Goal: Task Accomplishment & Management: Manage account settings

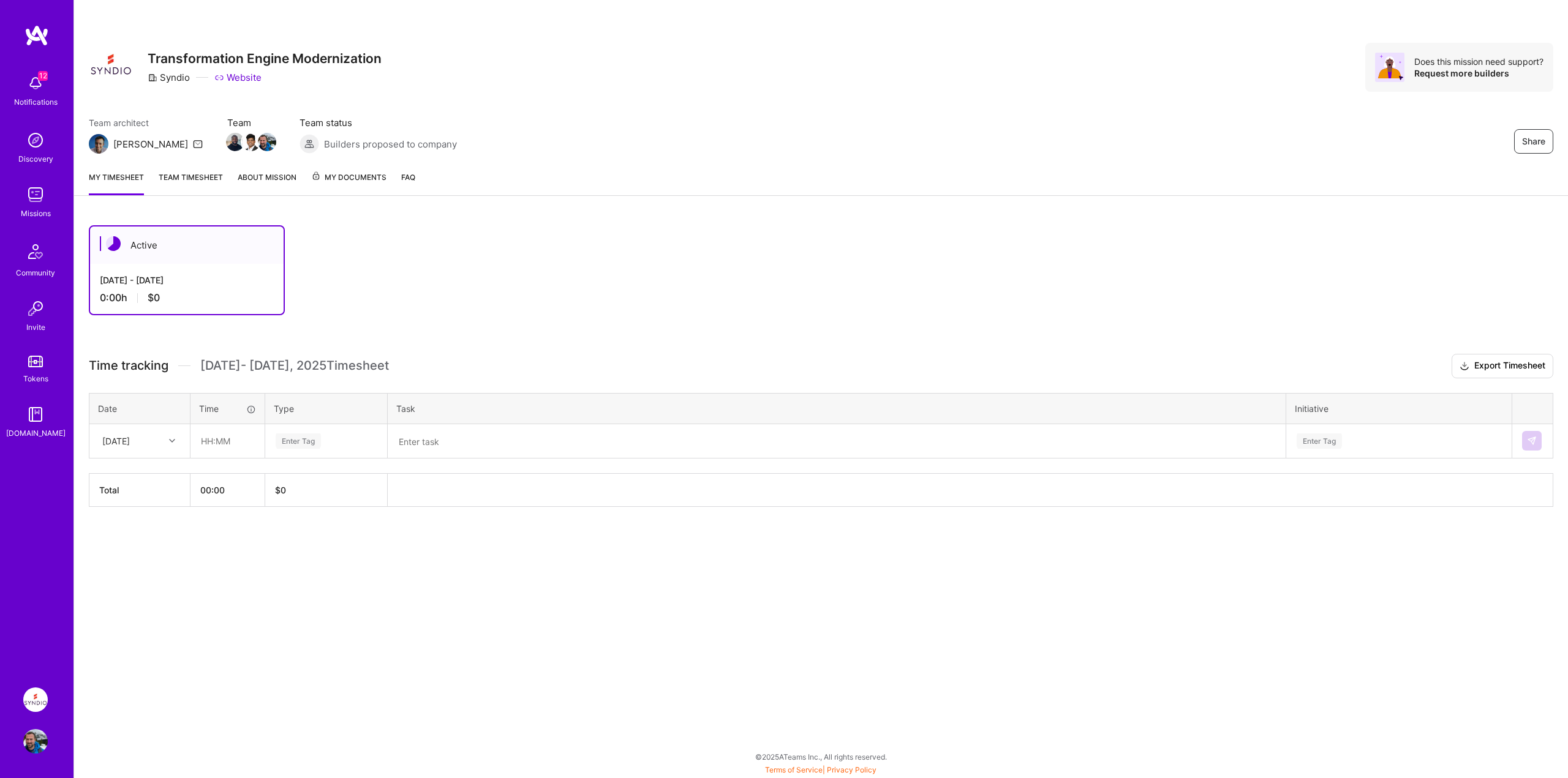
click at [179, 174] on link "Team timesheet" at bounding box center [191, 183] width 64 height 24
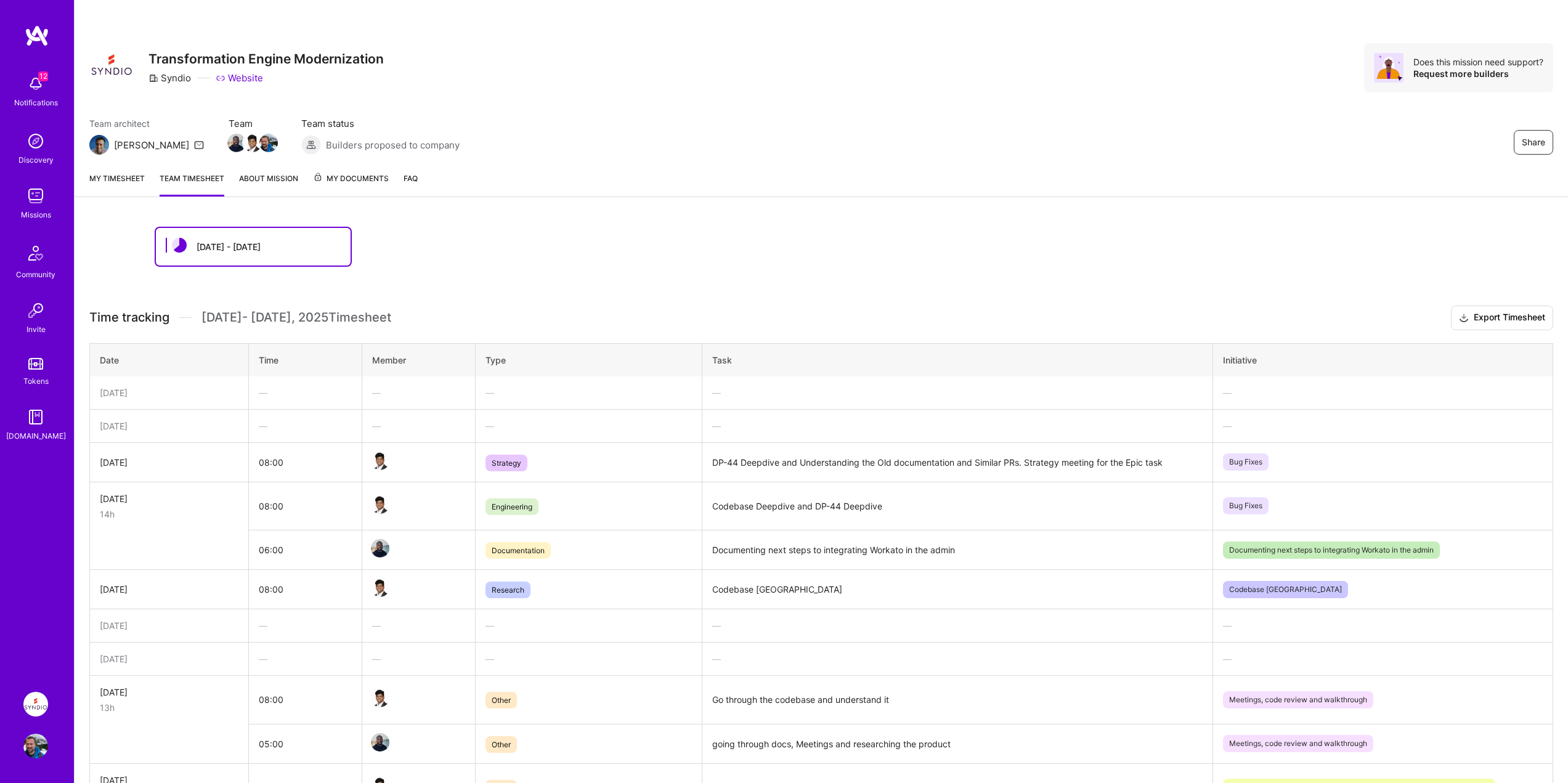
click at [103, 179] on link "My timesheet" at bounding box center [117, 184] width 55 height 25
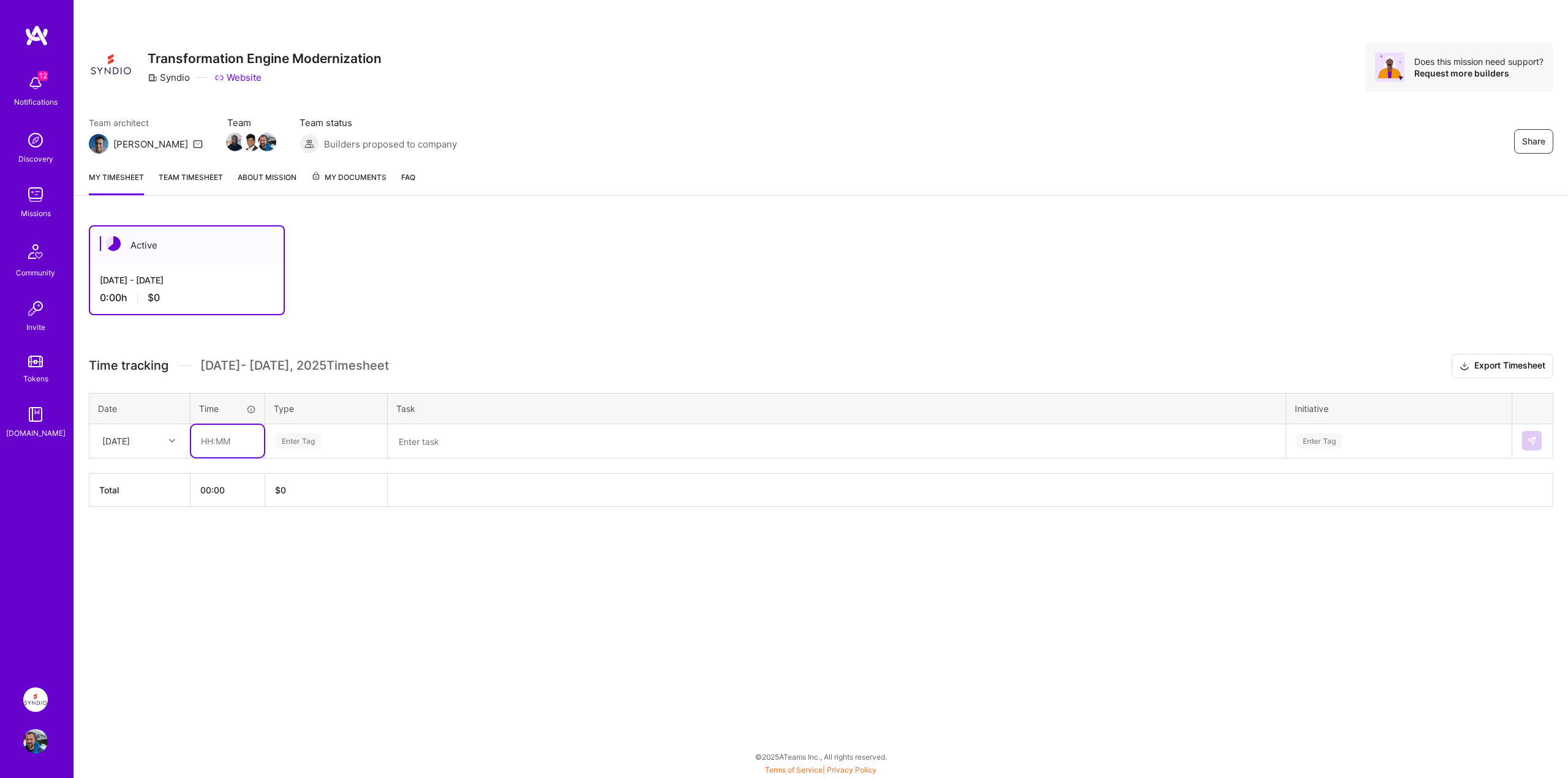
click at [205, 446] on input "text" at bounding box center [227, 441] width 73 height 32
type input "05:00"
click at [487, 440] on textarea at bounding box center [837, 441] width 896 height 32
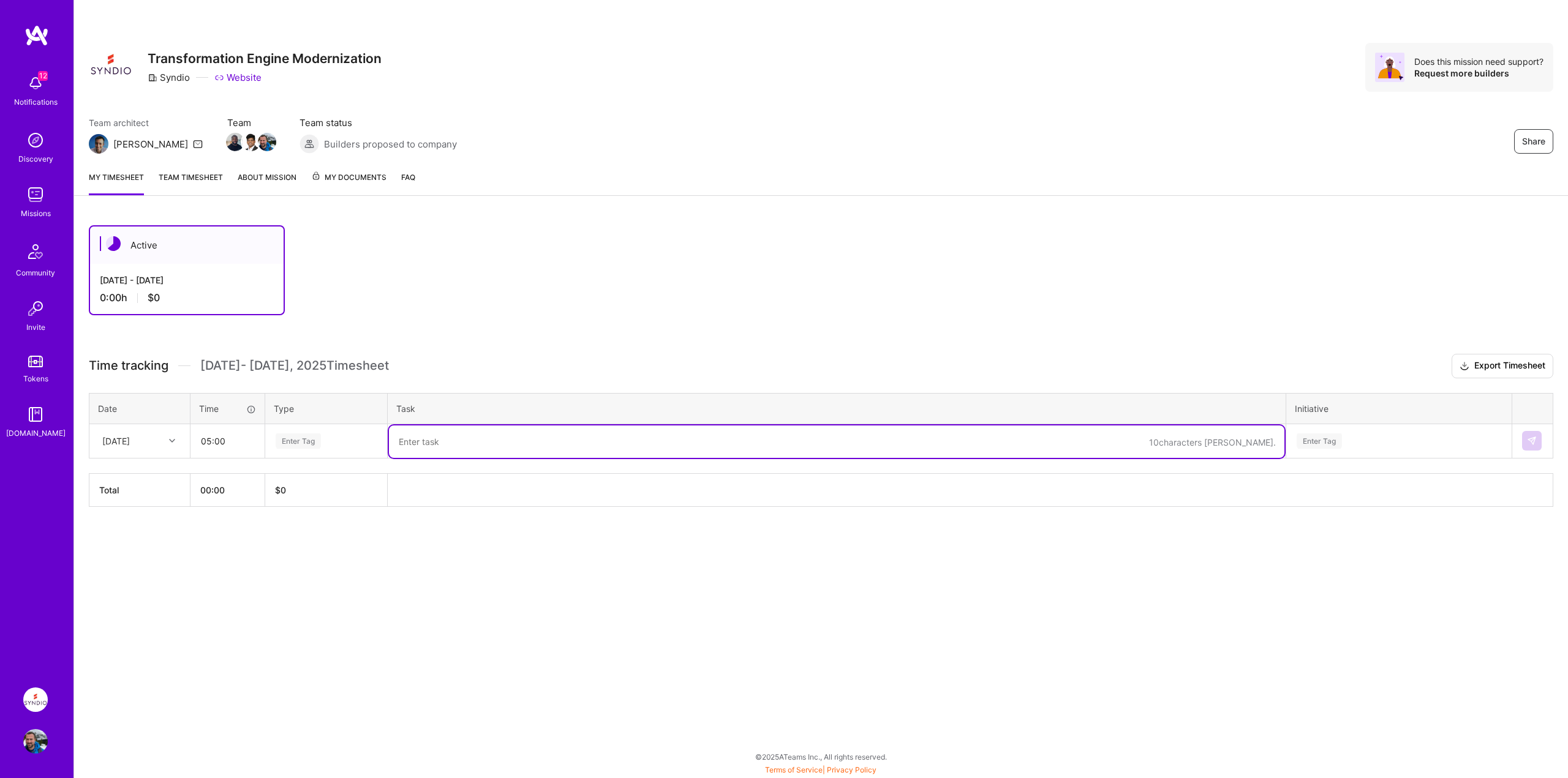
click at [595, 446] on textarea at bounding box center [837, 441] width 896 height 32
type textarea "Onboarding, access requesting"
click at [705, 317] on div "Active Aug 16 - Aug 31, 2025 0:00 h $0 Time tracking Aug 16 - Aug 31 , 2025 Tim…" at bounding box center [821, 388] width 1494 height 357
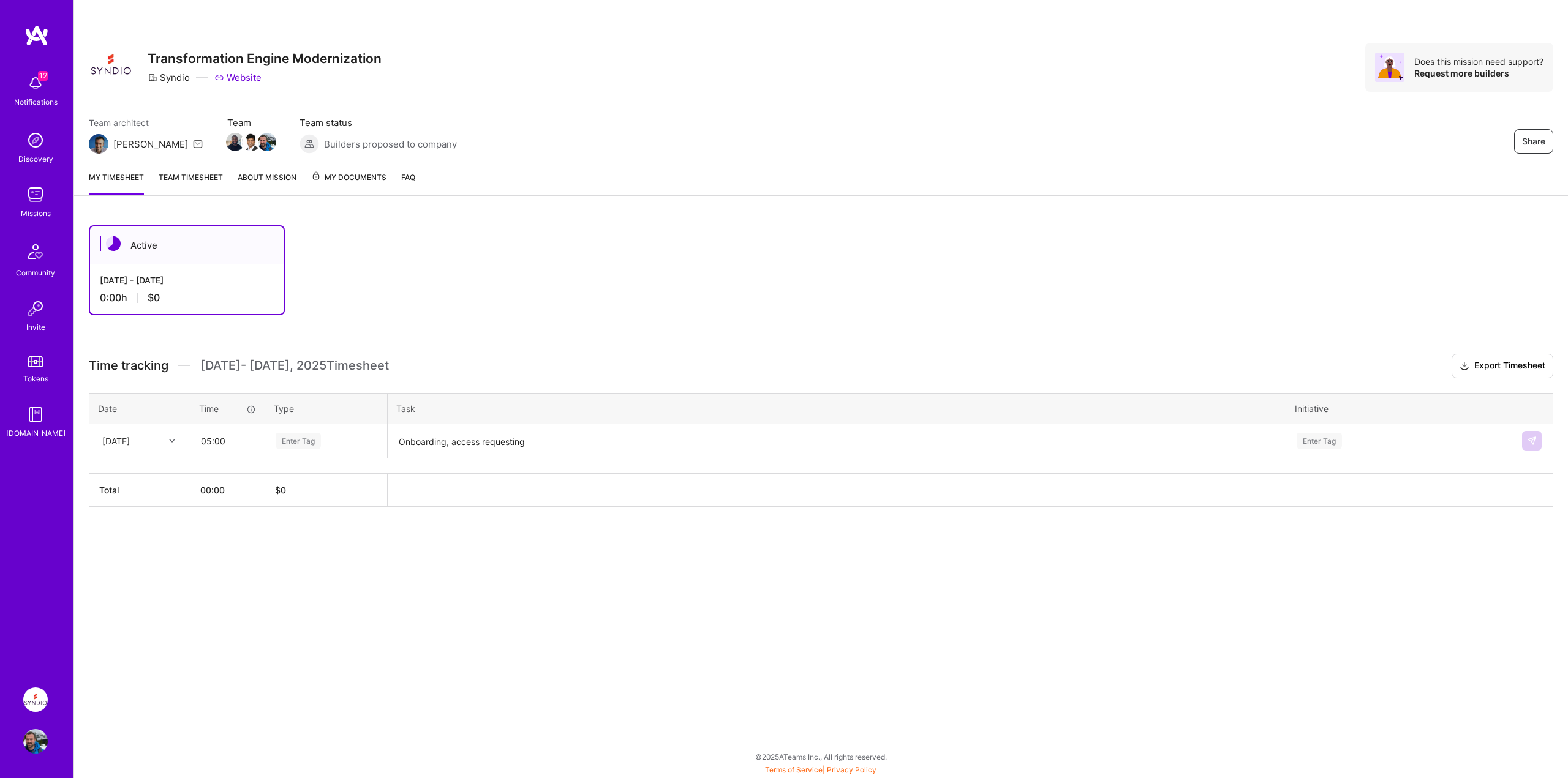
click at [162, 334] on div "Active Aug 16 - Aug 31, 2025 0:00 h $0 Time tracking Aug 16 - Aug 31 , 2025 Tim…" at bounding box center [821, 388] width 1494 height 357
click at [130, 444] on div "[DATE]" at bounding box center [116, 441] width 27 height 13
click at [131, 610] on div "[DATE]" at bounding box center [139, 612] width 99 height 22
click at [209, 596] on div "Share Transformation Engine Modernization Syndio Website Does this mission need…" at bounding box center [821, 389] width 1495 height 778
click at [244, 474] on th "00:00" at bounding box center [228, 490] width 75 height 33
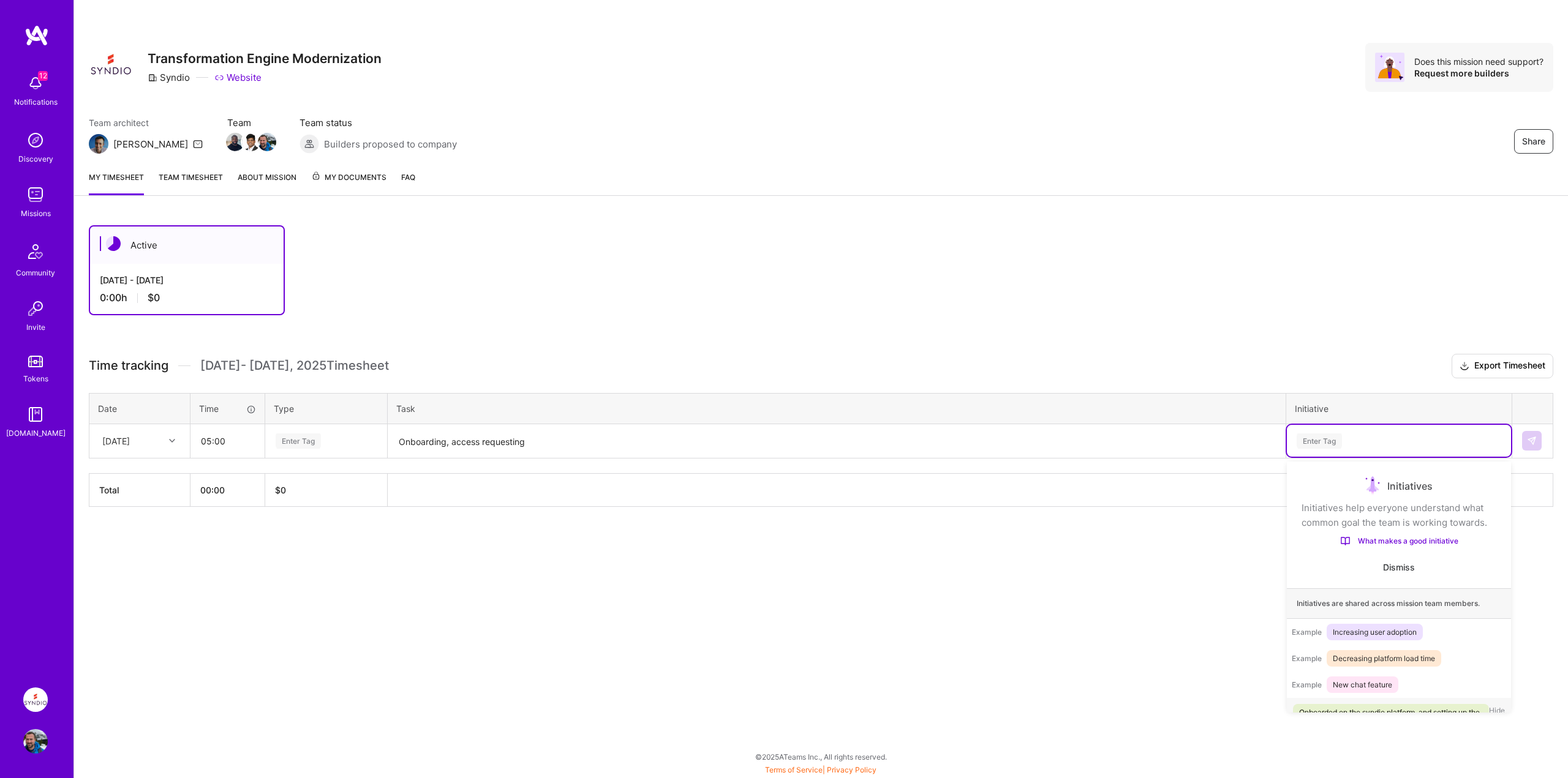
click at [1320, 441] on div "Enter Tag" at bounding box center [1319, 441] width 46 height 19
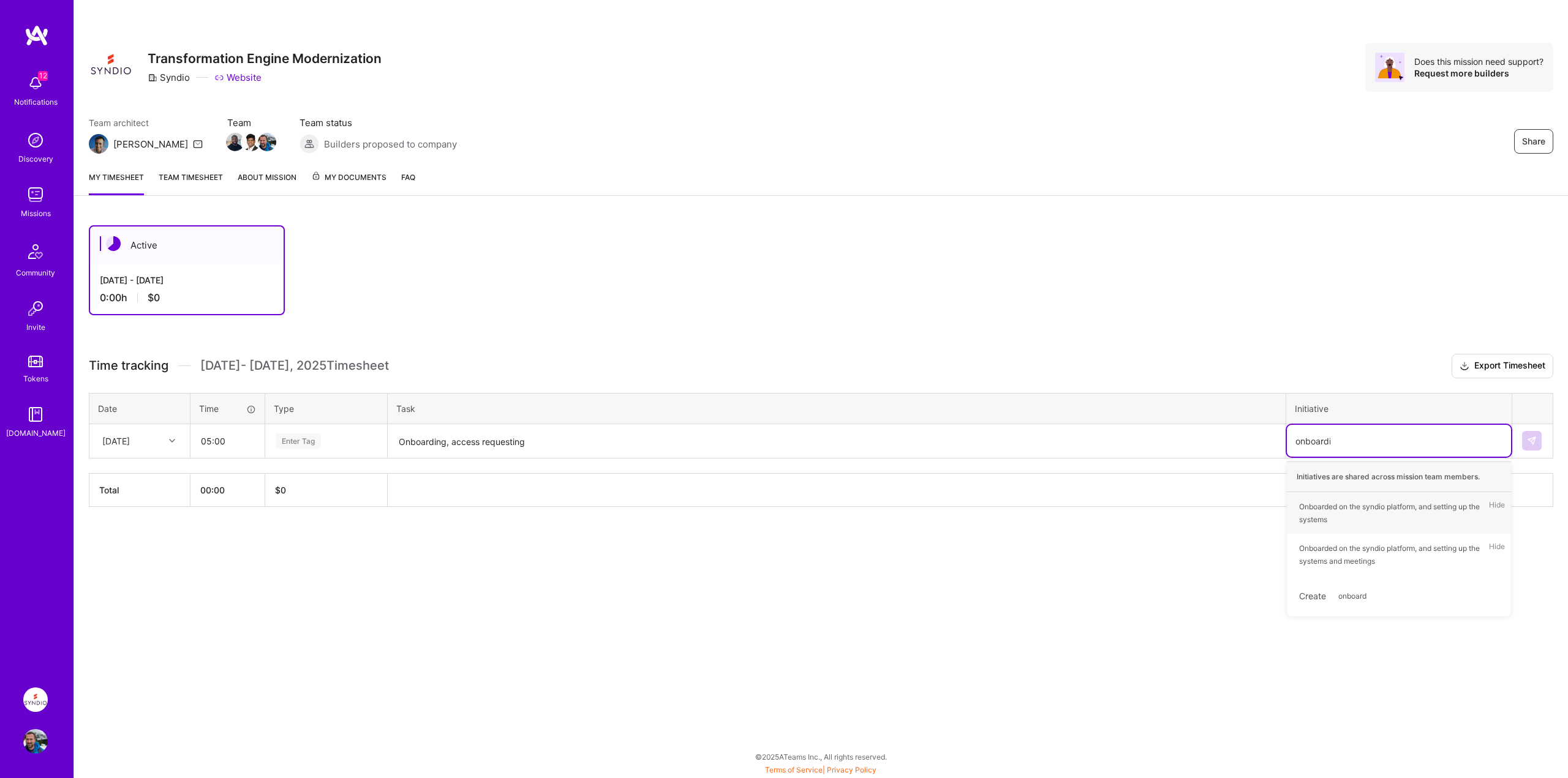
type input "onboarding"
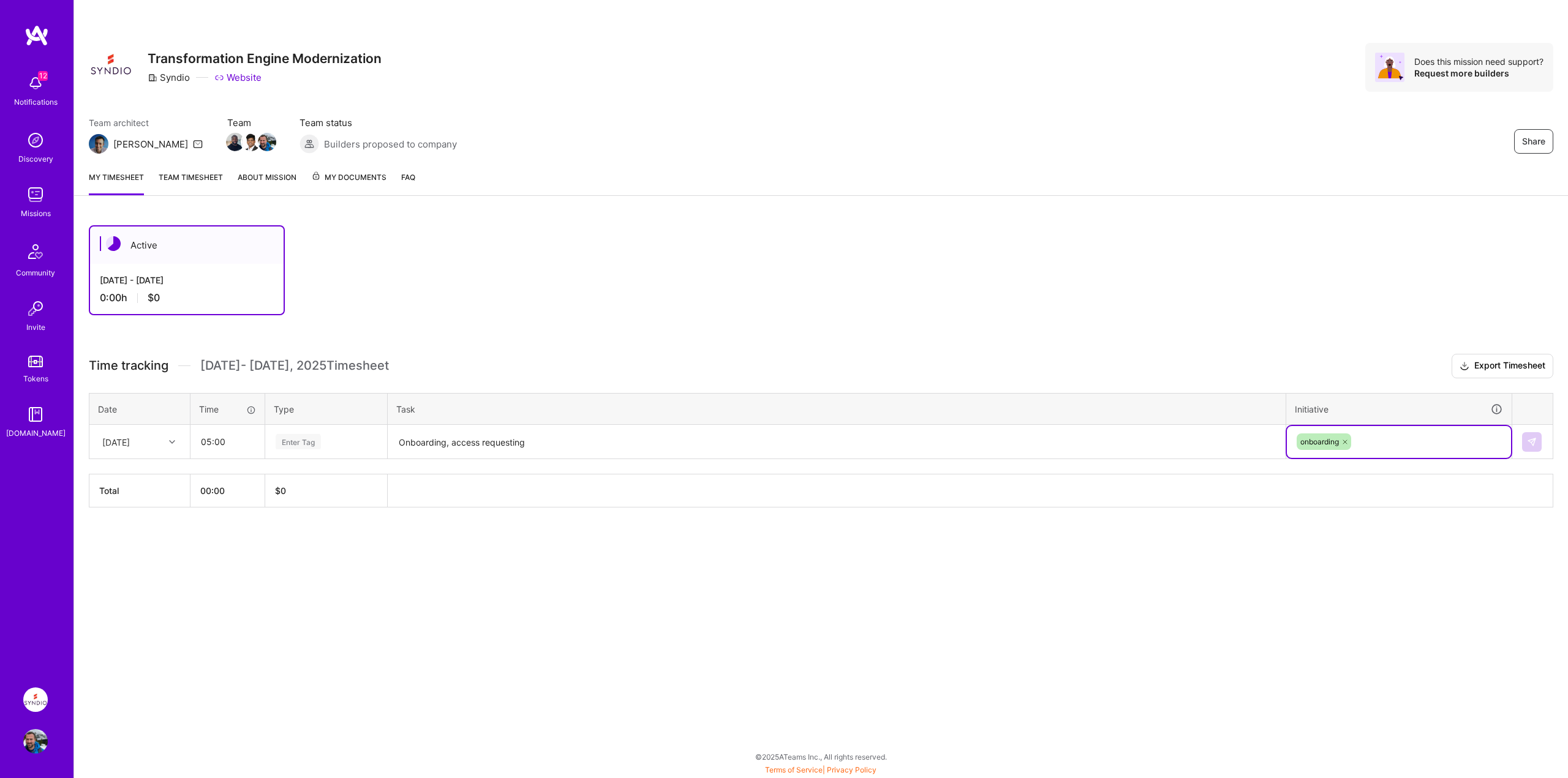
click at [886, 350] on div "Active Aug 16 - Aug 31, 2025 0:00 h $0 Time tracking Aug 16 - Aug 31 , 2025 Tim…" at bounding box center [821, 389] width 1494 height 357
click at [131, 433] on div "[DATE]" at bounding box center [130, 441] width 68 height 20
click at [132, 500] on div "[DATE]" at bounding box center [139, 499] width 99 height 22
click at [130, 437] on div "[DATE]" at bounding box center [116, 441] width 27 height 13
click at [129, 584] on div "[DATE]" at bounding box center [139, 590] width 99 height 22
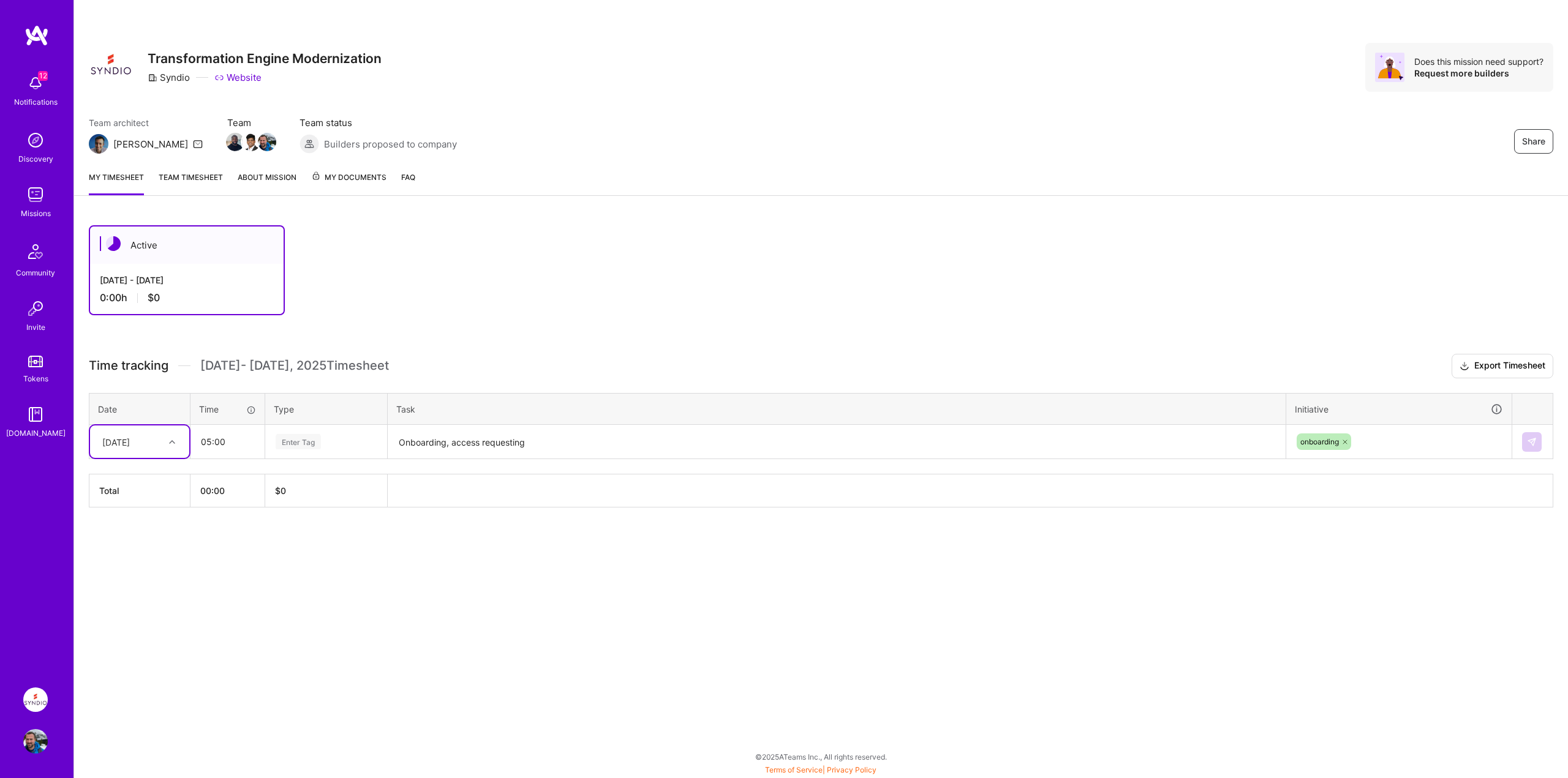
click at [224, 548] on div "Active Aug 16 - Aug 31, 2025 0:00 h $0 Time tracking Aug 16 - Aug 31 , 2025 Tim…" at bounding box center [821, 389] width 1494 height 357
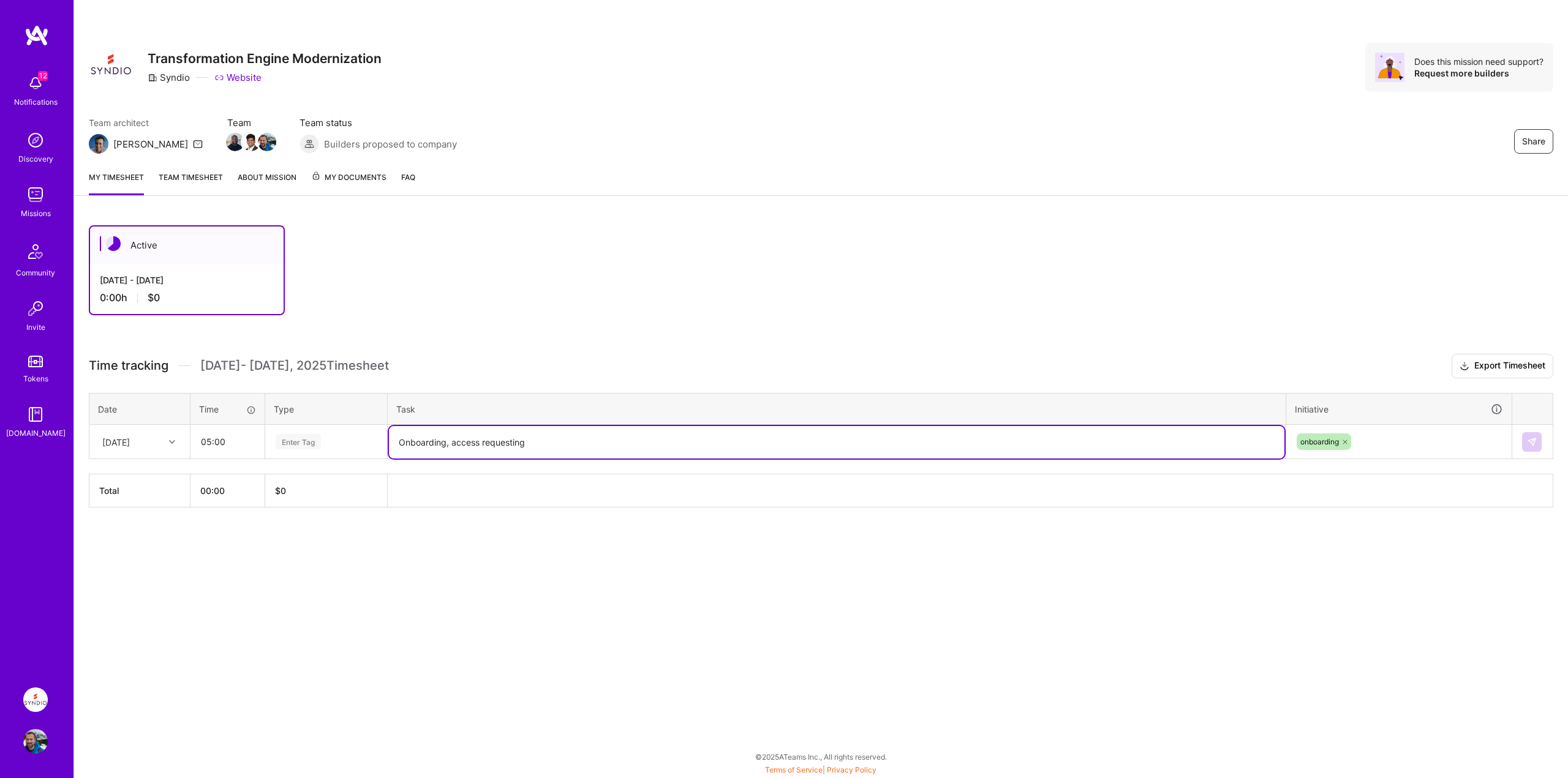
click at [519, 454] on textarea "Onboarding, access requesting" at bounding box center [837, 442] width 896 height 32
click at [336, 349] on div "Active Aug 16 - Aug 31, 2025 0:00 h $0 Time tracking Aug 16 - Aug 31 , 2025 Tim…" at bounding box center [821, 389] width 1494 height 357
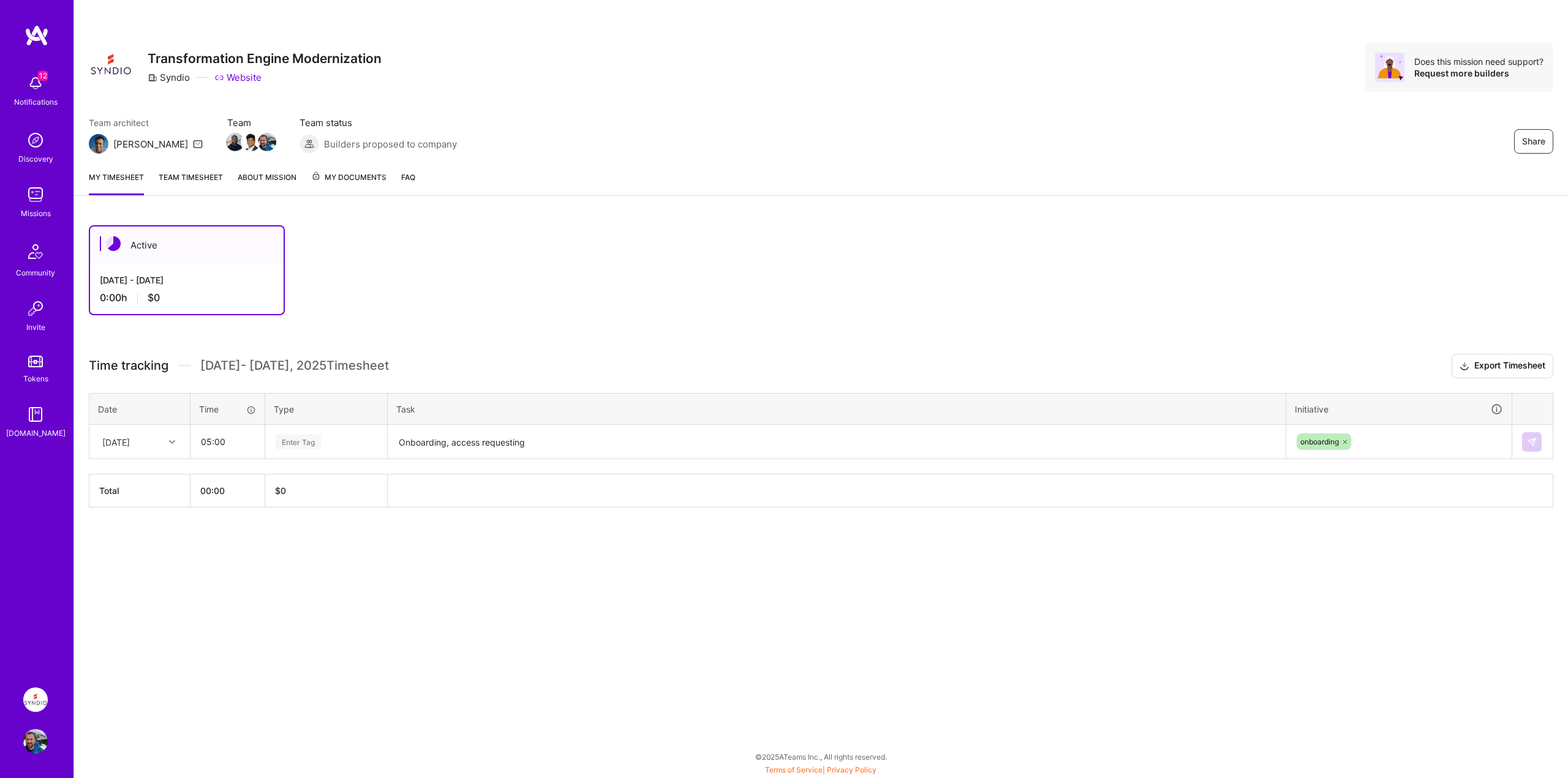
click at [273, 363] on span "Aug 16 - Aug 31 , 2025 Timesheet" at bounding box center [295, 366] width 189 height 16
click at [272, 362] on span "Aug 16 - Aug 31 , 2025 Timesheet" at bounding box center [295, 366] width 189 height 16
click at [222, 362] on span "Aug 16 - Aug 31 , 2025 Timesheet" at bounding box center [295, 366] width 189 height 16
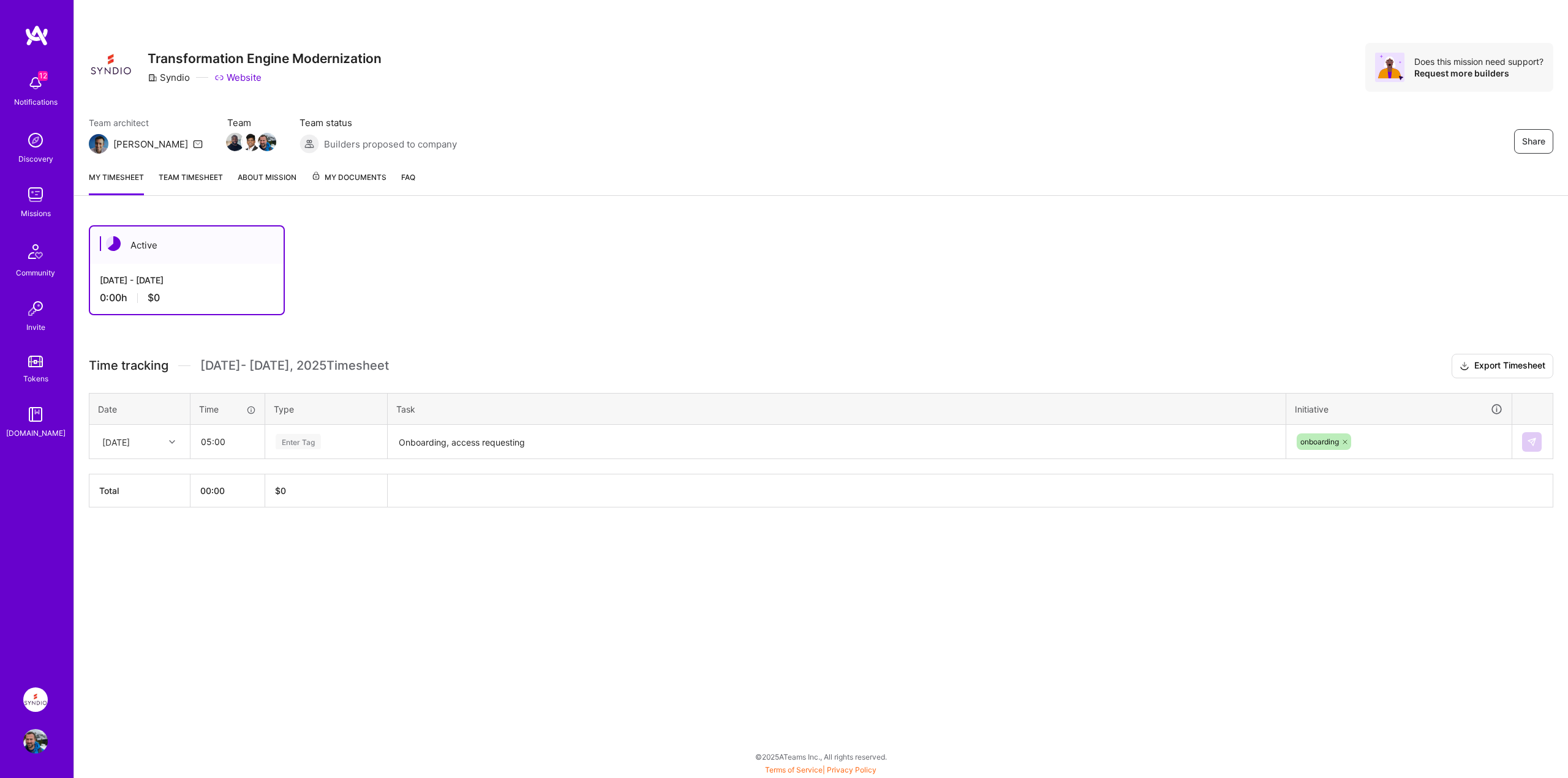
click at [154, 279] on div "[DATE] - [DATE]" at bounding box center [187, 280] width 174 height 13
click at [116, 241] on img at bounding box center [114, 244] width 15 height 15
click at [96, 240] on div "Active" at bounding box center [187, 245] width 194 height 37
click at [112, 301] on div "0:00 h $0" at bounding box center [187, 298] width 174 height 13
click at [134, 280] on div "[DATE] - [DATE]" at bounding box center [187, 280] width 174 height 13
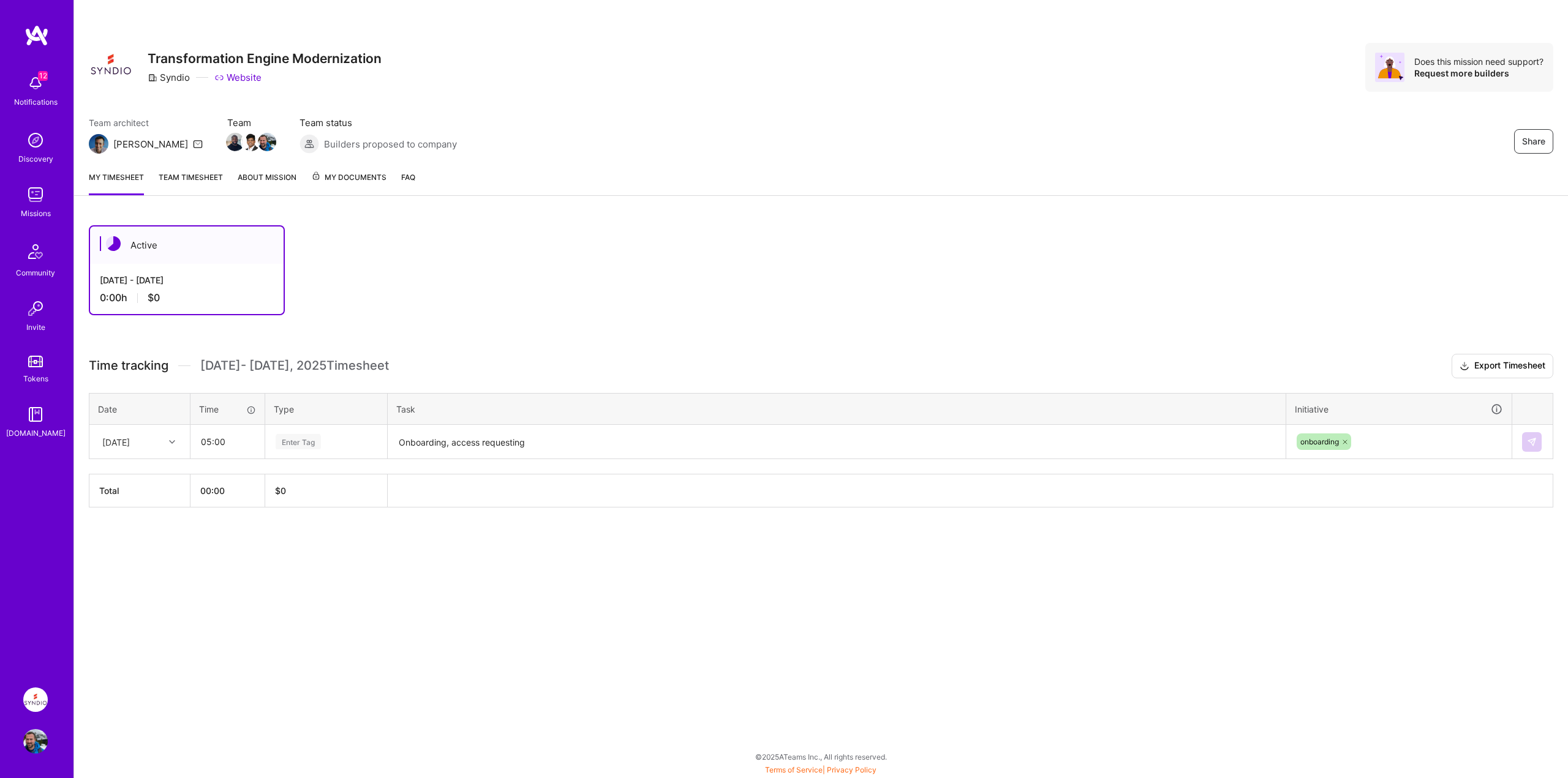
click at [130, 272] on div "Aug 16 - Aug 31, 2025 0:00 h $0" at bounding box center [187, 289] width 194 height 50
click at [836, 284] on div "Active Aug 16 - Aug 31, 2025 0:00 h $0" at bounding box center [755, 270] width 1333 height 90
click at [1211, 463] on div "Time tracking Aug 16 - Aug 31 , 2025 Timesheet Export Timesheet Date Time Type …" at bounding box center [821, 431] width 1464 height 154
click at [347, 494] on th "$ 0" at bounding box center [327, 491] width 122 height 33
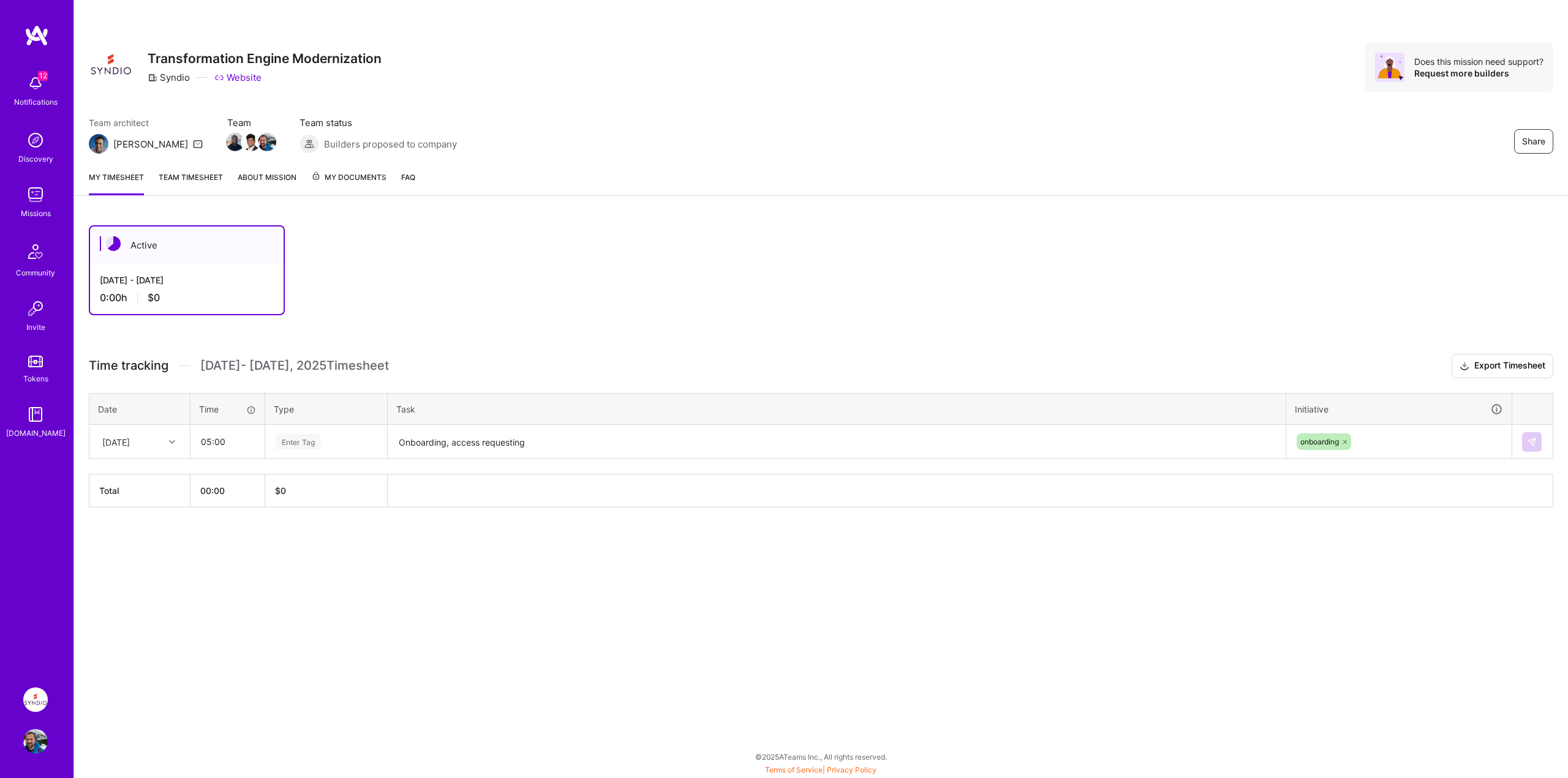
click at [130, 436] on div "[DATE]" at bounding box center [116, 441] width 27 height 13
click at [342, 433] on div "Enter Tag" at bounding box center [326, 441] width 121 height 32
click at [519, 439] on textarea "Onboarding, access requesting" at bounding box center [837, 442] width 896 height 32
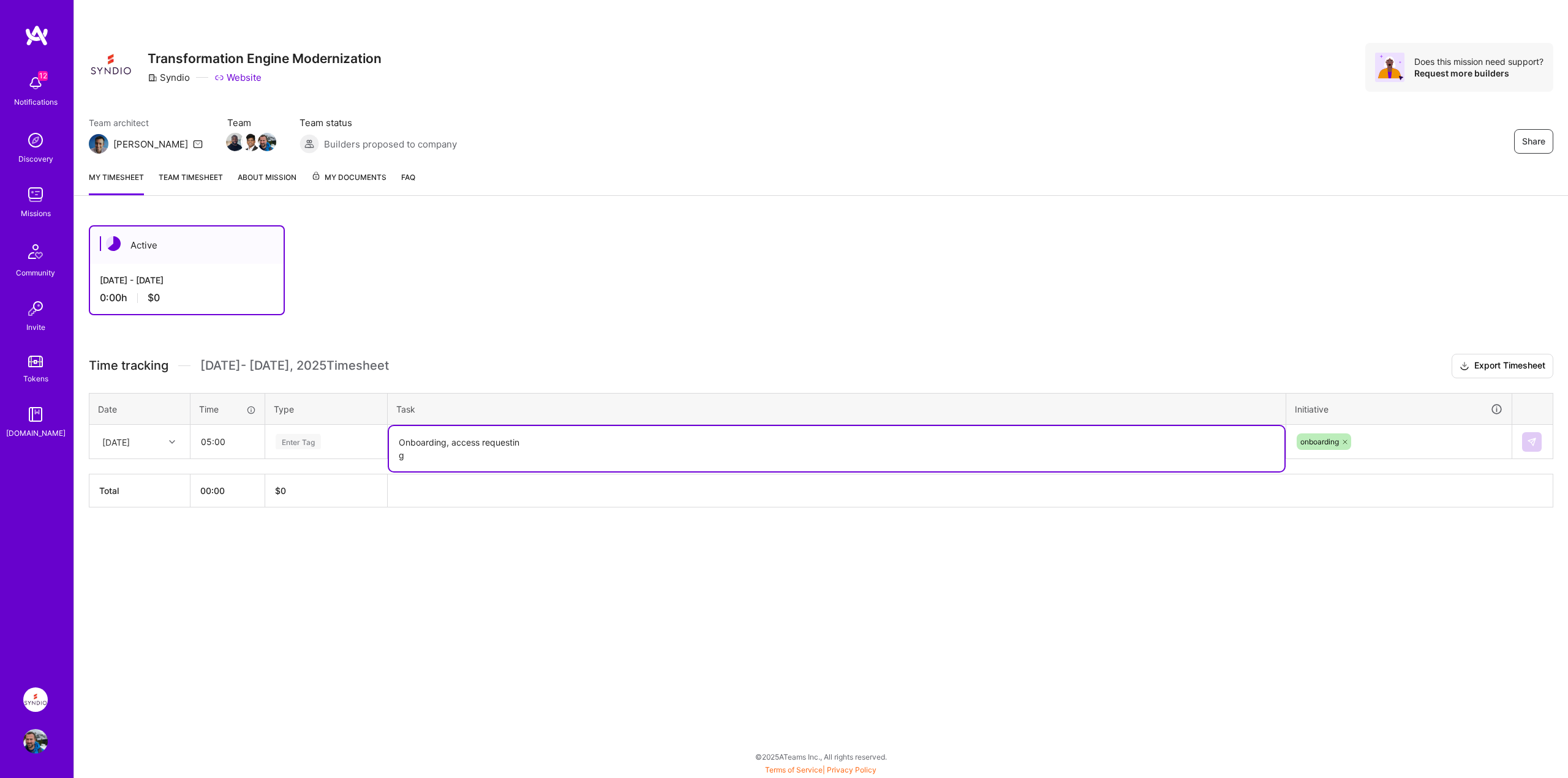
click at [610, 446] on textarea "Onboarding, access requestin g" at bounding box center [837, 448] width 896 height 46
click at [490, 460] on textarea "Onboarding, access requesti g" at bounding box center [837, 448] width 896 height 46
click at [556, 447] on textarea "Onboarding, access requestig" at bounding box center [837, 442] width 896 height 32
type textarea "Onboarding, access requesting"
click at [665, 331] on div "Active Aug 16 - Aug 31, 2025 0:00 h $0 Time tracking Aug 16 - Aug 31 , 2025 Tim…" at bounding box center [821, 389] width 1494 height 357
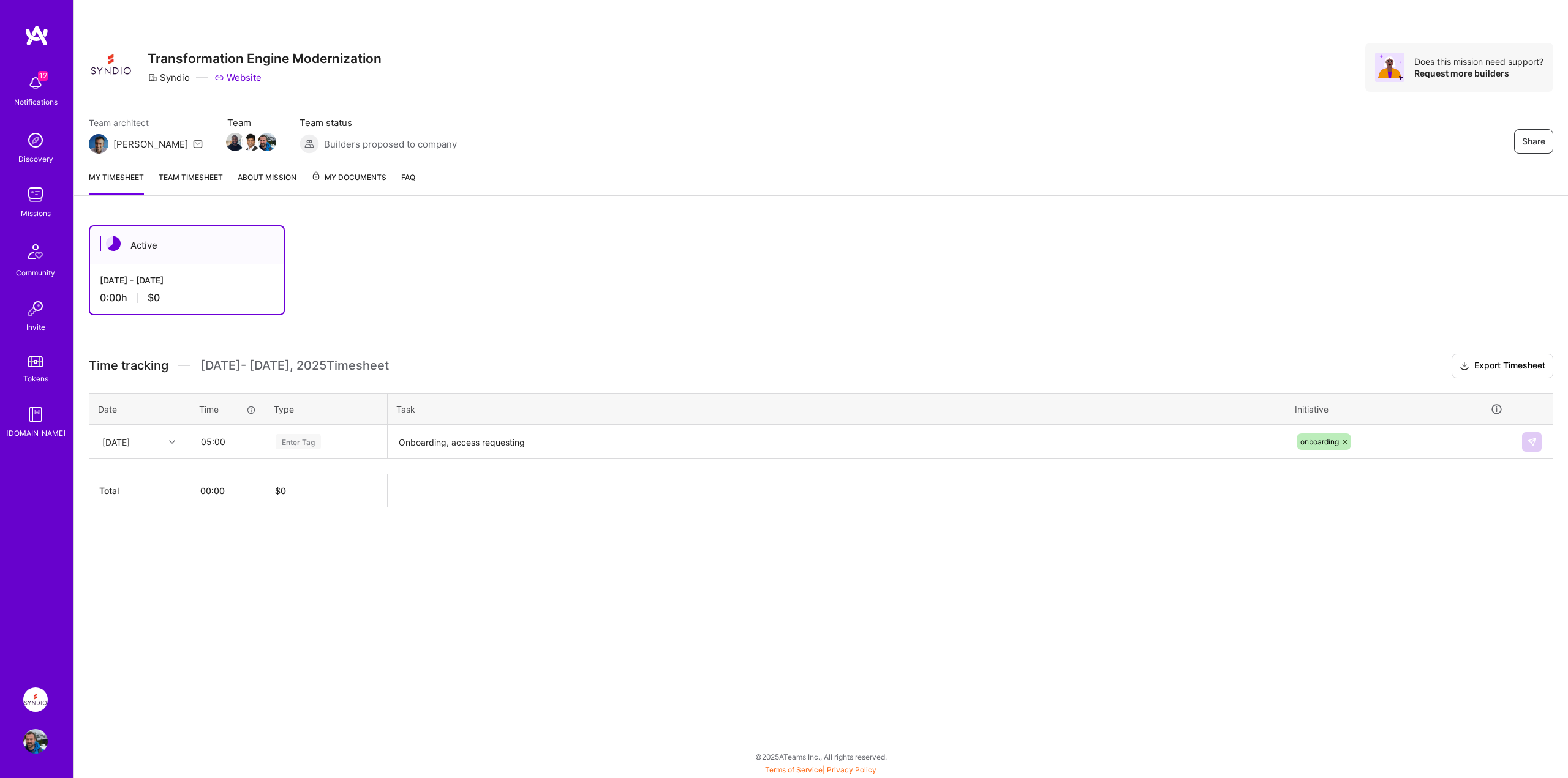
click at [1474, 443] on div "onboarding" at bounding box center [1399, 441] width 207 height 19
click at [1358, 280] on div "Active Aug 16 - Aug 31, 2025 0:00 h $0" at bounding box center [755, 270] width 1333 height 90
click at [1496, 432] on icon at bounding box center [1496, 435] width 7 height 7
click at [1354, 295] on div "Active Aug 16 - Aug 31, 2025 0:00 h $0" at bounding box center [755, 270] width 1333 height 90
click at [210, 182] on link "Team timesheet" at bounding box center [191, 183] width 64 height 24
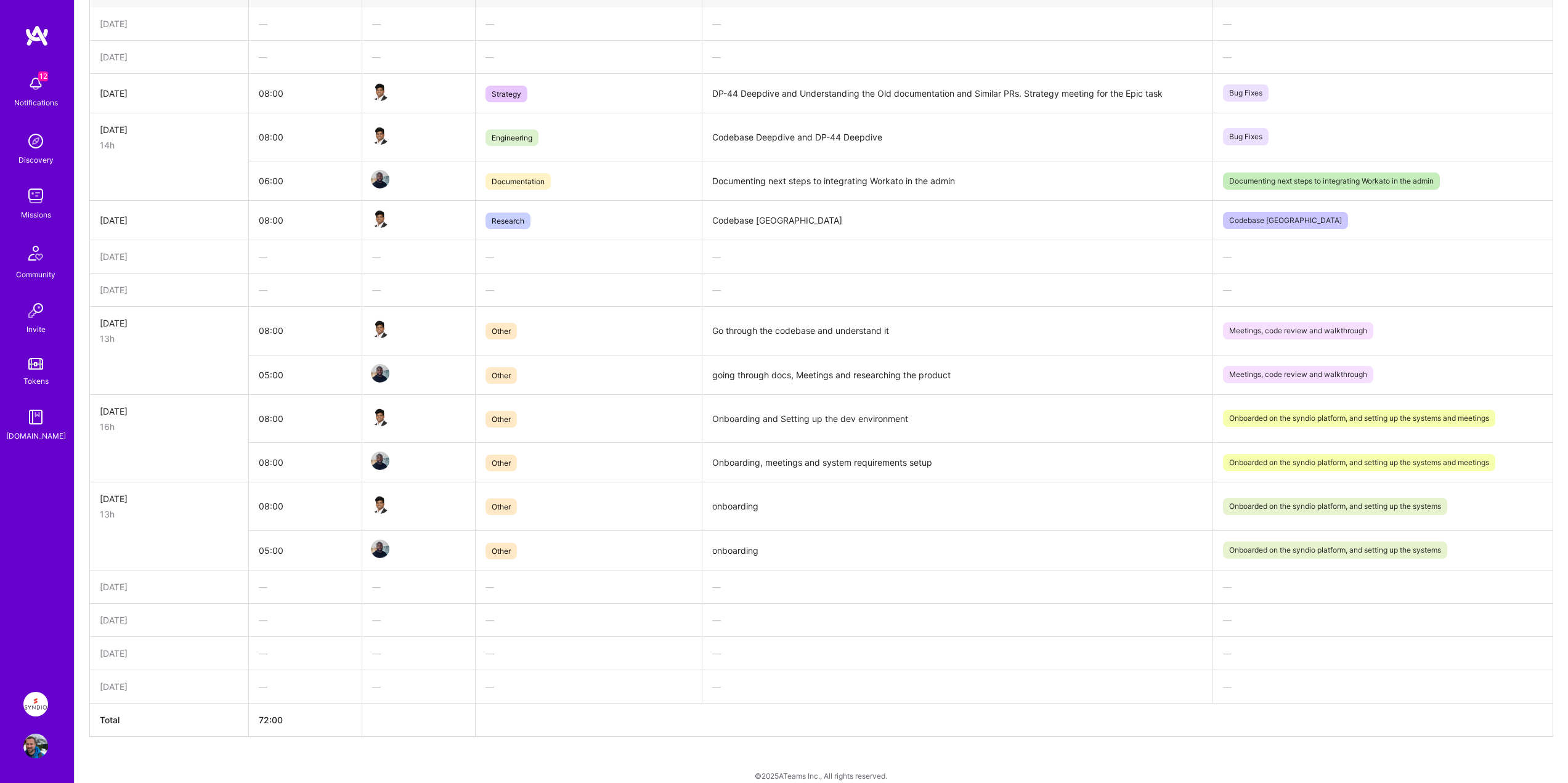
scroll to position [383, 0]
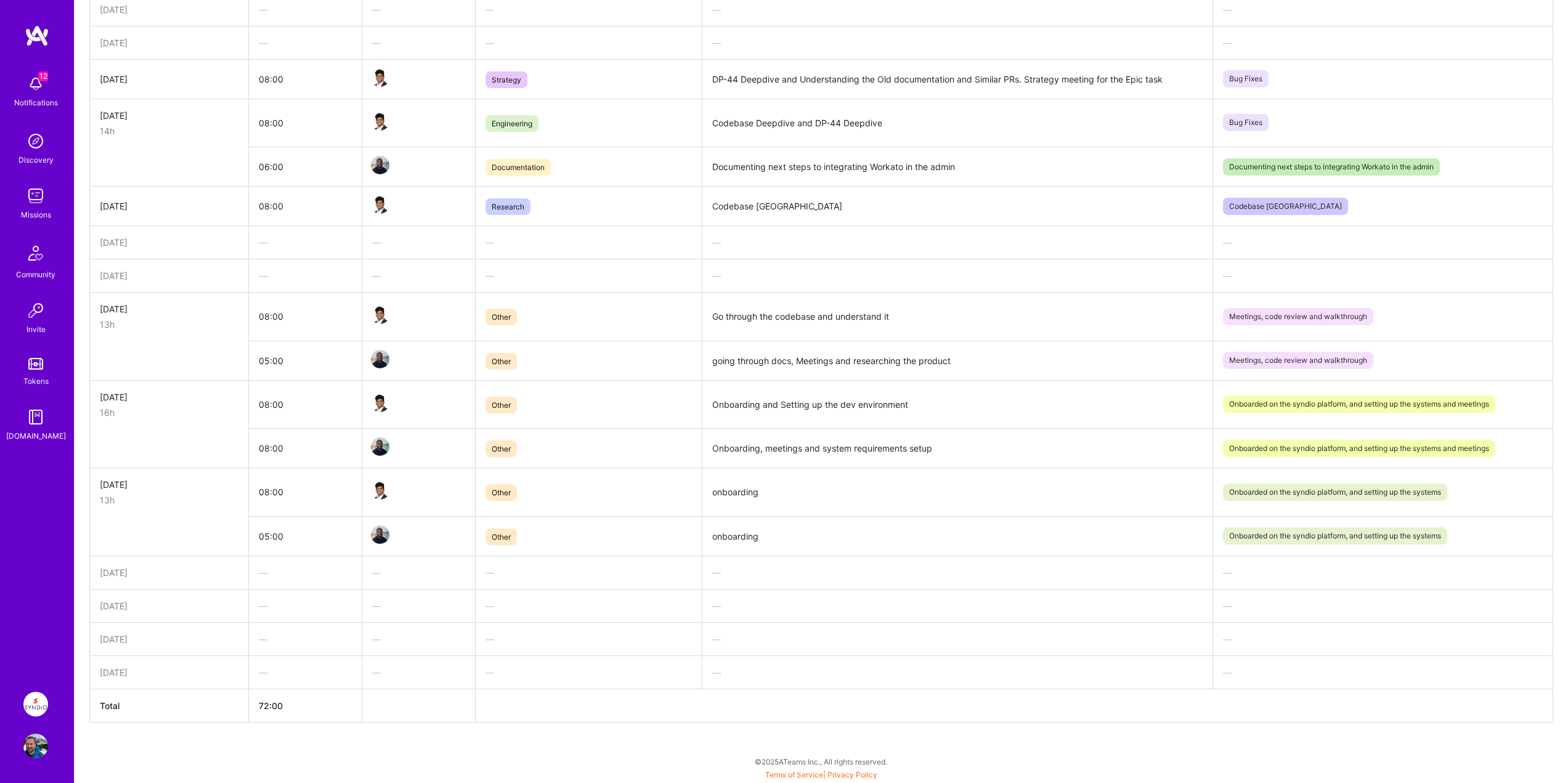
click at [218, 627] on td "[DATE]" at bounding box center [169, 638] width 159 height 33
click at [218, 626] on td "[DATE]" at bounding box center [169, 638] width 159 height 33
click at [185, 569] on div "[DATE]" at bounding box center [169, 572] width 139 height 13
drag, startPoint x: 184, startPoint y: 569, endPoint x: 288, endPoint y: 574, distance: 104.1
click at [185, 569] on div "[DATE]" at bounding box center [169, 572] width 139 height 13
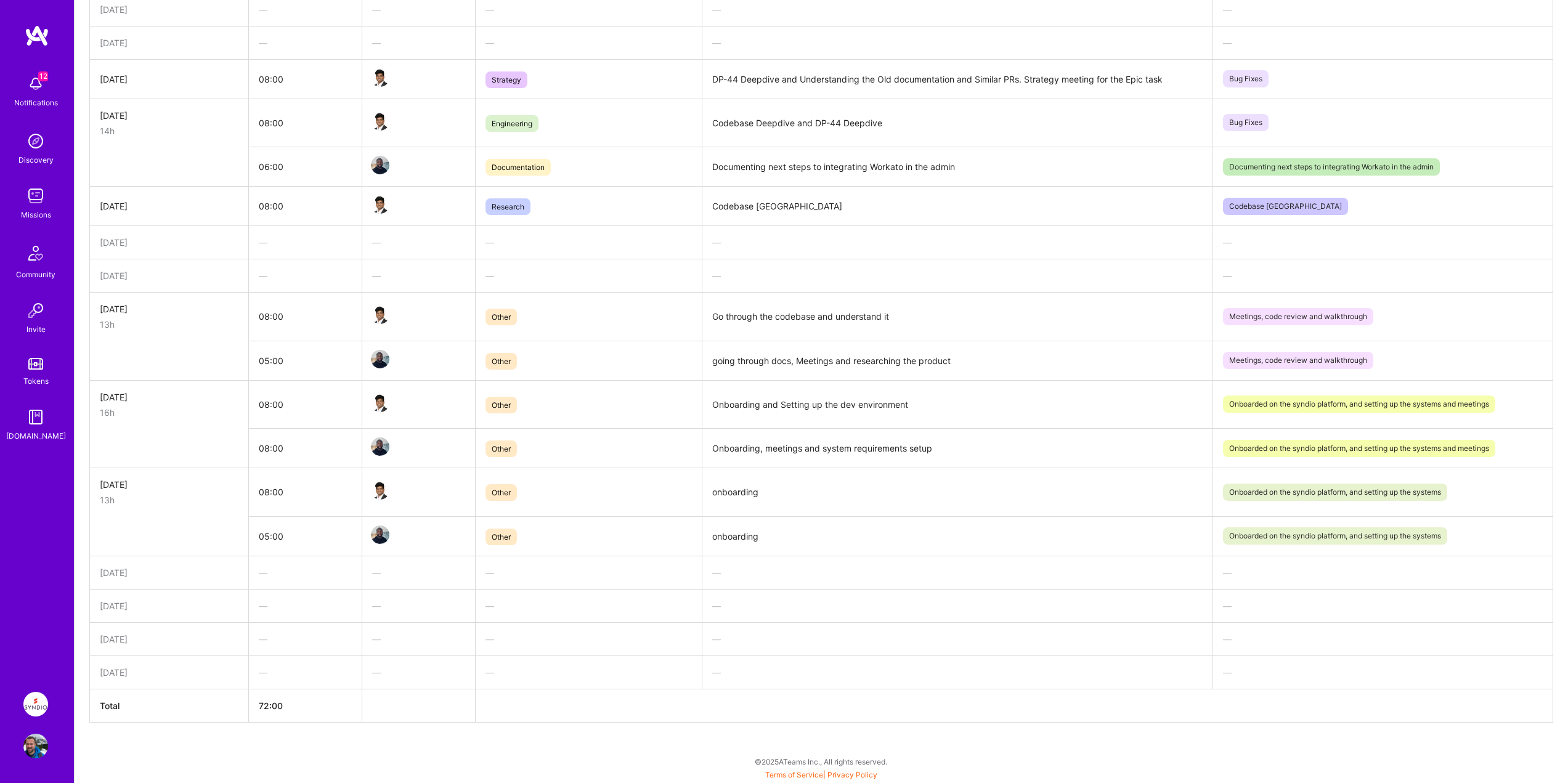
click at [288, 574] on div "—" at bounding box center [305, 572] width 93 height 13
click at [288, 574] on div "—" at bounding box center [305, 572] width 93 height 13
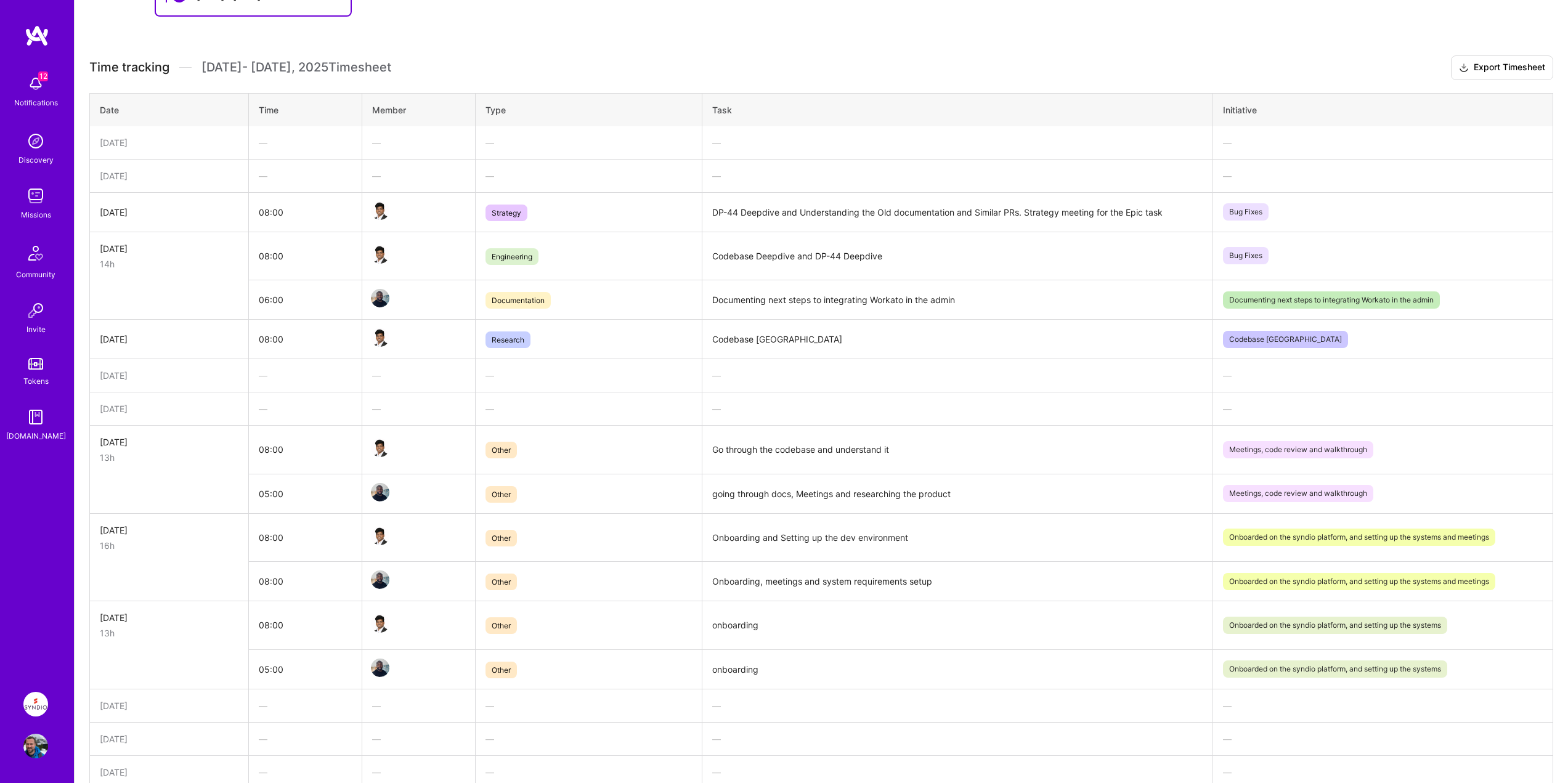
scroll to position [199, 0]
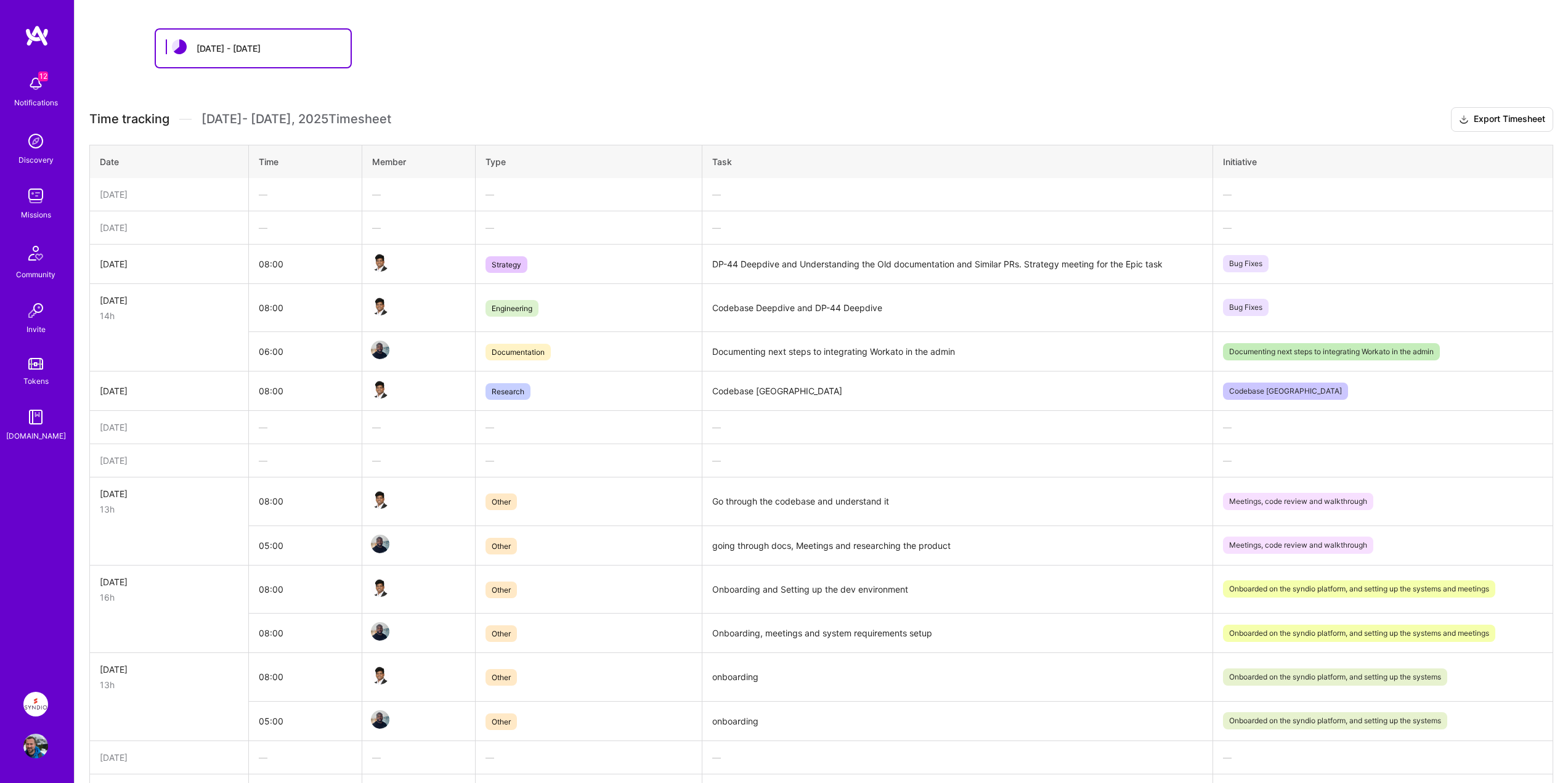
click at [282, 424] on div "—" at bounding box center [305, 427] width 93 height 13
click at [283, 424] on div "—" at bounding box center [305, 427] width 93 height 13
click at [123, 381] on td "[DATE]" at bounding box center [169, 391] width 159 height 40
click at [119, 268] on div "[DATE]" at bounding box center [169, 264] width 139 height 13
click at [302, 270] on td "08:00" at bounding box center [305, 263] width 113 height 40
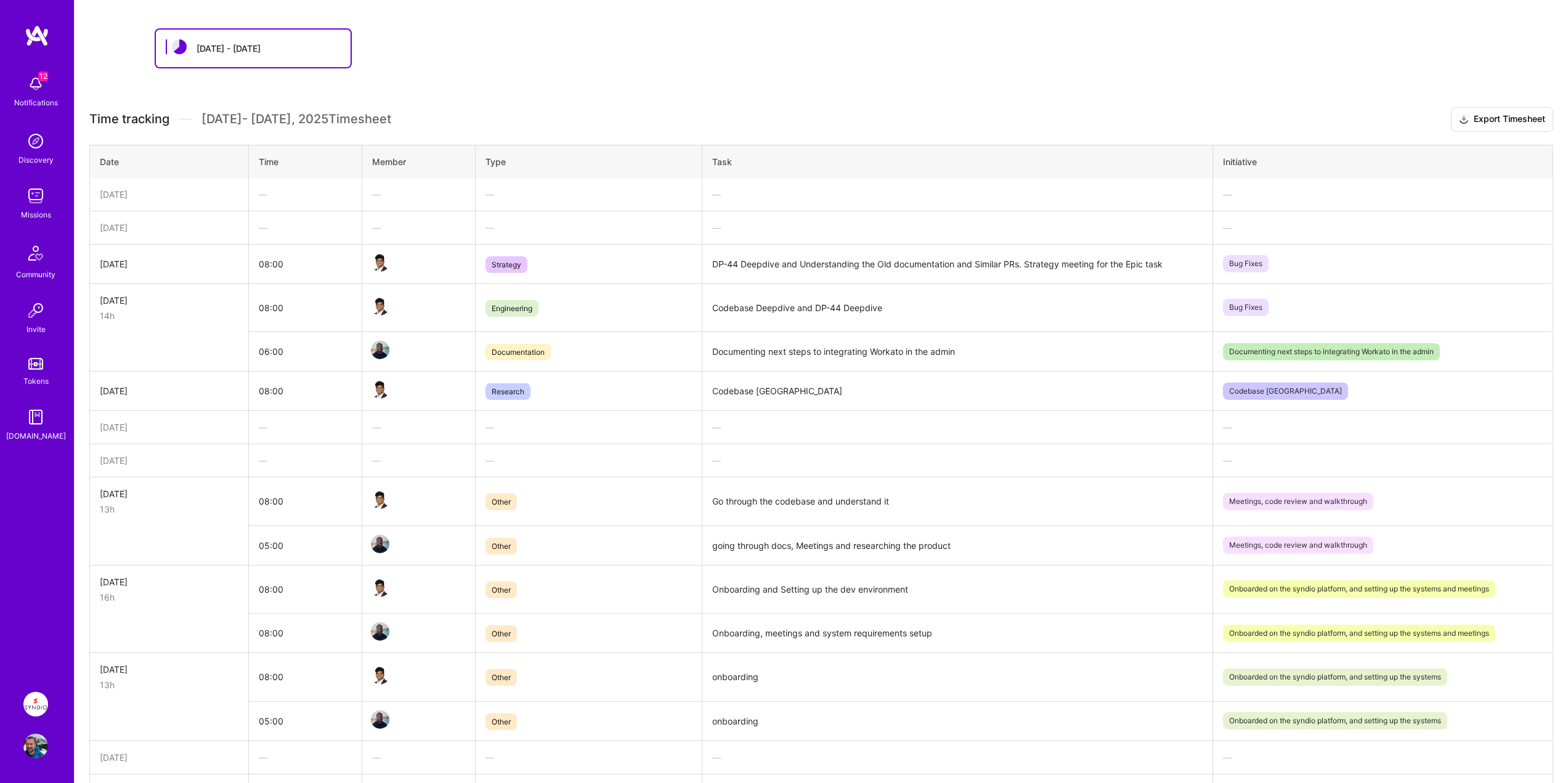
click at [304, 270] on td "08:00" at bounding box center [305, 263] width 113 height 40
click at [229, 255] on td "[DATE]" at bounding box center [169, 263] width 159 height 40
drag, startPoint x: 229, startPoint y: 255, endPoint x: 192, endPoint y: 226, distance: 47.0
click at [230, 256] on td "[DATE]" at bounding box center [169, 263] width 159 height 40
click at [168, 114] on span "Time tracking" at bounding box center [129, 119] width 80 height 16
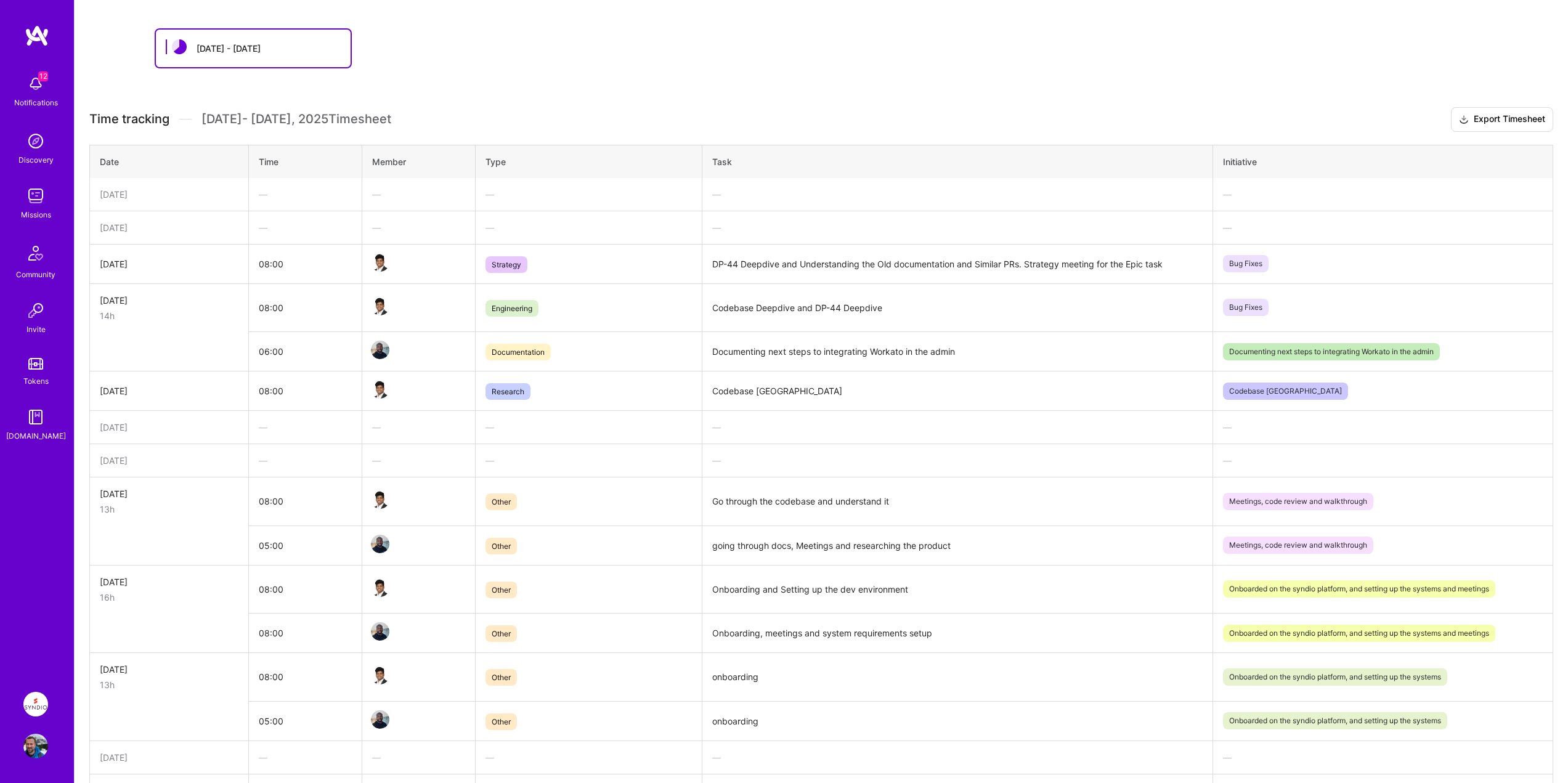
drag, startPoint x: 135, startPoint y: 111, endPoint x: 282, endPoint y: 110, distance: 147.0
click at [139, 113] on span "Time tracking" at bounding box center [129, 119] width 80 height 16
click at [294, 109] on h3 "Time tracking [DATE] - [DATE] Timesheet Export Timesheet" at bounding box center [821, 119] width 1464 height 25
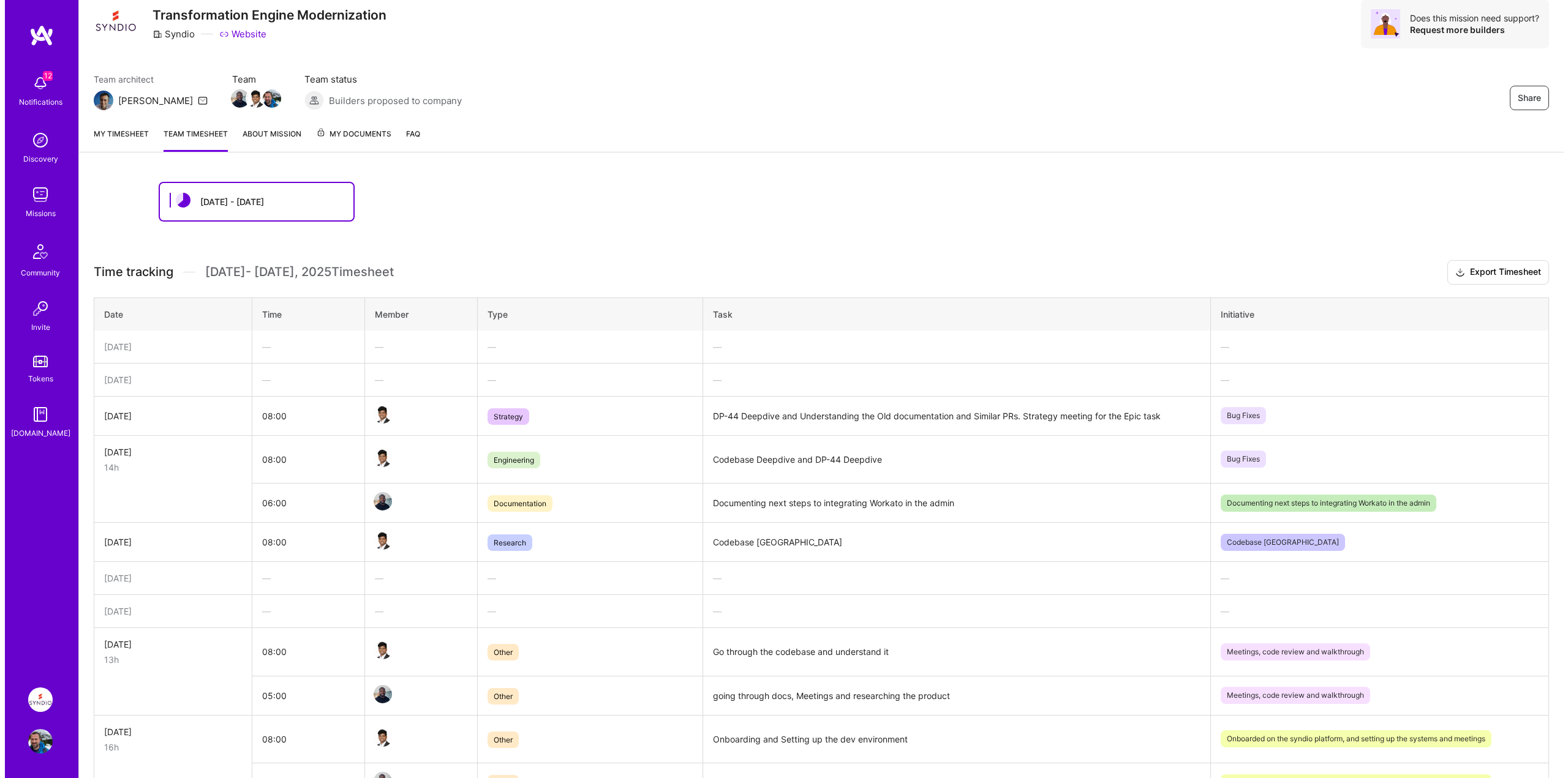
scroll to position [0, 0]
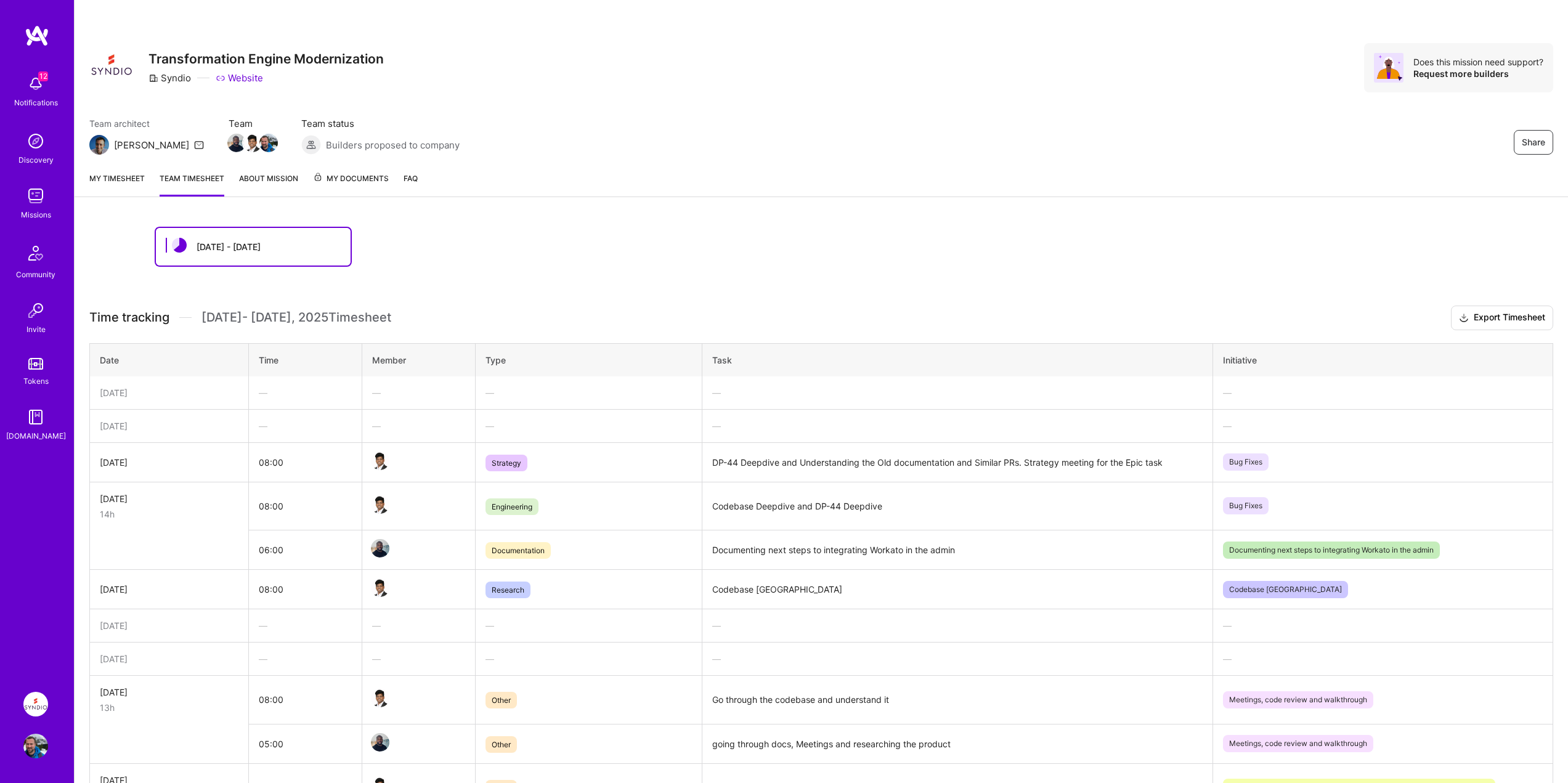
click at [120, 173] on link "My timesheet" at bounding box center [117, 184] width 55 height 25
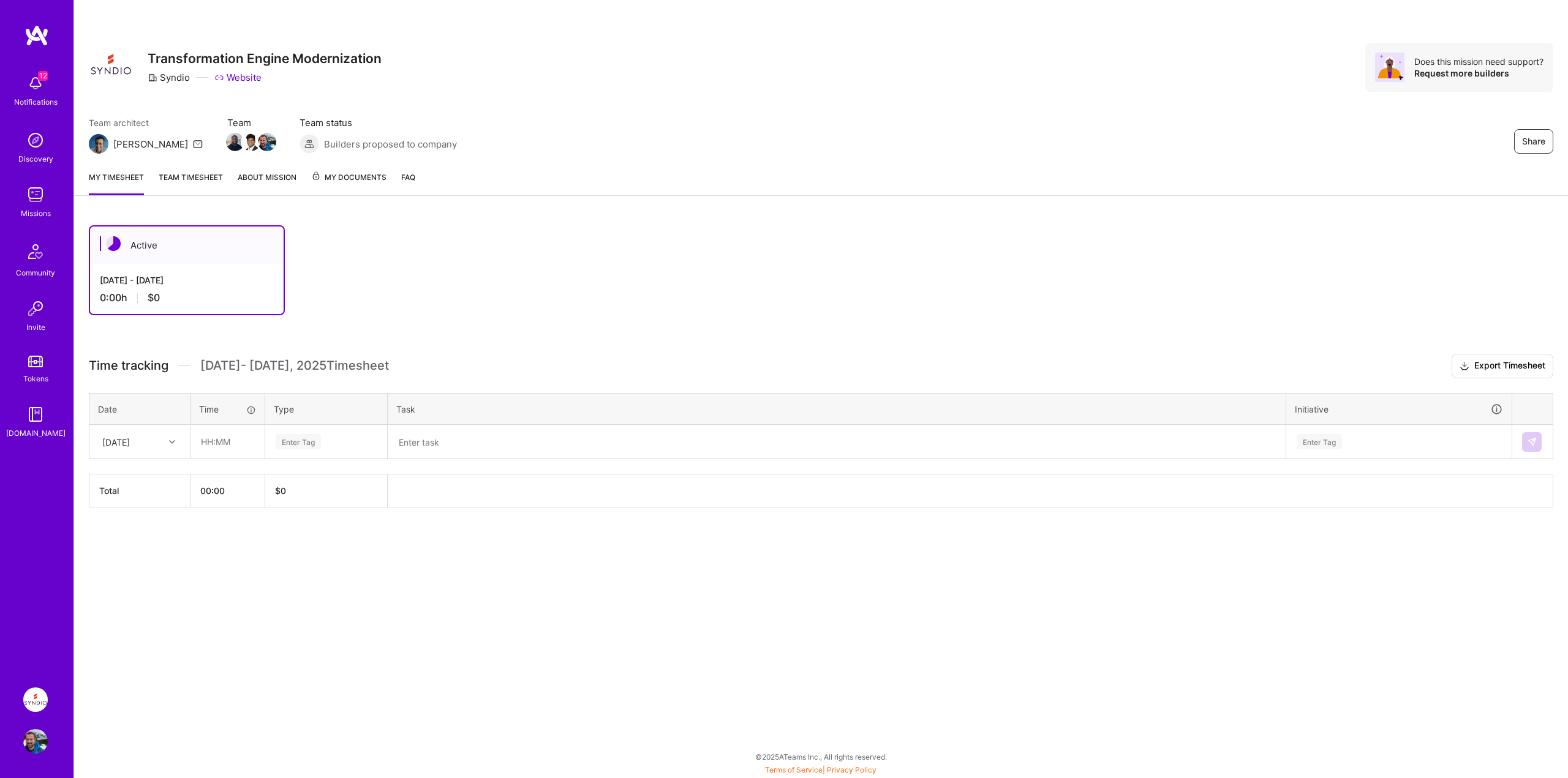
click at [234, 491] on th "00:00" at bounding box center [228, 491] width 75 height 33
click at [302, 489] on th "$ 0" at bounding box center [327, 491] width 122 height 33
click at [224, 448] on input "text" at bounding box center [227, 441] width 73 height 32
type input "05:00"
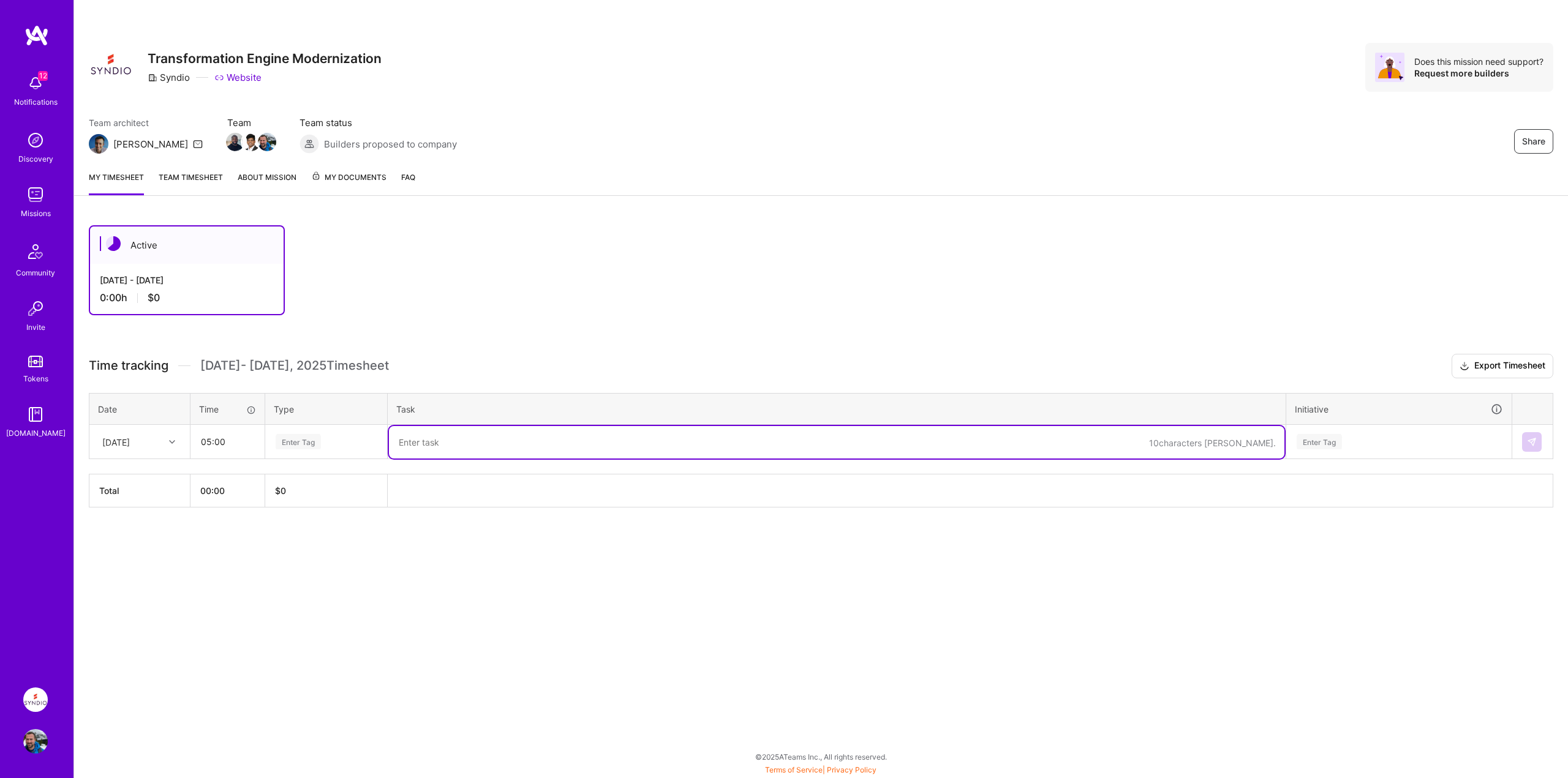
click at [530, 445] on textarea at bounding box center [837, 442] width 896 height 32
type textarea "g"
type textarea "Onboarding, requesting access"
click at [547, 385] on div "Time tracking [DATE] - [DATE] Timesheet Export Timesheet Date Time Type Task In…" at bounding box center [821, 431] width 1464 height 154
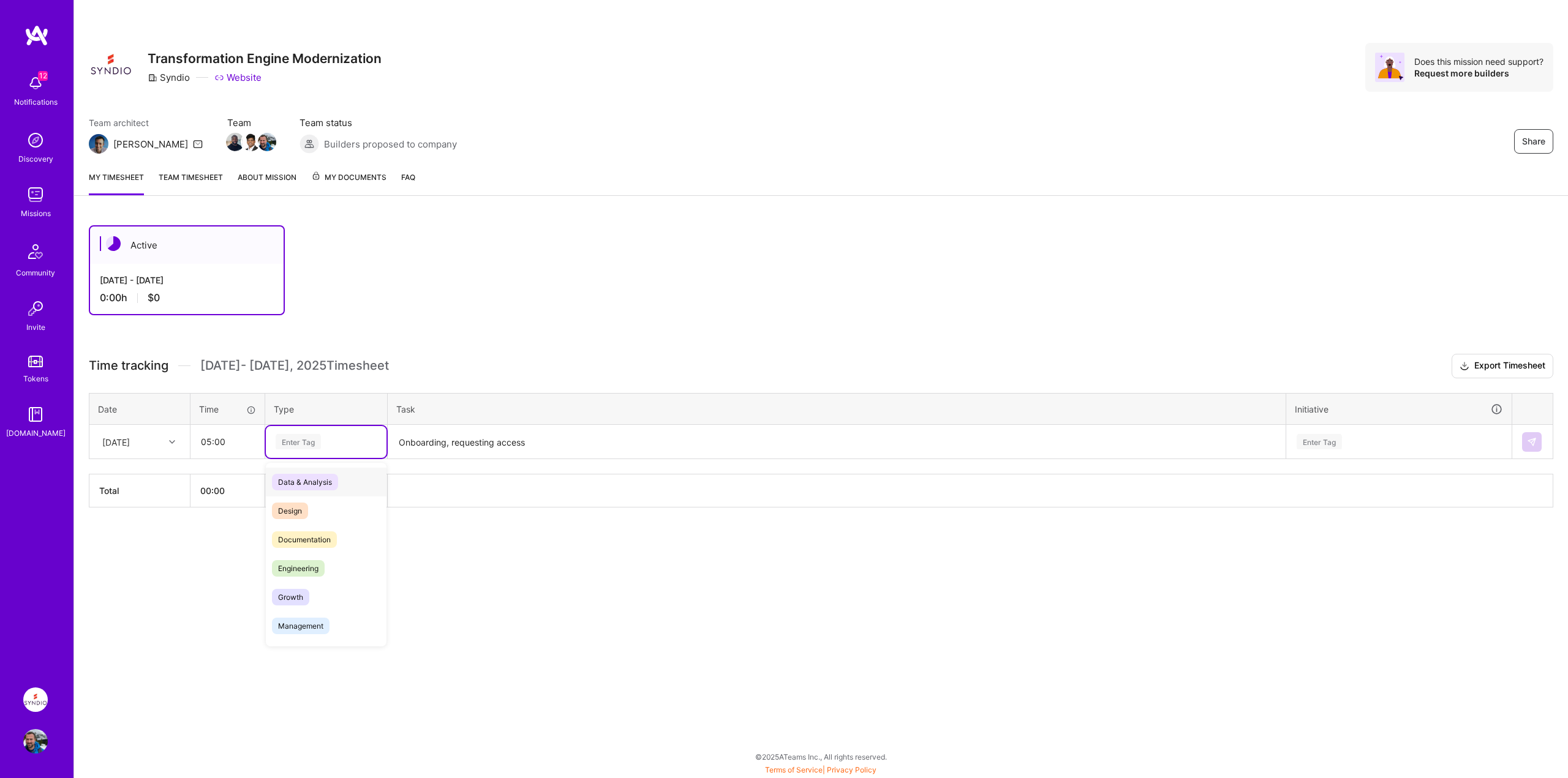
click at [361, 440] on div "Enter Tag" at bounding box center [326, 441] width 104 height 16
click at [299, 539] on span "Documentation" at bounding box center [304, 539] width 65 height 16
click at [495, 347] on div "Active [DATE] - [DATE] 0:00 h $0 Time tracking [DATE] - [DATE] Timesheet Export…" at bounding box center [821, 389] width 1494 height 357
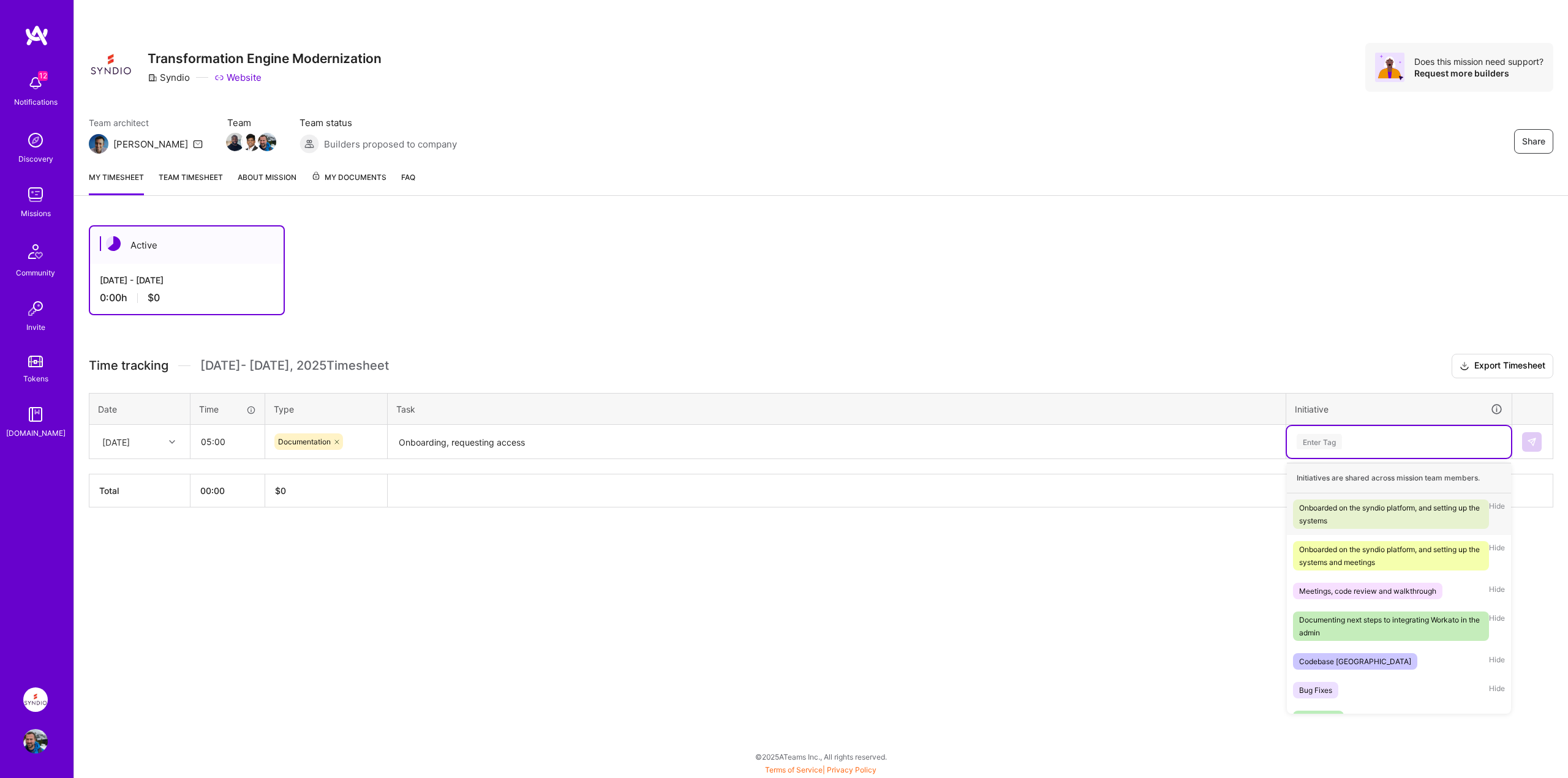
click at [1346, 433] on div "Enter Tag" at bounding box center [1399, 441] width 224 height 32
click at [1347, 510] on div "Onboarded on the syndio platform, and setting up the systems" at bounding box center [1391, 514] width 184 height 26
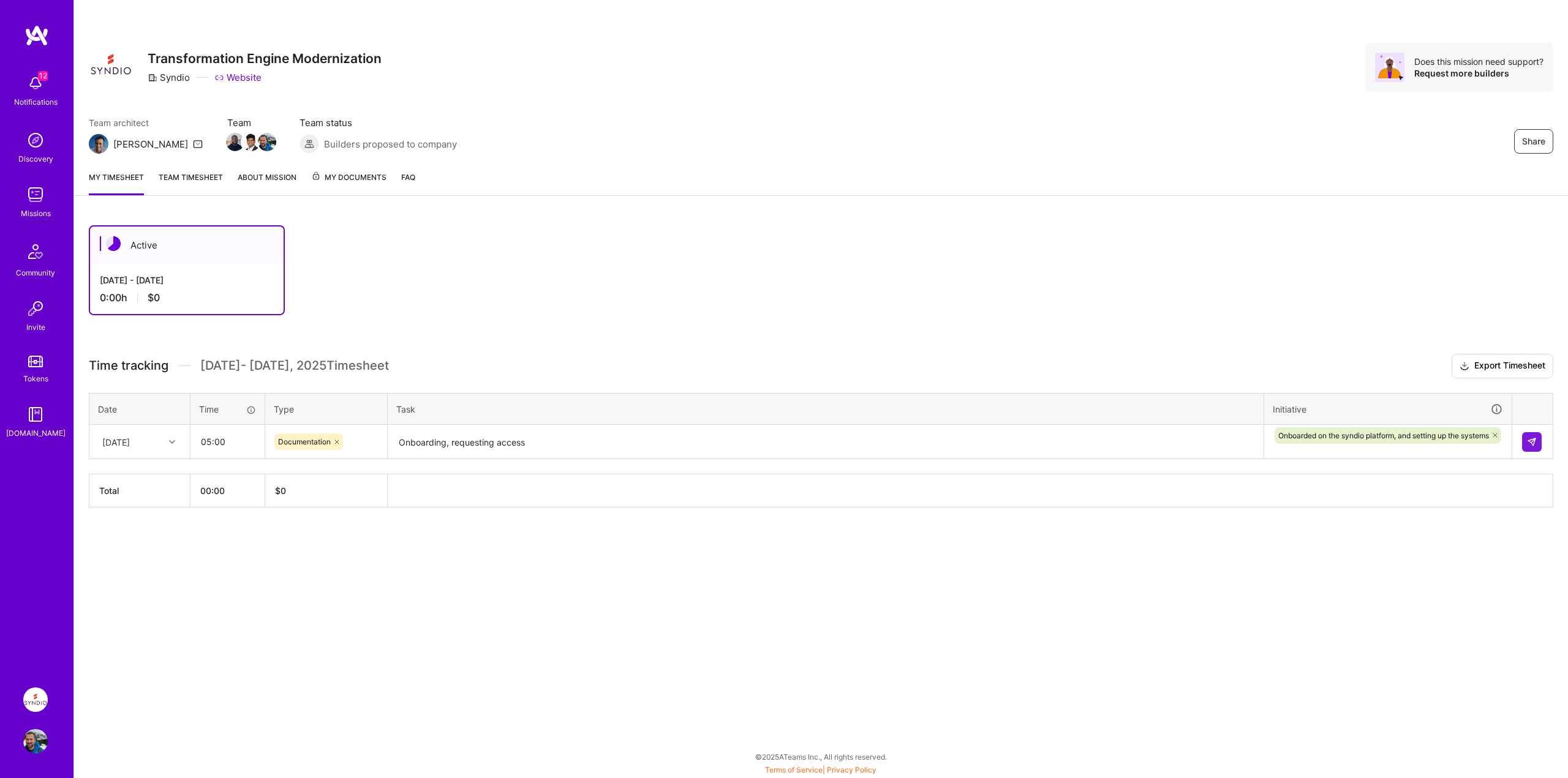
click at [1227, 224] on div "Active [DATE] - [DATE] 0:00 h $0 Time tracking [DATE] - [DATE] Timesheet Export…" at bounding box center [821, 389] width 1494 height 357
click at [1541, 443] on button at bounding box center [1532, 441] width 19 height 19
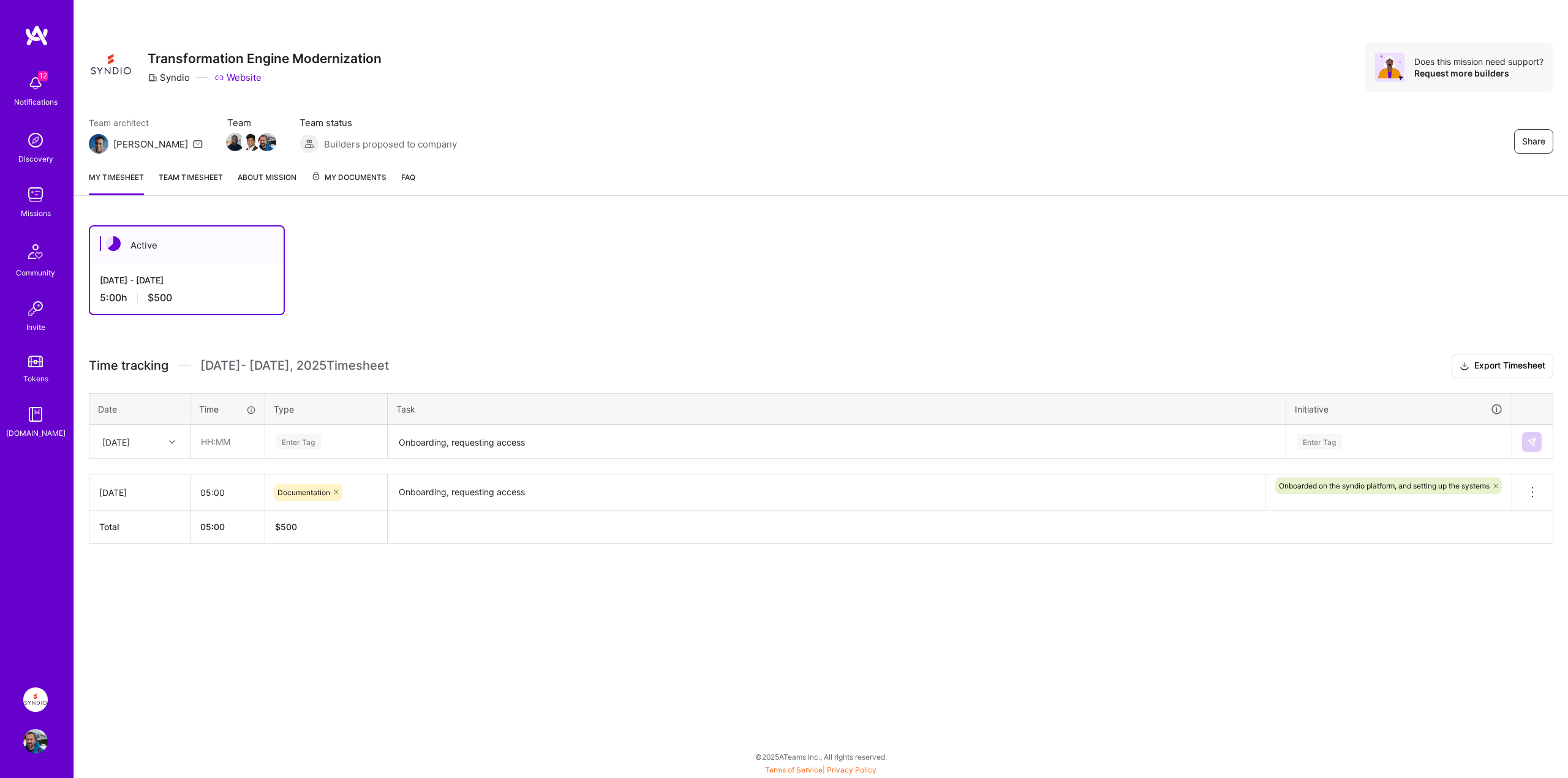
click at [137, 484] on td "[DATE]" at bounding box center [140, 493] width 101 height 36
drag, startPoint x: 142, startPoint y: 494, endPoint x: 144, endPoint y: 505, distance: 11.2
click at [144, 505] on td "[DATE]" at bounding box center [140, 493] width 101 height 36
drag, startPoint x: 144, startPoint y: 505, endPoint x: 121, endPoint y: 493, distance: 25.9
click at [143, 505] on td "[DATE]" at bounding box center [140, 493] width 101 height 36
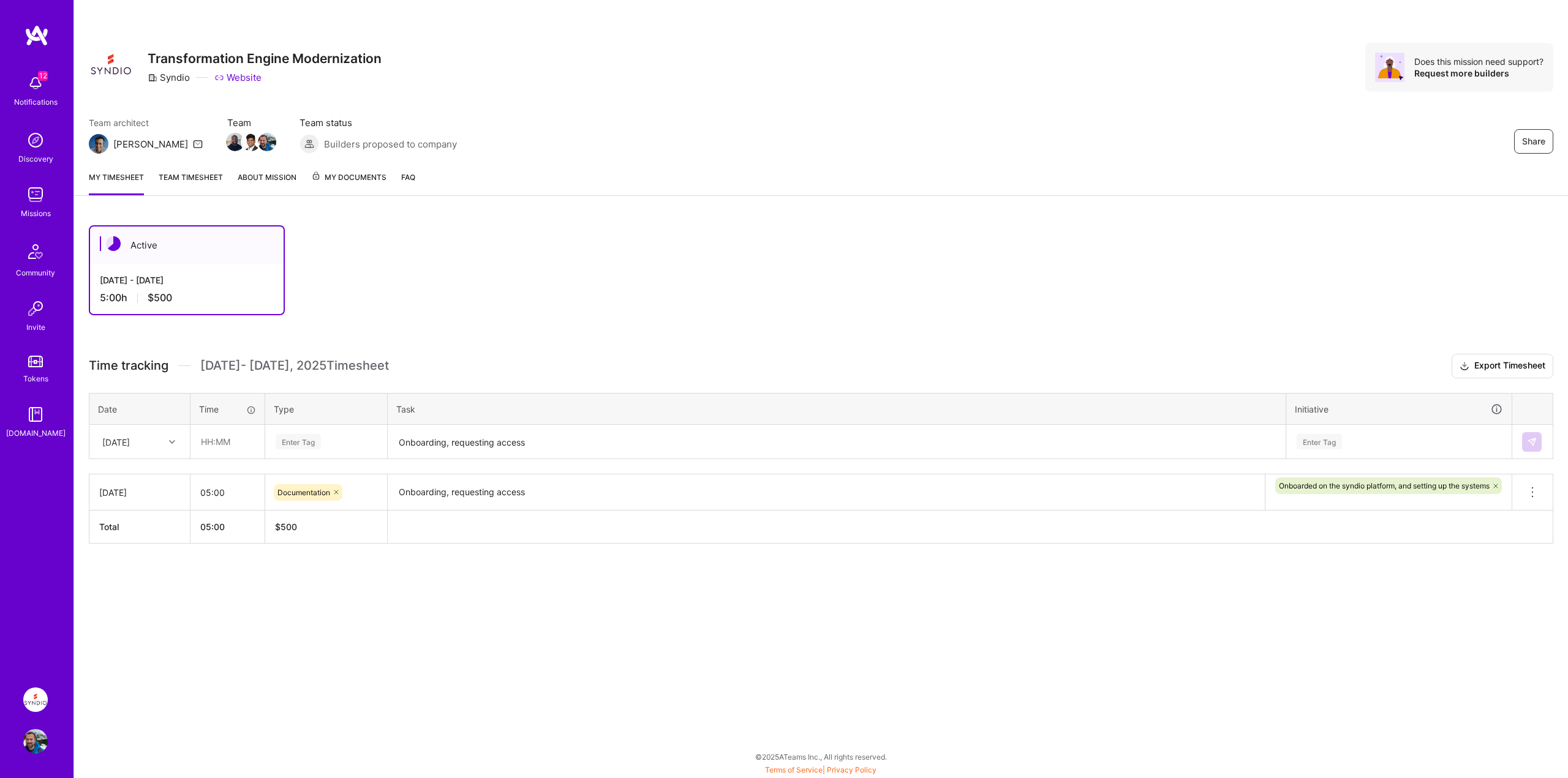
click at [121, 493] on div "[DATE]" at bounding box center [139, 493] width 81 height 13
drag, startPoint x: 1538, startPoint y: 488, endPoint x: 1517, endPoint y: 496, distance: 22.5
click at [1534, 488] on icon at bounding box center [1533, 493] width 15 height 15
click at [1512, 513] on button "Delete row" at bounding box center [1502, 513] width 64 height 30
click at [151, 444] on div "[DATE]" at bounding box center [130, 441] width 68 height 20
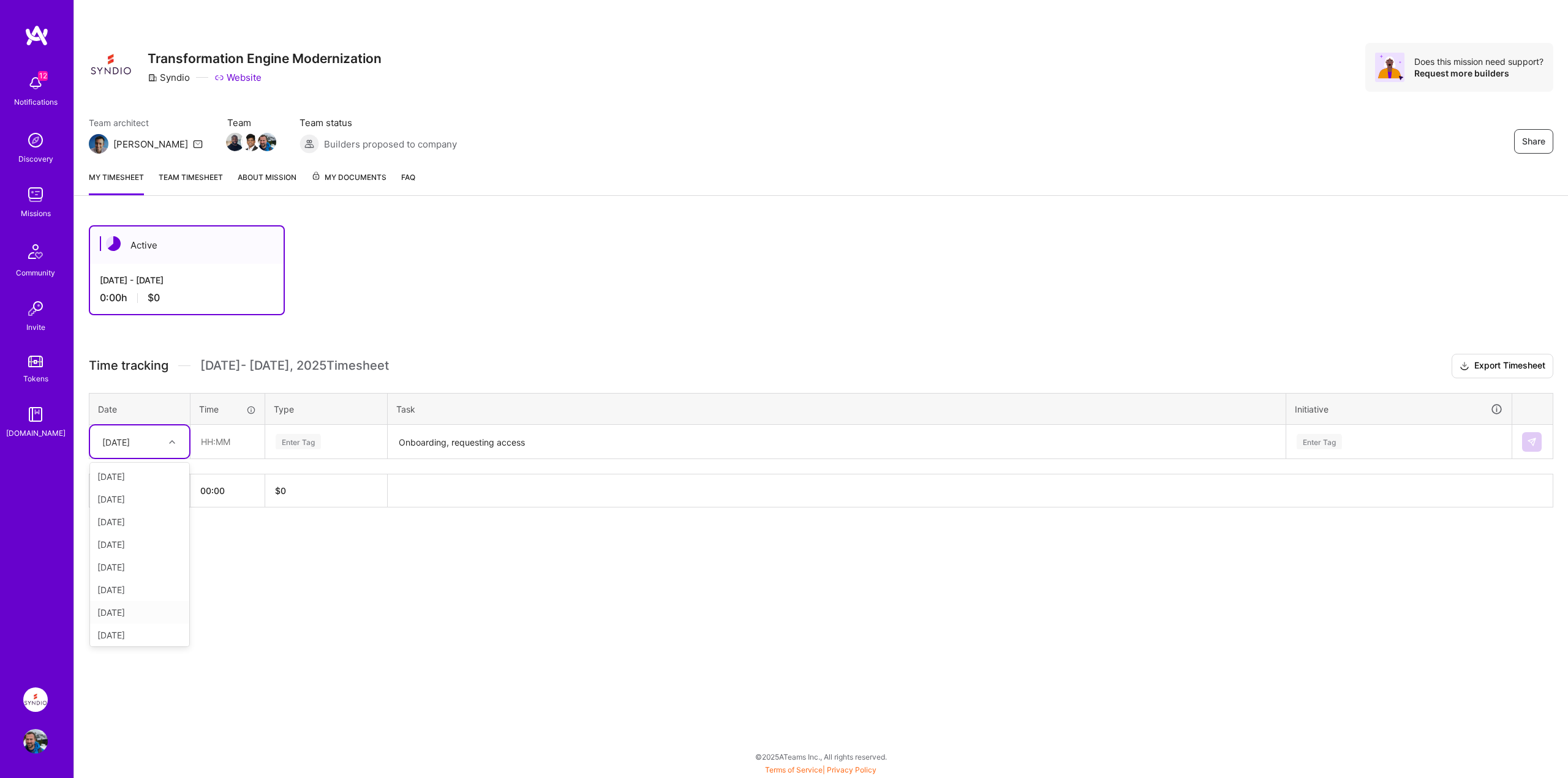
click at [133, 613] on div "[DATE]" at bounding box center [139, 613] width 99 height 22
click at [217, 445] on input "text" at bounding box center [227, 441] width 73 height 32
type input "05:00"
click at [295, 440] on div "Enter Tag" at bounding box center [298, 441] width 46 height 19
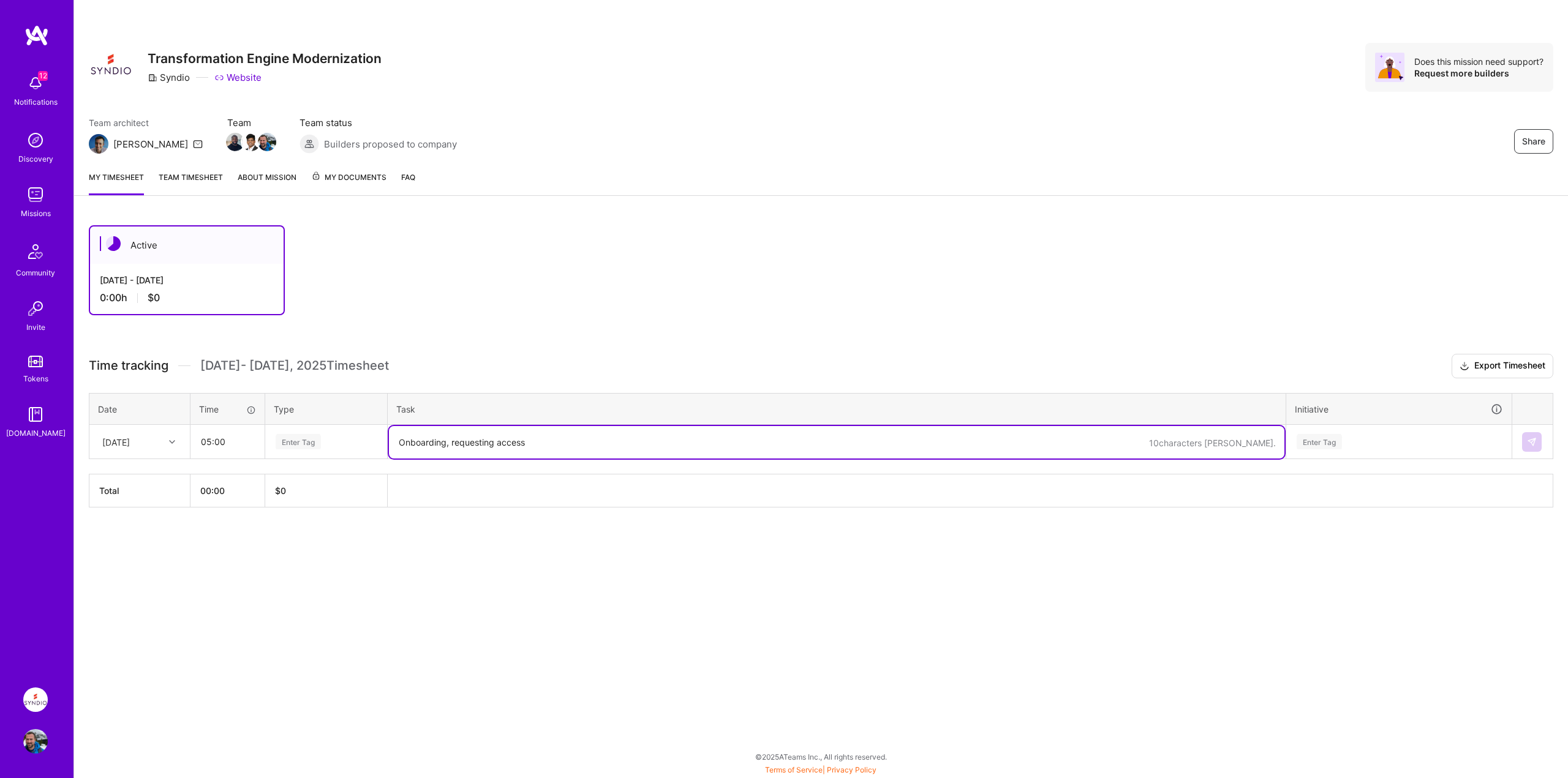
click at [501, 441] on textarea "Onboarding, requesting access" at bounding box center [837, 442] width 896 height 32
type textarea "onboarding, requesting access"
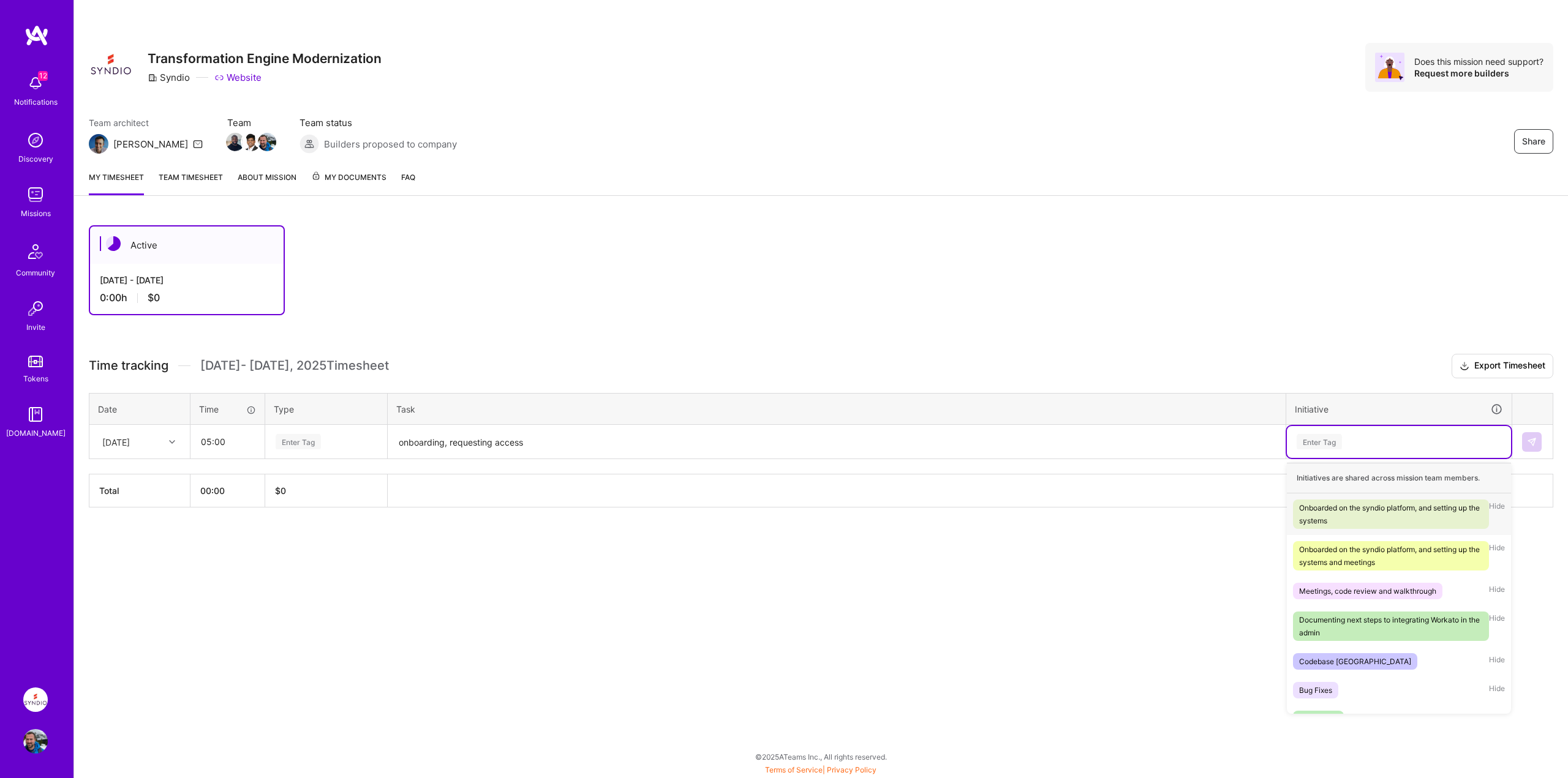
click at [1324, 431] on div "Enter Tag" at bounding box center [1399, 441] width 224 height 32
click at [1340, 515] on div "Onboarded on the syndio platform, and setting up the systems" at bounding box center [1391, 514] width 184 height 26
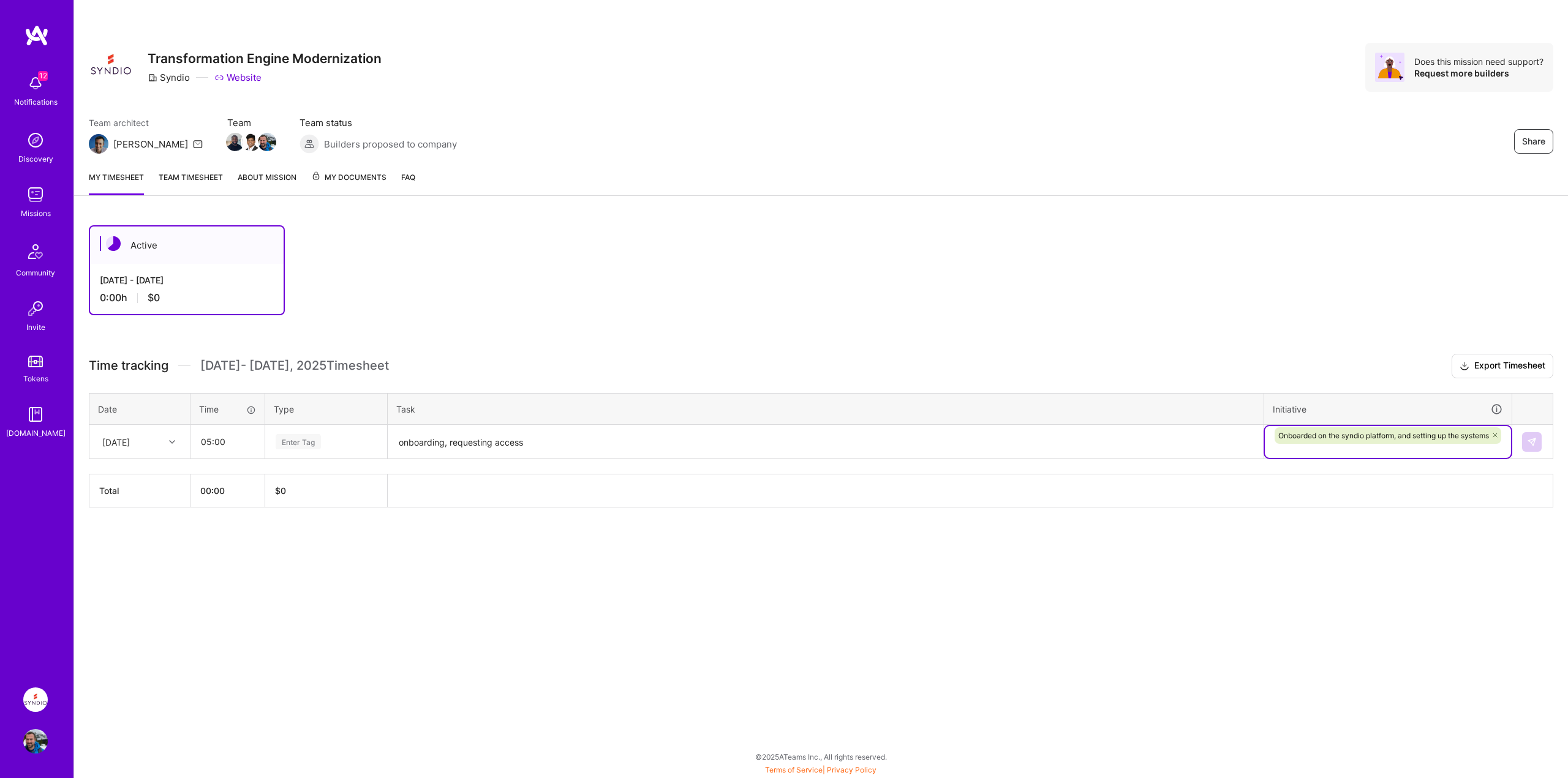
click at [1225, 352] on div "Active [DATE] - [DATE] 0:00 h $0 Time tracking [DATE] - [DATE] Timesheet Export…" at bounding box center [821, 389] width 1494 height 357
click at [304, 442] on div "Enter Tag" at bounding box center [298, 441] width 46 height 19
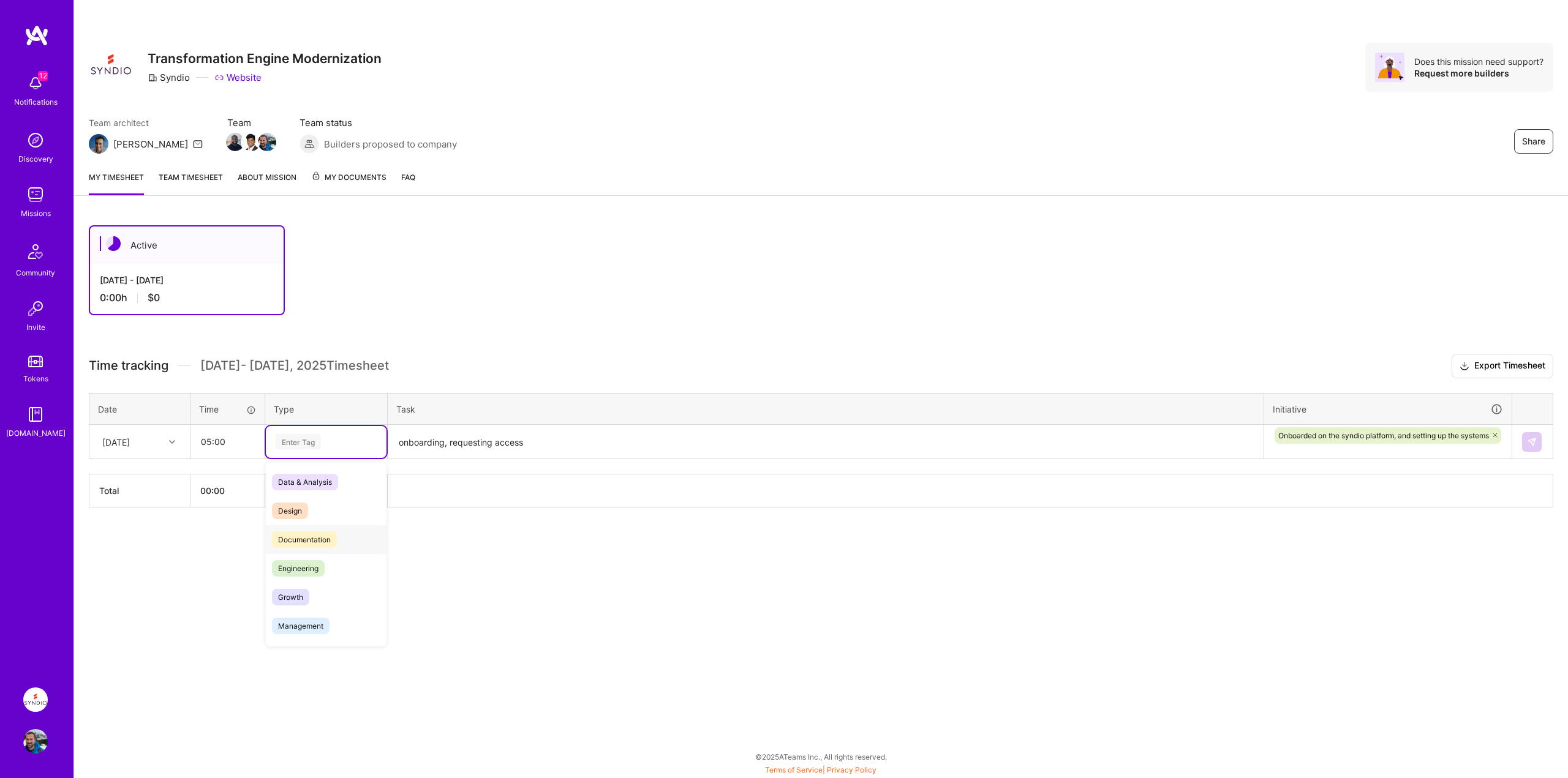
click at [289, 539] on span "Documentation" at bounding box center [304, 539] width 65 height 16
click at [1534, 438] on img at bounding box center [1532, 442] width 10 height 10
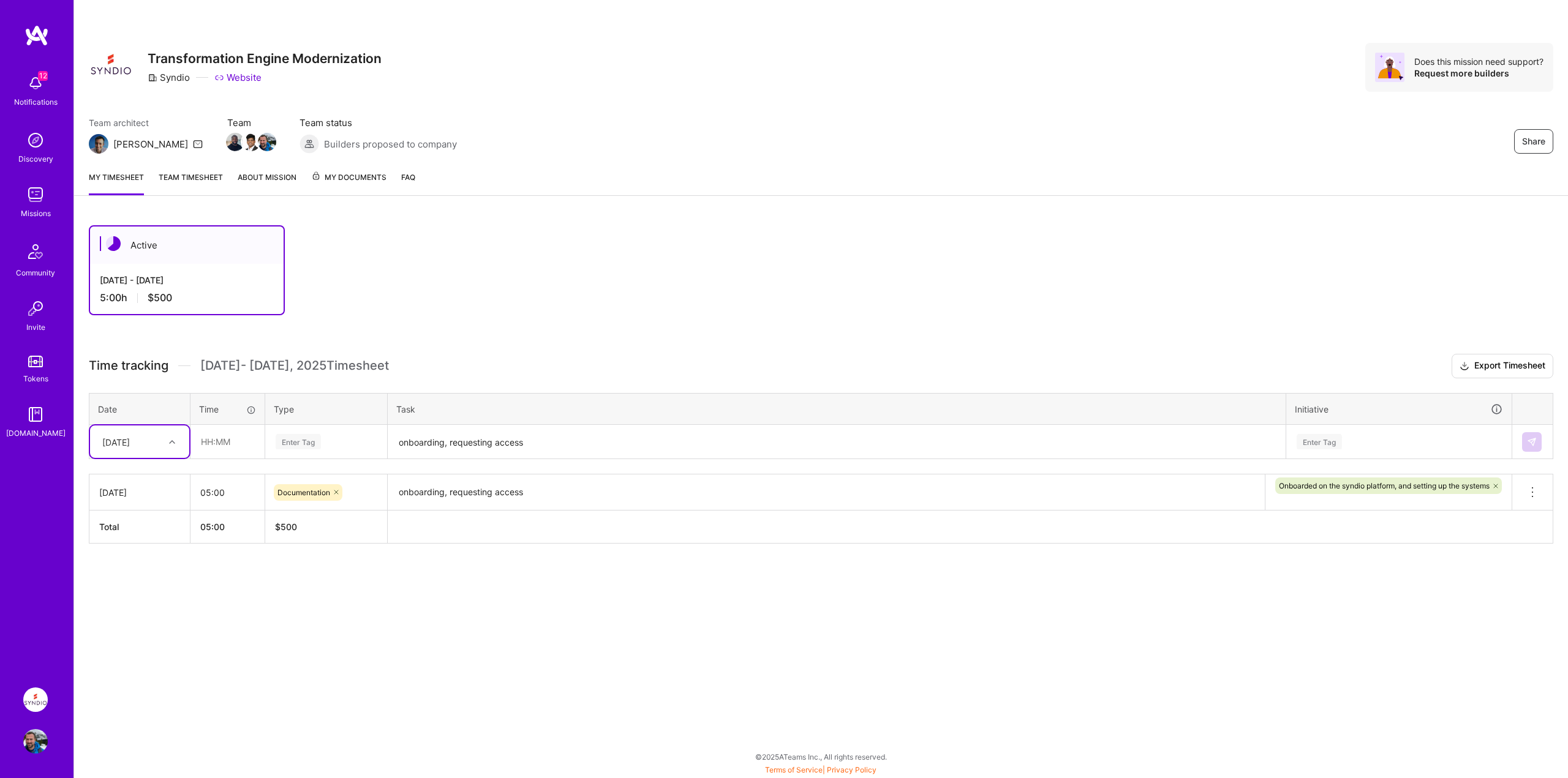
click at [130, 446] on div "[DATE]" at bounding box center [116, 441] width 27 height 13
click at [125, 541] on div "[DATE]" at bounding box center [139, 542] width 99 height 22
click at [189, 177] on link "Team timesheet" at bounding box center [191, 183] width 64 height 24
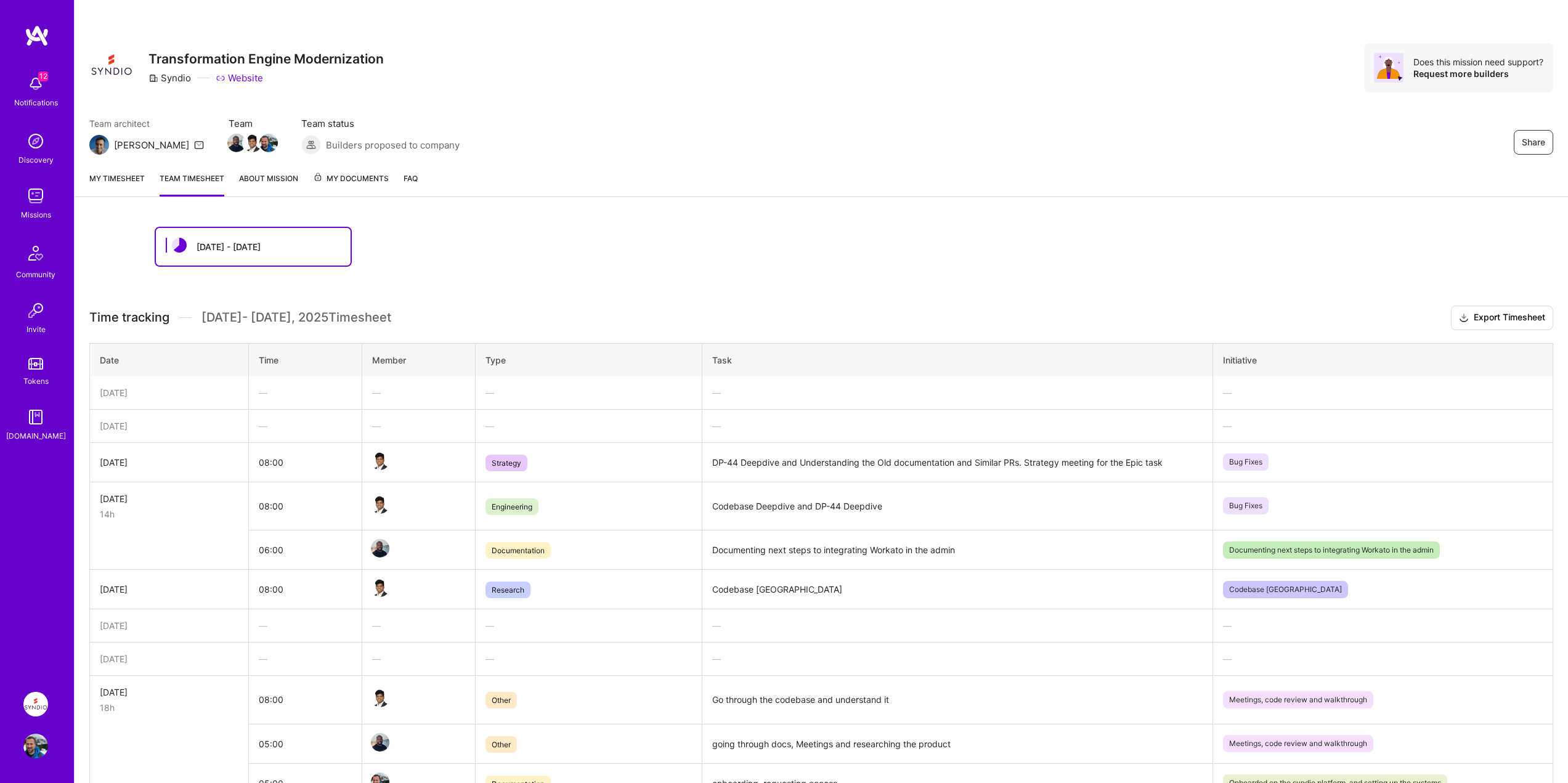
click at [751, 589] on td "Codebase [GEOGRAPHIC_DATA]" at bounding box center [957, 589] width 510 height 40
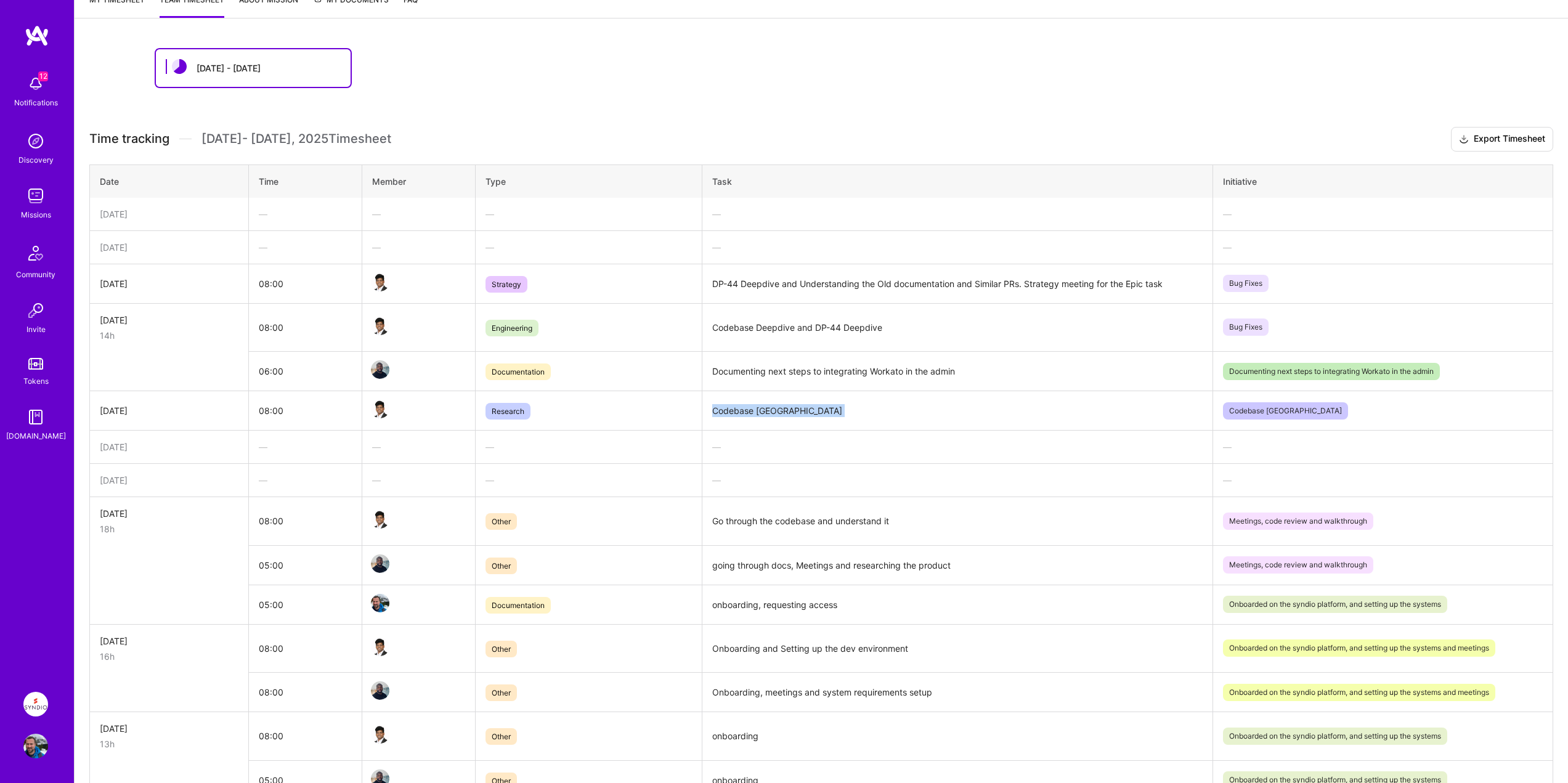
scroll to position [185, 0]
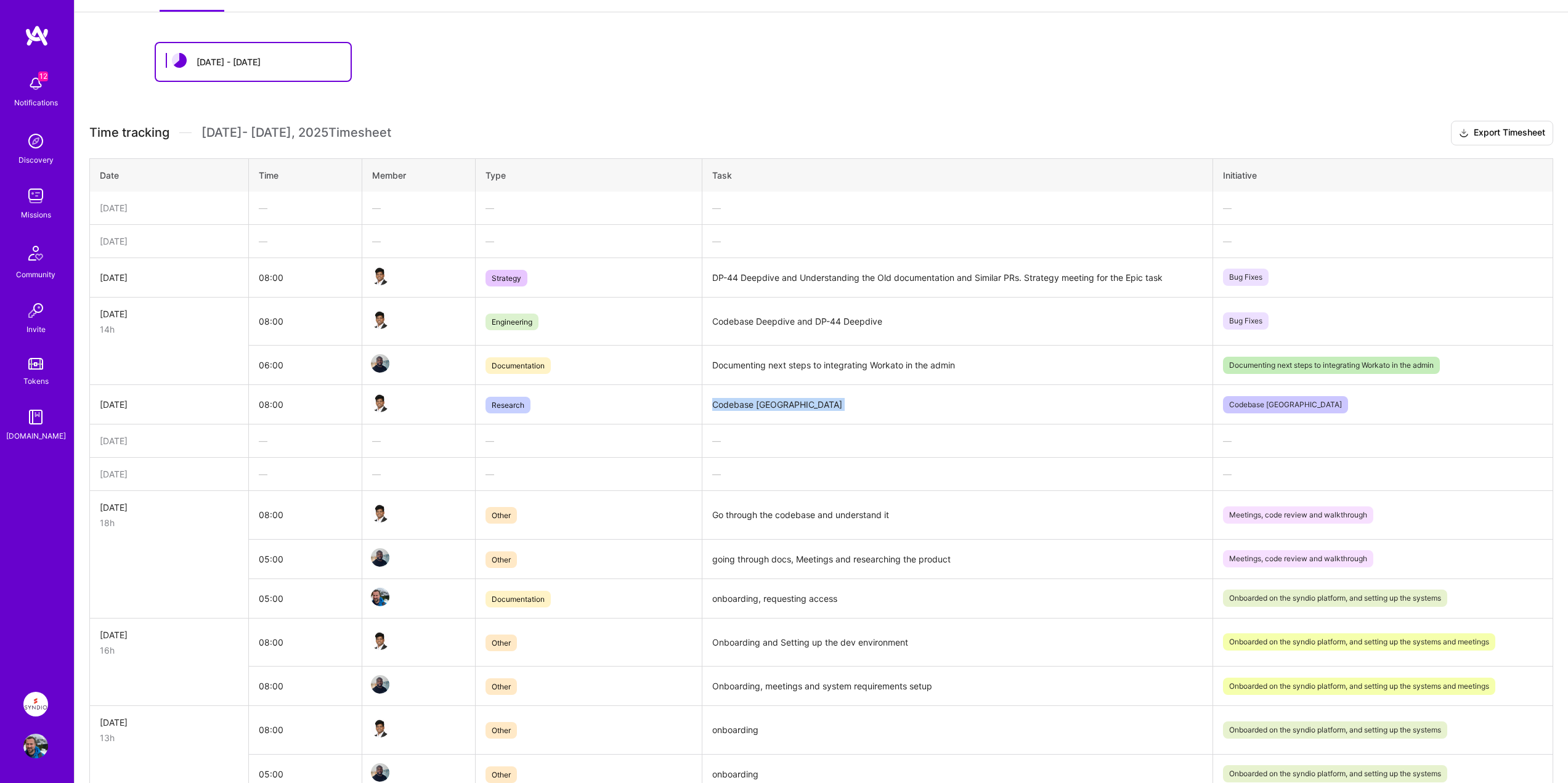
copy td "Codebase [GEOGRAPHIC_DATA]"
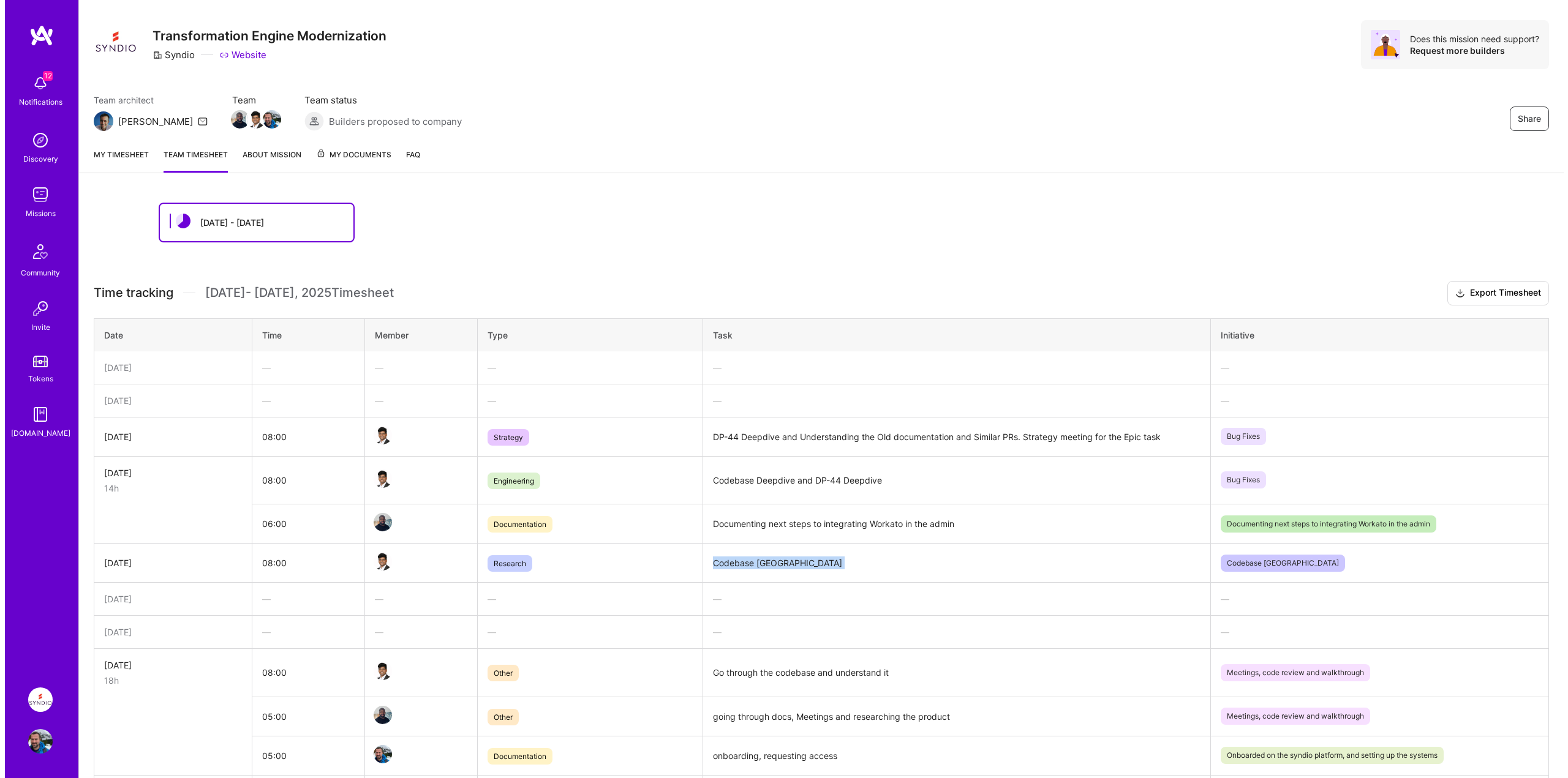
scroll to position [0, 0]
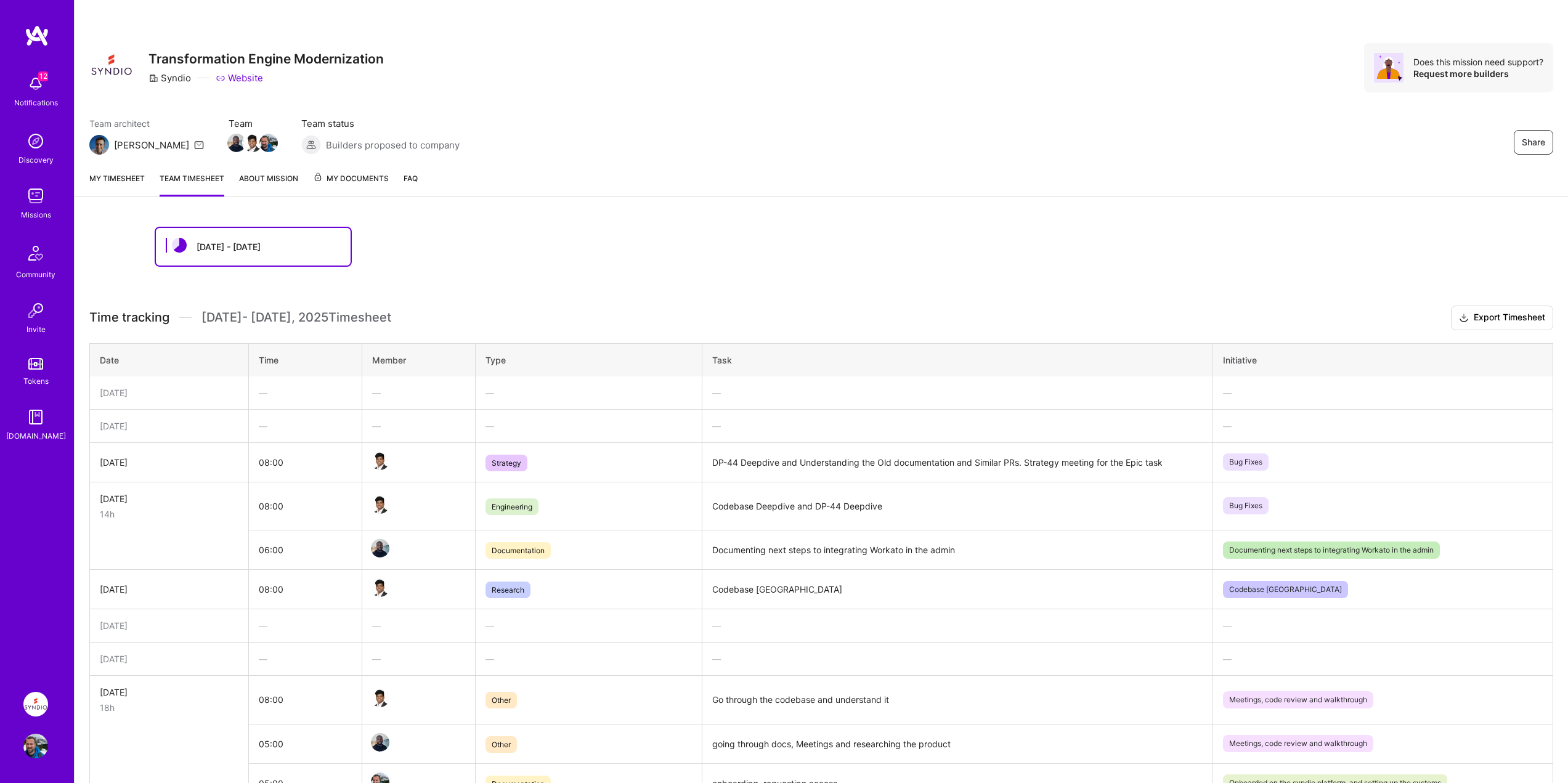
click at [106, 170] on div "My timesheet Team timesheet About Mission My Documents FAQ" at bounding box center [821, 180] width 1493 height 35
click at [104, 181] on link "My timesheet" at bounding box center [117, 184] width 55 height 25
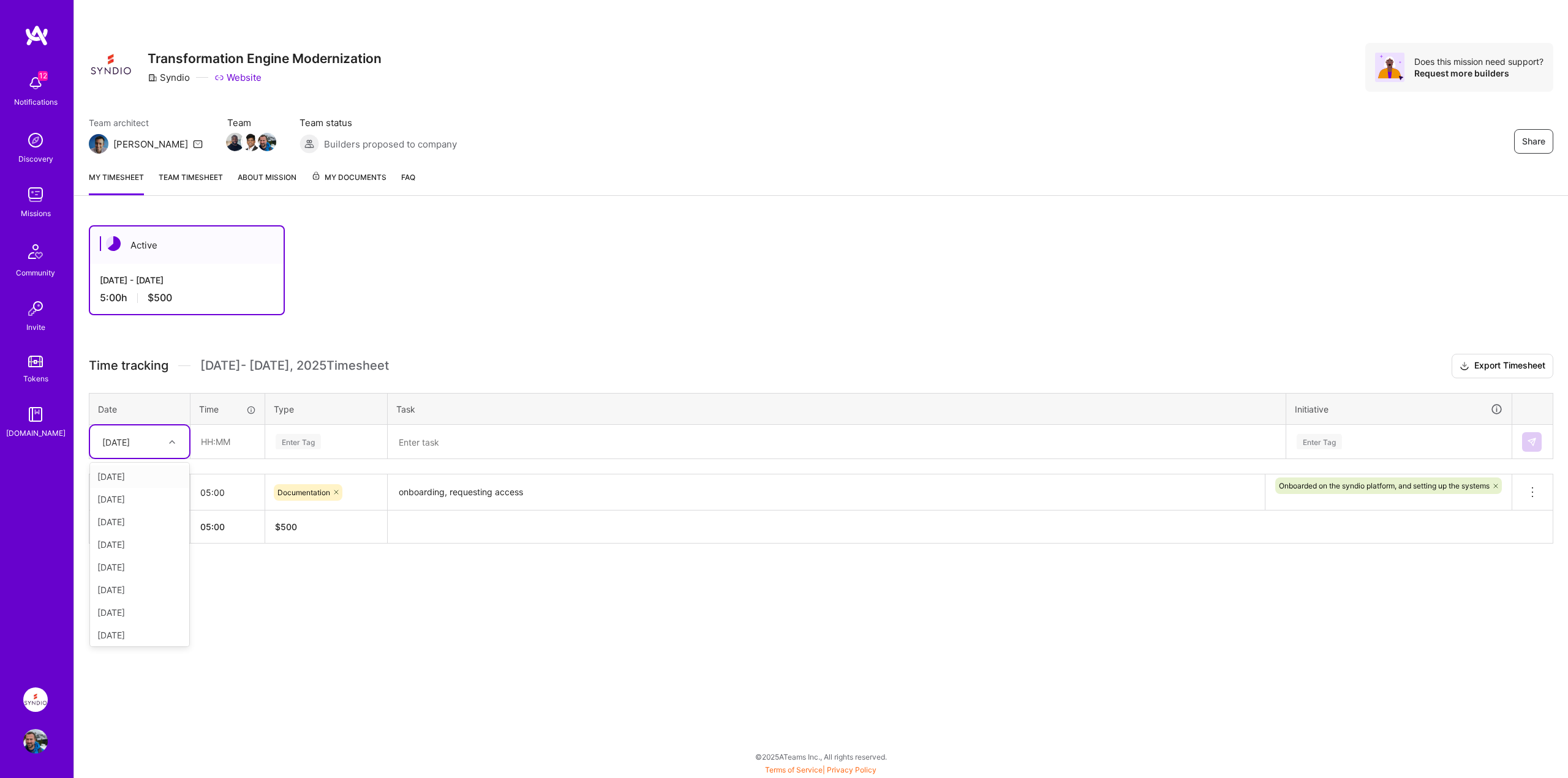
click at [124, 443] on div "[DATE]" at bounding box center [116, 441] width 27 height 13
click at [132, 623] on div "[DATE]" at bounding box center [139, 619] width 99 height 22
click at [235, 443] on input "text" at bounding box center [227, 441] width 73 height 32
type input "08:00"
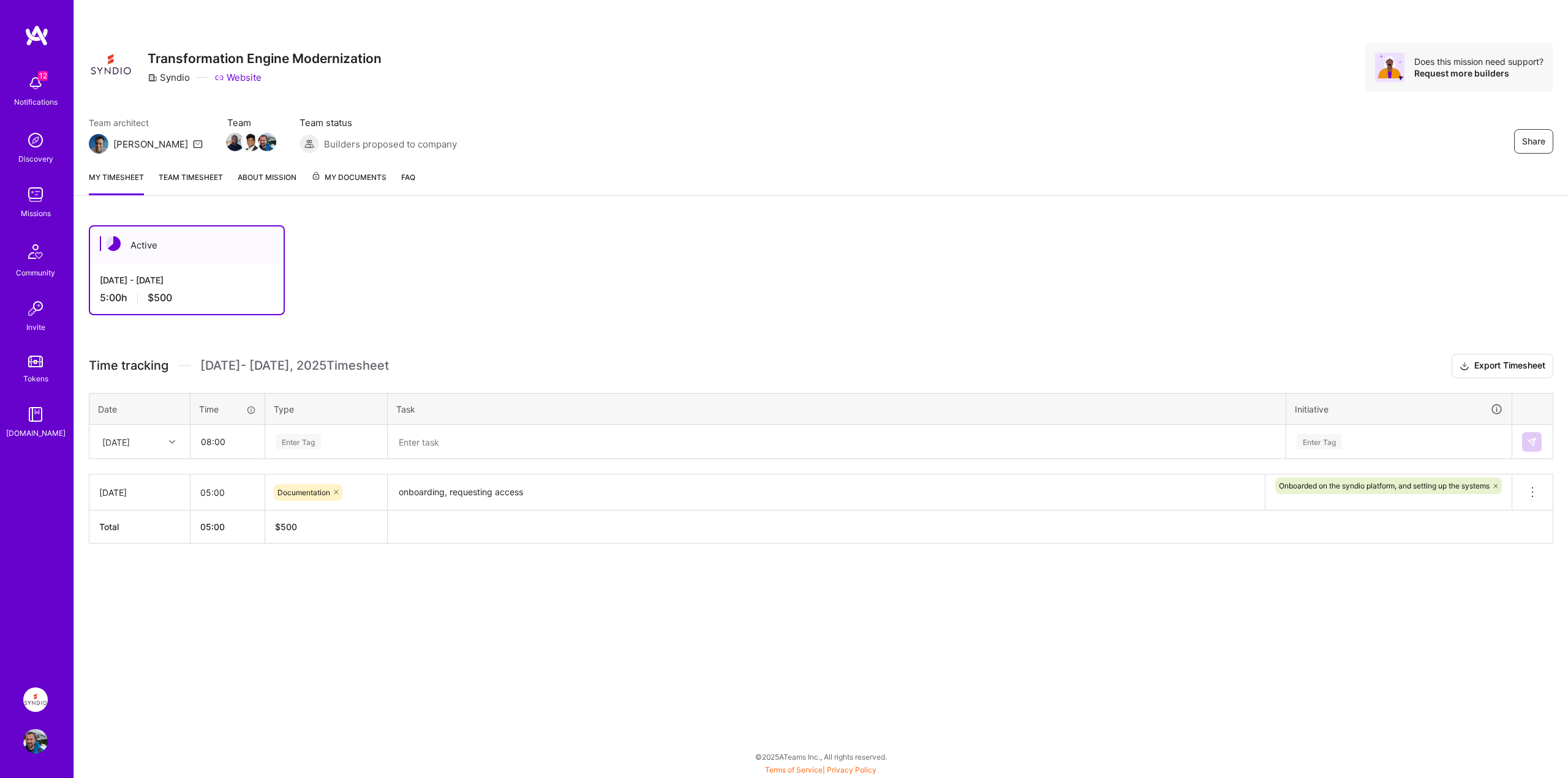
click at [359, 374] on h3 "Time tracking [DATE] - [DATE] Timesheet Export Timesheet" at bounding box center [821, 366] width 1464 height 24
click at [304, 451] on div "Enter Tag" at bounding box center [326, 441] width 121 height 32
click at [299, 544] on span "Documentation" at bounding box center [304, 539] width 65 height 16
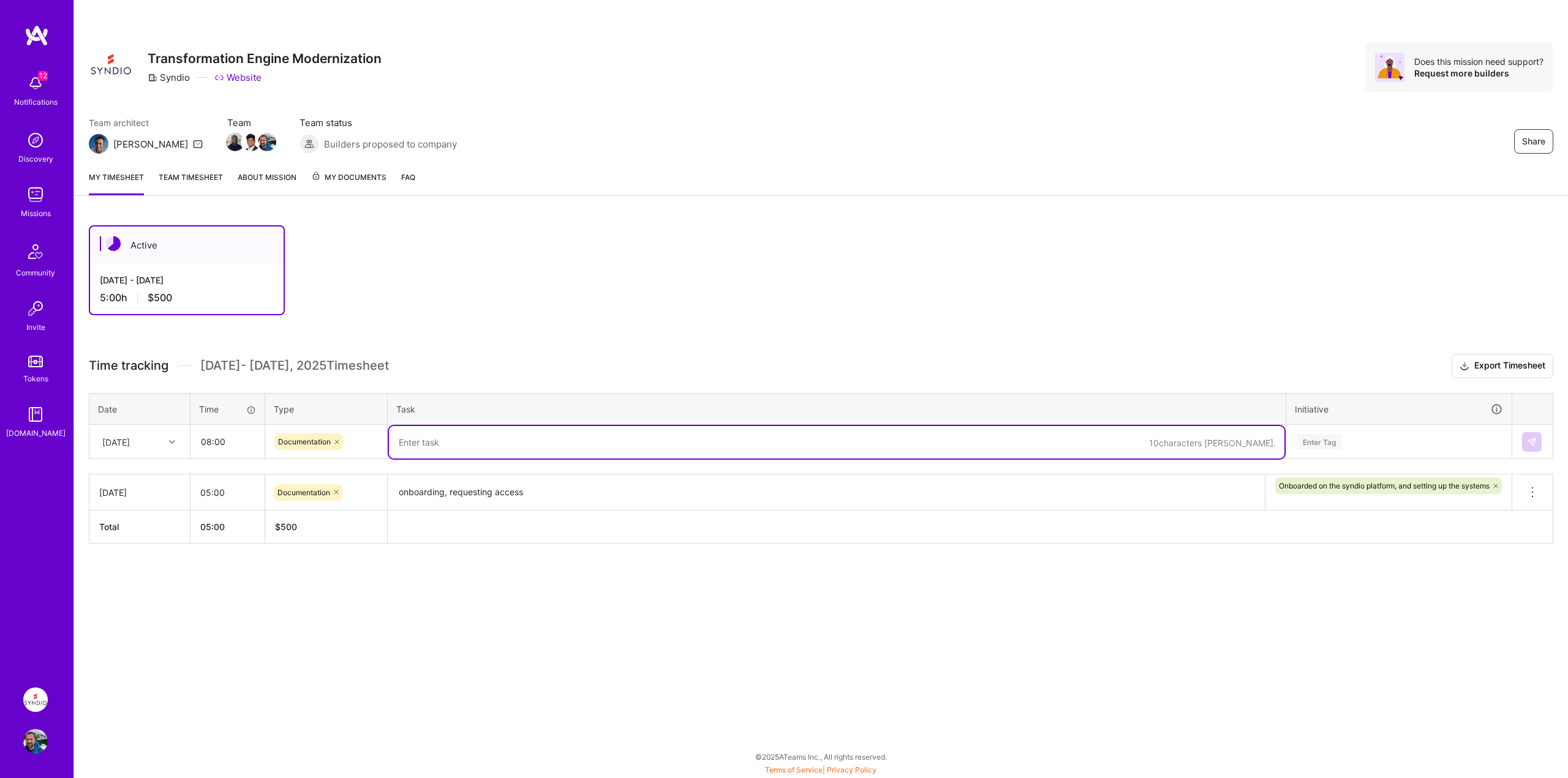
click at [494, 441] on textarea at bounding box center [837, 442] width 896 height 32
click at [484, 445] on textarea at bounding box center [837, 442] width 896 height 32
type textarea "Going through documentation, dev setup"
click at [1324, 438] on div "Enter Tag" at bounding box center [1319, 441] width 46 height 19
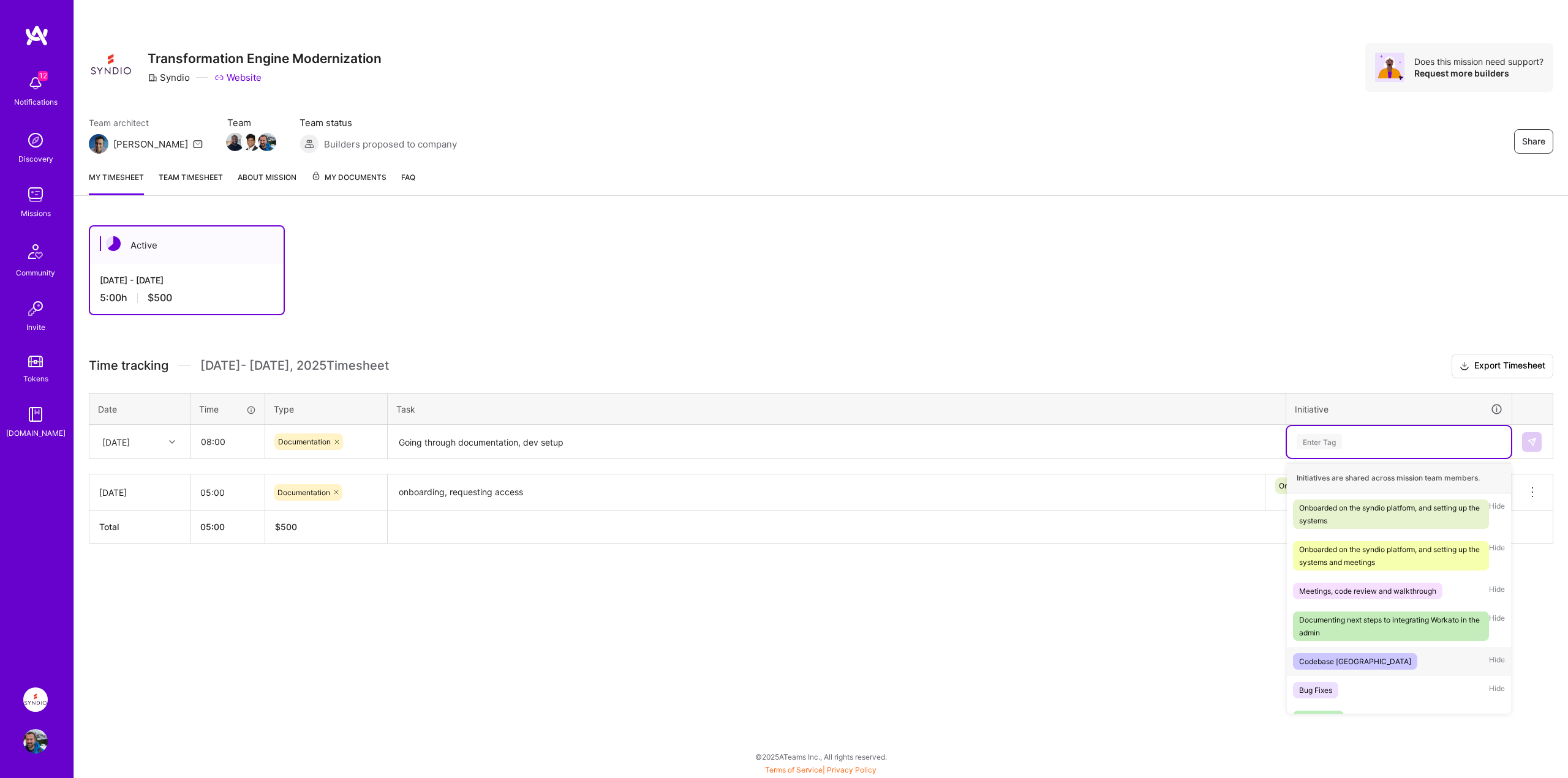
click at [1335, 664] on div "Codebase [GEOGRAPHIC_DATA]" at bounding box center [1355, 661] width 112 height 13
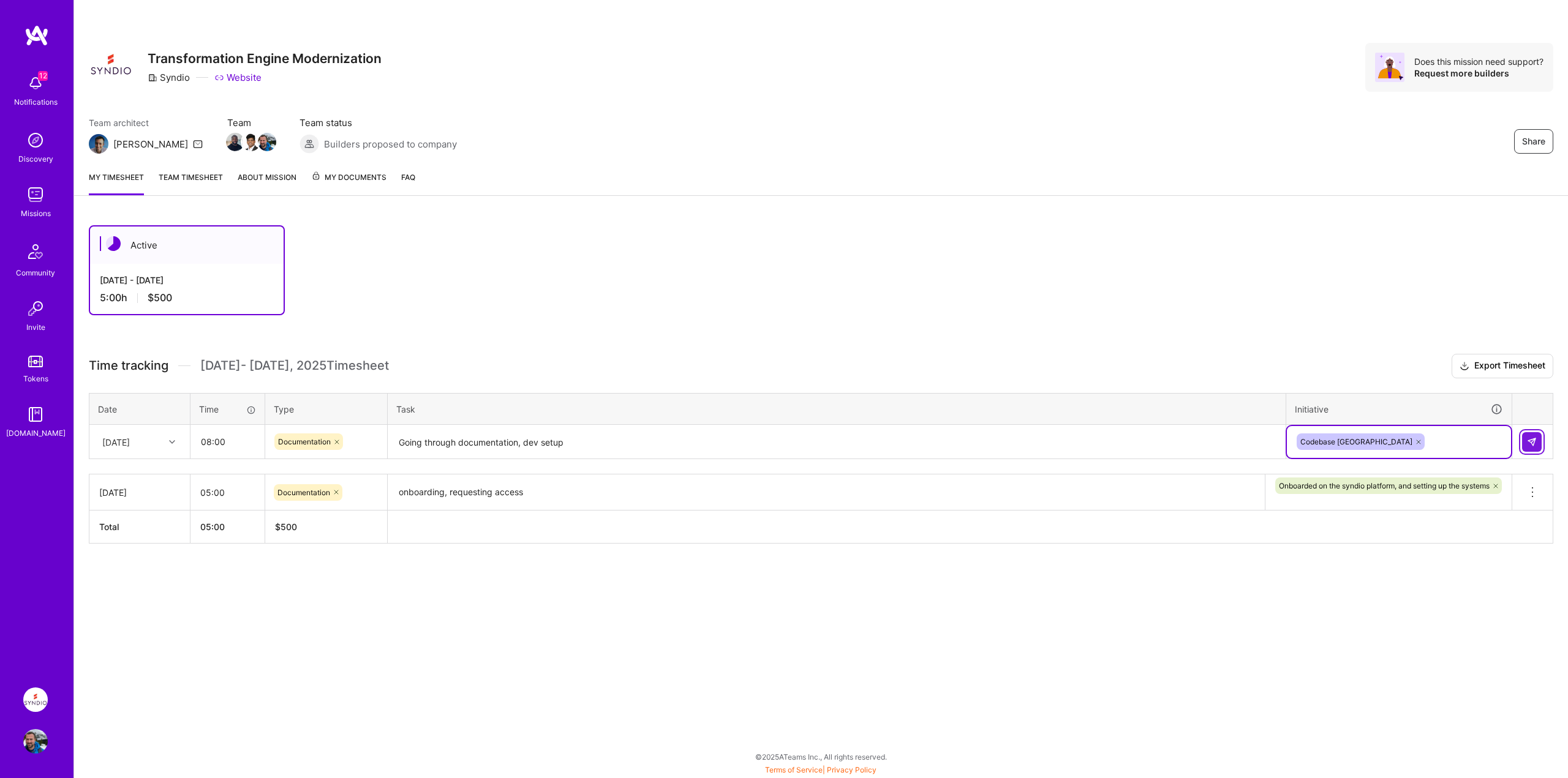
click at [1534, 441] on img at bounding box center [1532, 442] width 10 height 10
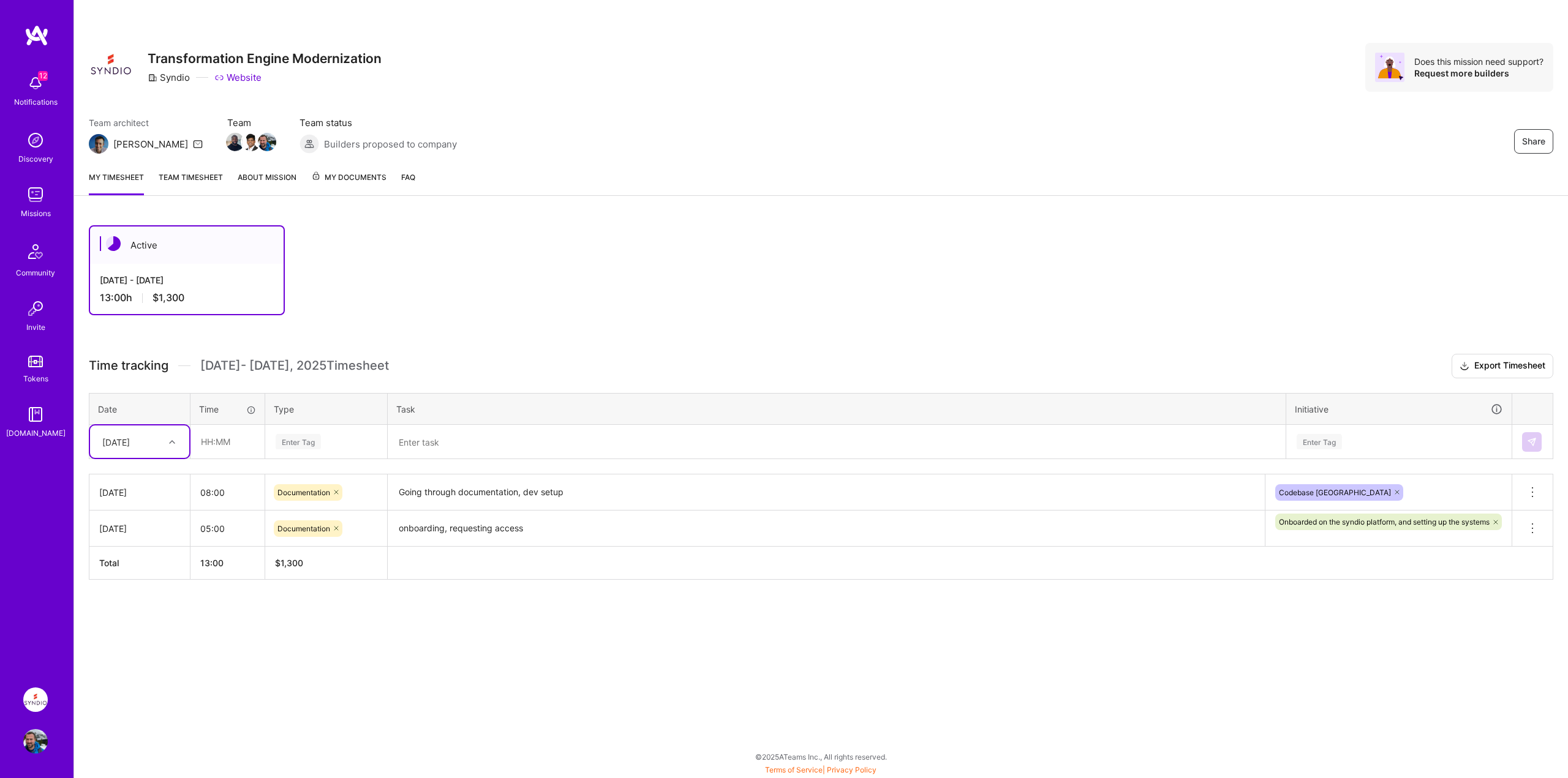
click at [167, 444] on div at bounding box center [174, 441] width 19 height 16
click at [139, 616] on div "[DATE]" at bounding box center [139, 619] width 99 height 22
click at [215, 448] on input "text" at bounding box center [227, 441] width 73 height 32
type input "9"
type input "08:00"
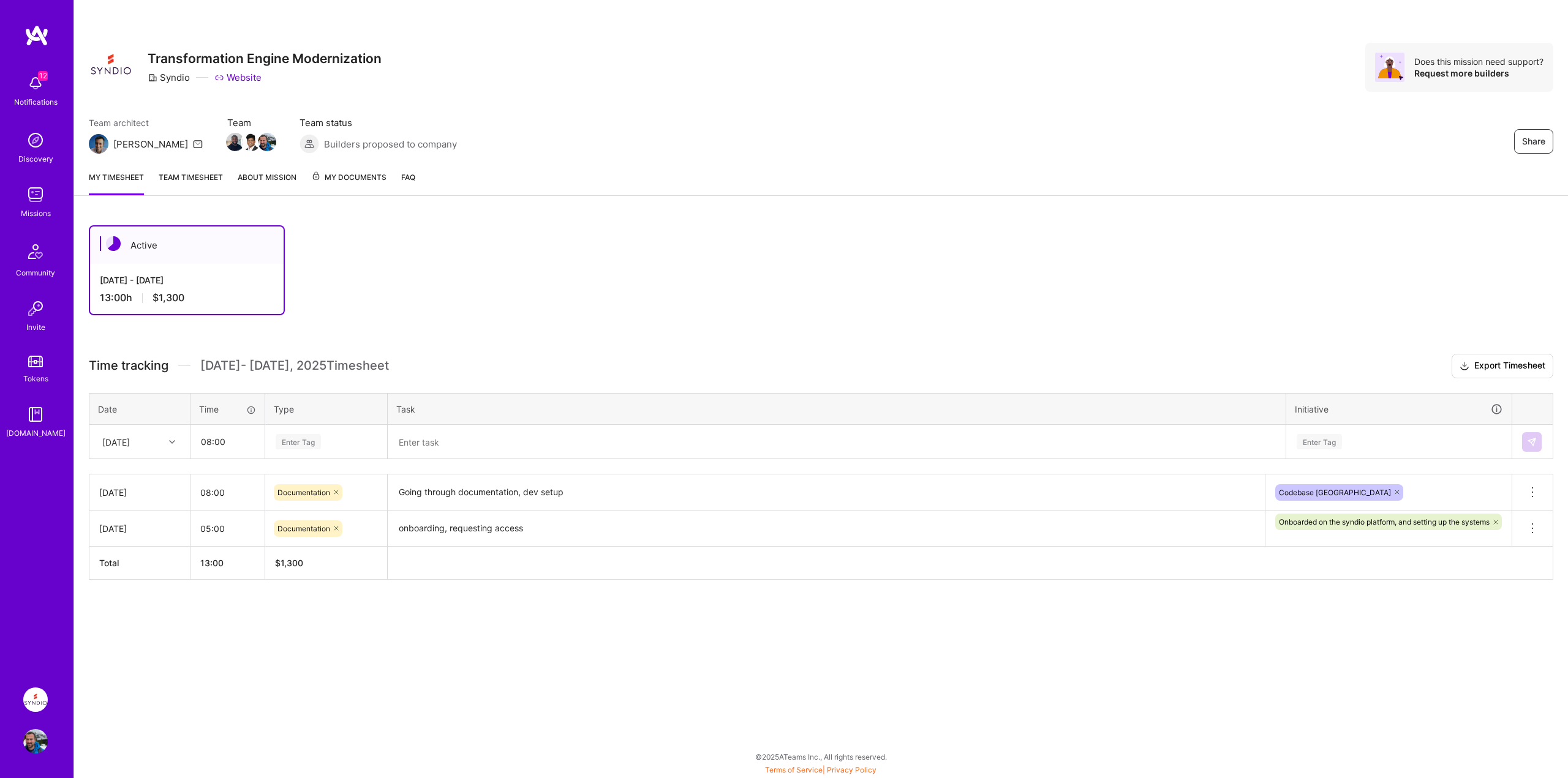
click at [289, 447] on div "Enter Tag" at bounding box center [298, 441] width 46 height 19
click at [314, 534] on span "Documentation" at bounding box center [304, 539] width 65 height 16
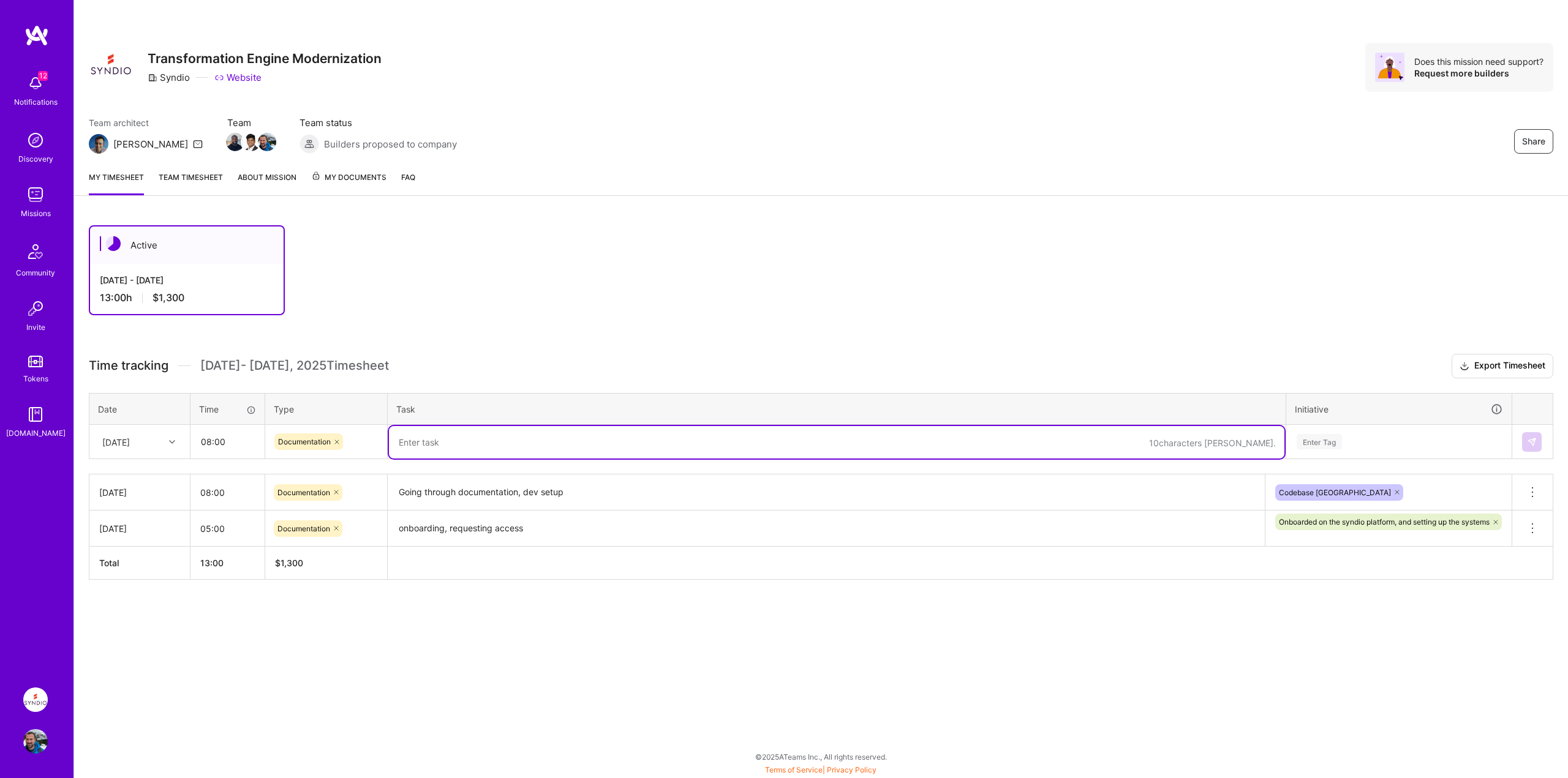
click at [434, 451] on textarea at bounding box center [837, 442] width 896 height 32
type textarea "more dev setup, requesting access, jira"
click at [1328, 441] on div "Enter Tag" at bounding box center [1319, 441] width 46 height 19
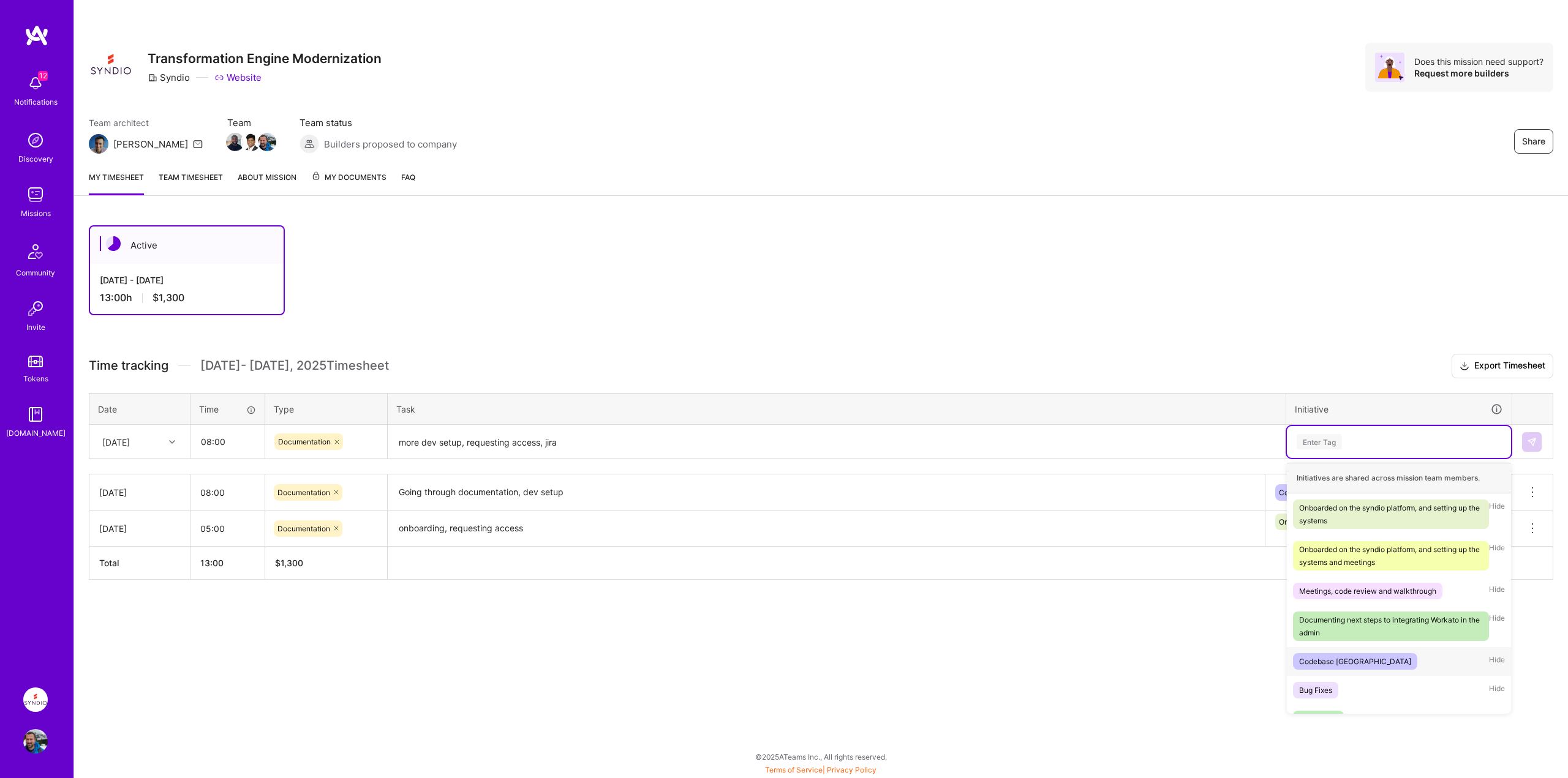
drag, startPoint x: 1333, startPoint y: 666, endPoint x: 1357, endPoint y: 646, distance: 31.2
click at [1333, 666] on div "Codebase [GEOGRAPHIC_DATA]" at bounding box center [1355, 661] width 112 height 13
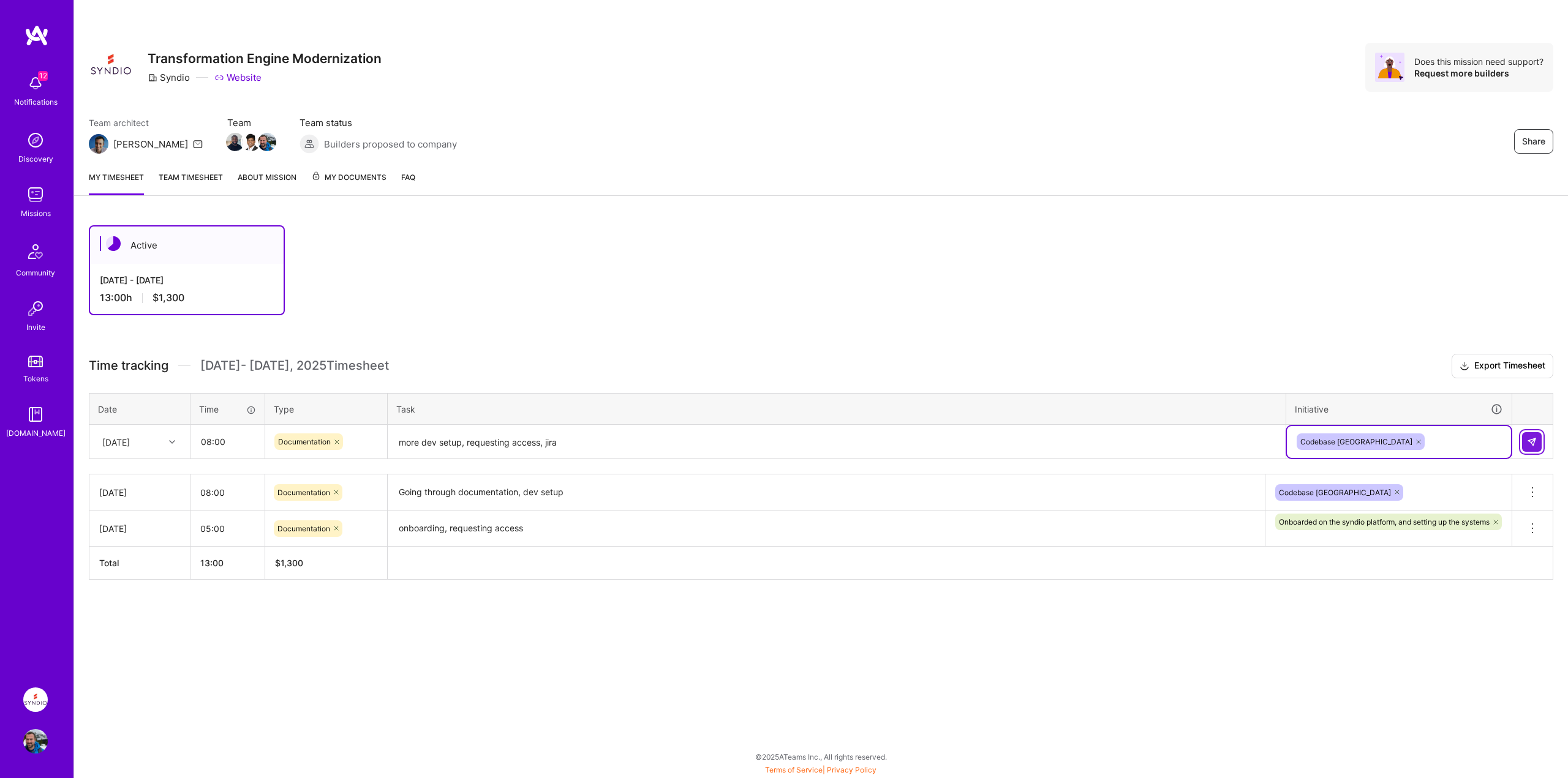
click at [1534, 445] on img at bounding box center [1532, 442] width 10 height 10
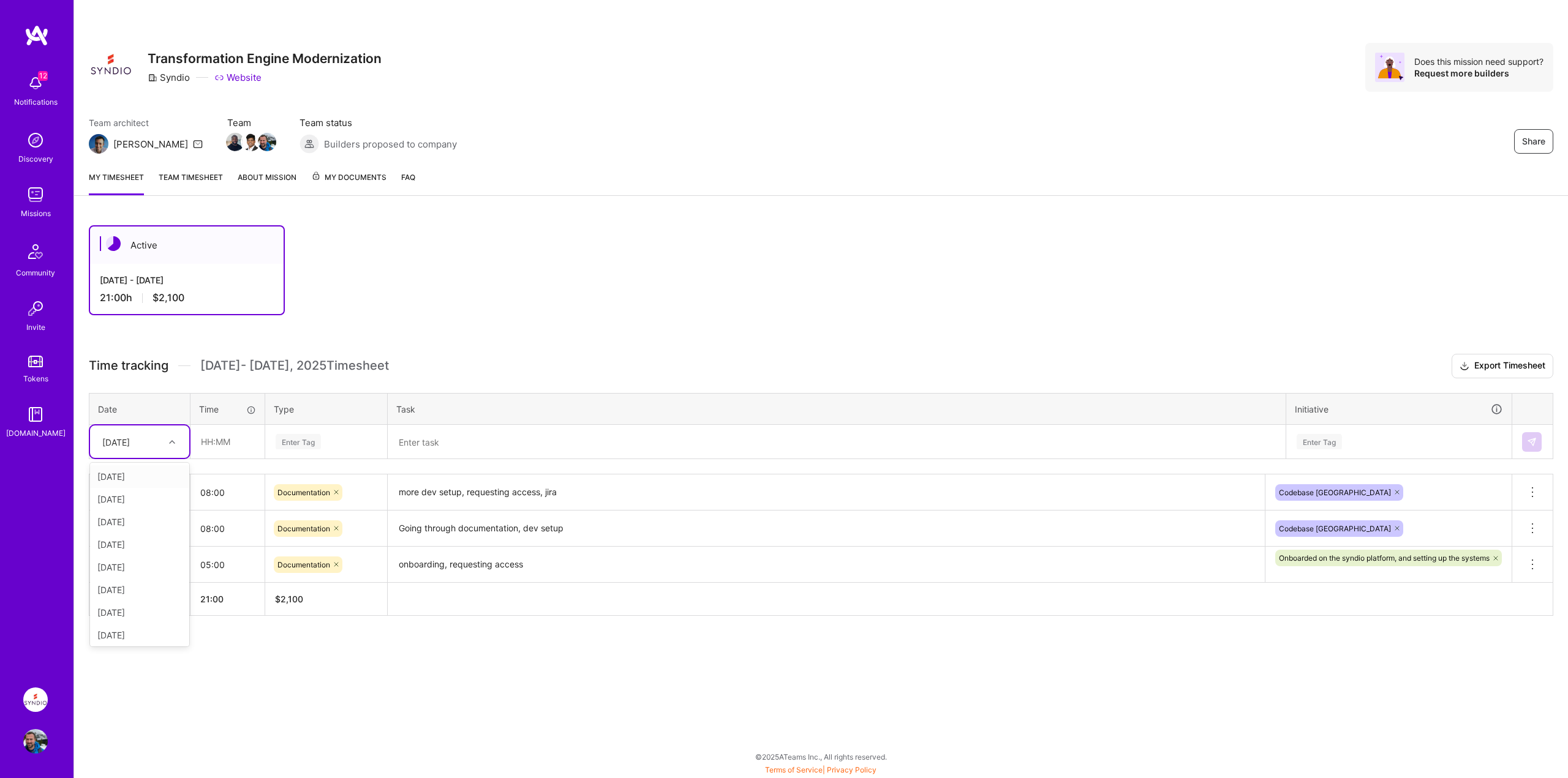
click at [173, 445] on div at bounding box center [174, 441] width 19 height 16
click at [124, 588] on div "[DATE]" at bounding box center [139, 588] width 99 height 22
click at [221, 447] on input "text" at bounding box center [227, 441] width 73 height 32
type input "08:00"
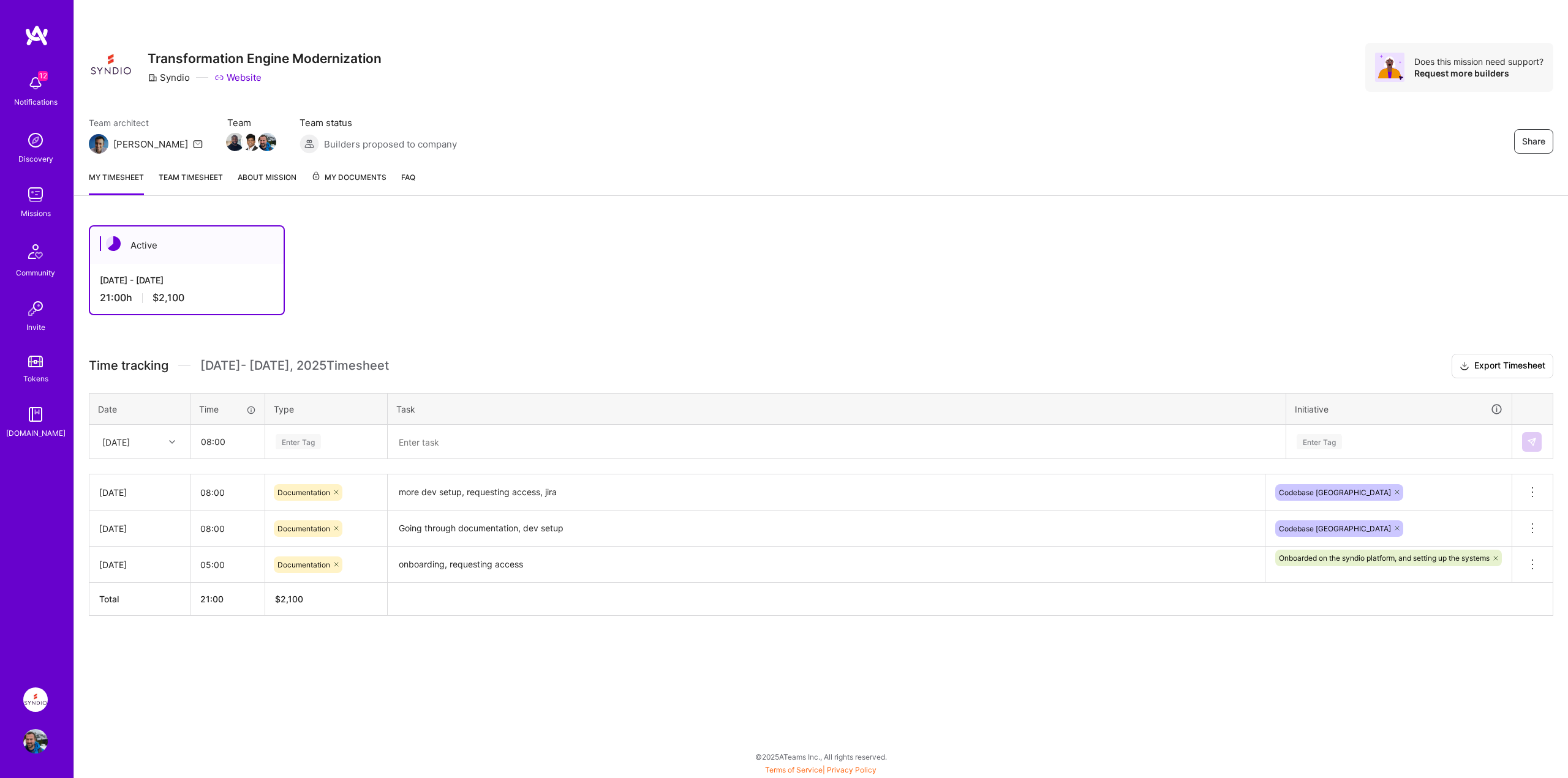
click at [316, 436] on div "Enter Tag" at bounding box center [298, 441] width 46 height 19
click at [291, 507] on span "Design" at bounding box center [290, 511] width 36 height 16
drag, startPoint x: 472, startPoint y: 451, endPoint x: 482, endPoint y: 451, distance: 10.0
click at [475, 451] on textarea at bounding box center [837, 442] width 896 height 32
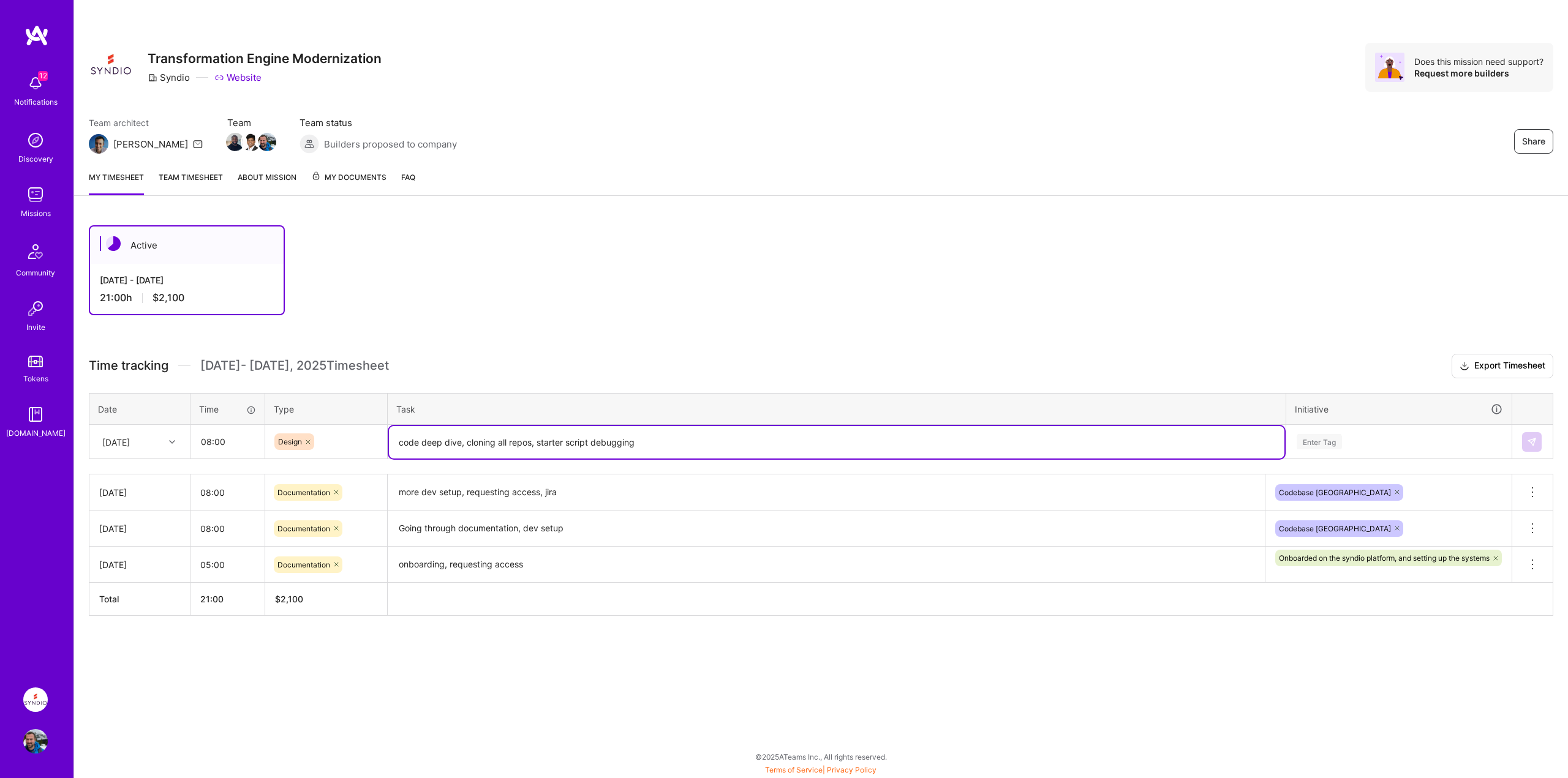
type textarea "code deep dive, cloning all repos, starter script debugging"
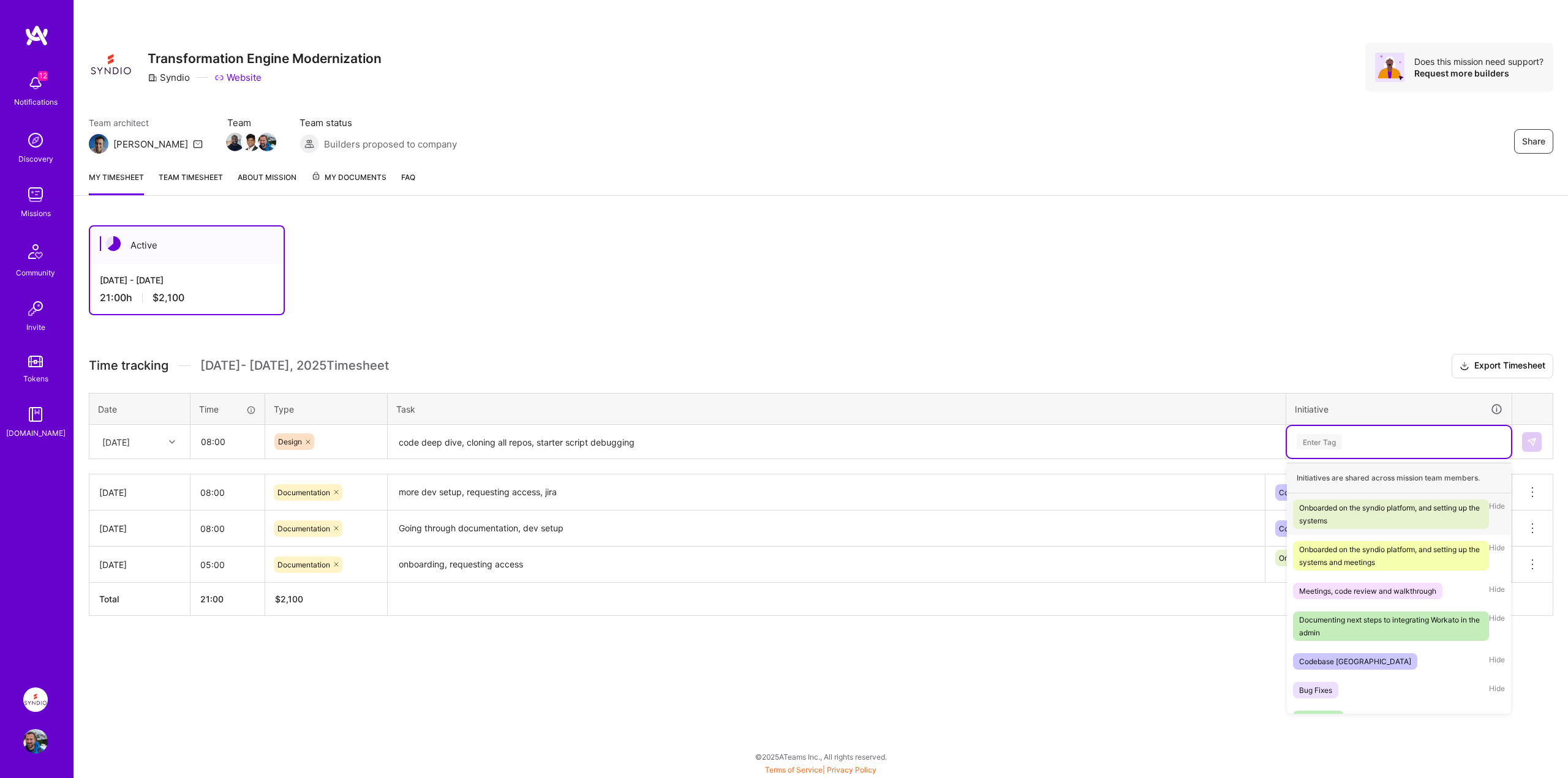
click at [1316, 437] on div "Enter Tag" at bounding box center [1319, 441] width 46 height 19
click at [1330, 666] on div "Codebase [GEOGRAPHIC_DATA]" at bounding box center [1355, 661] width 112 height 13
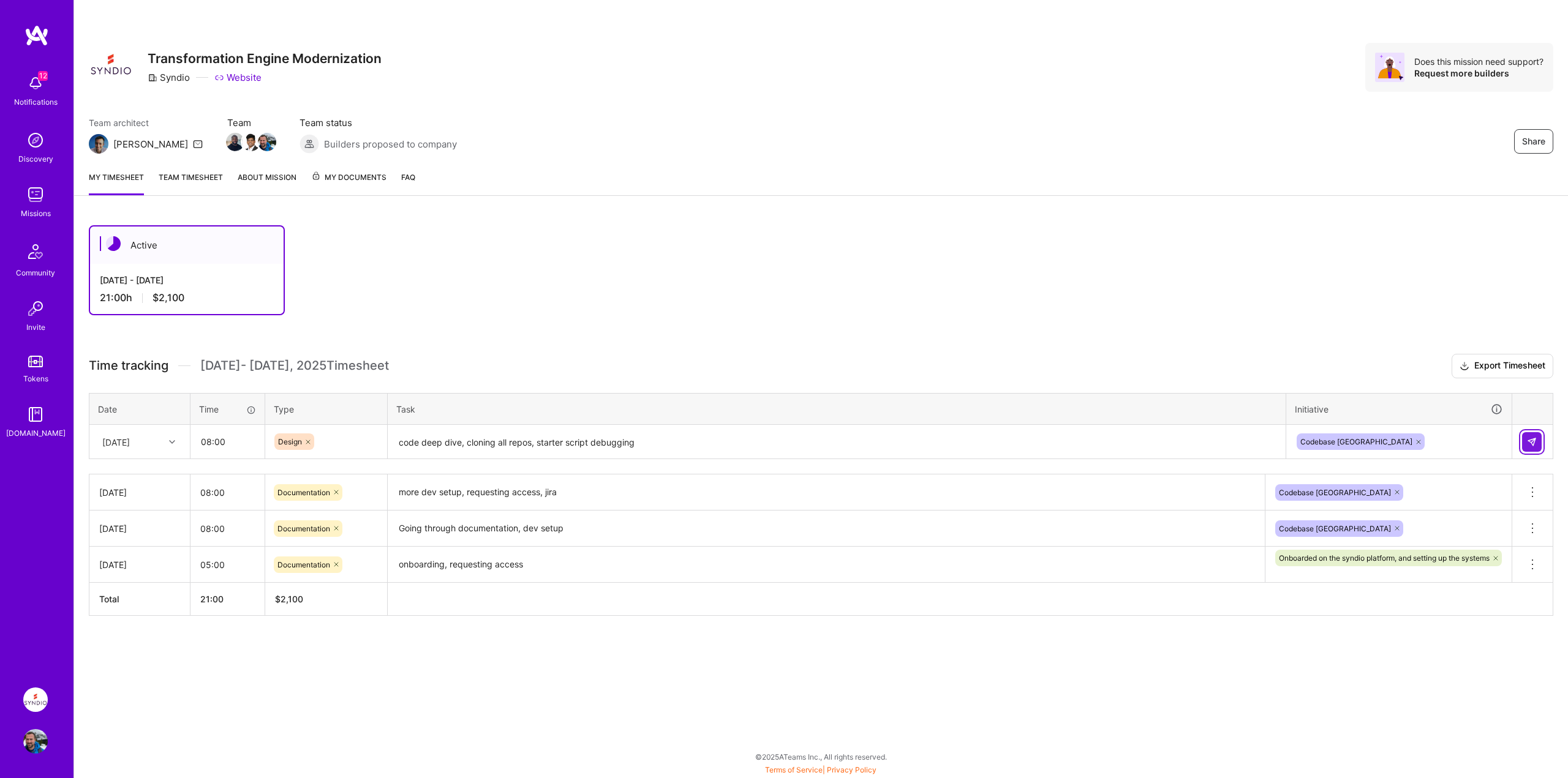
click at [1532, 444] on img at bounding box center [1532, 442] width 10 height 10
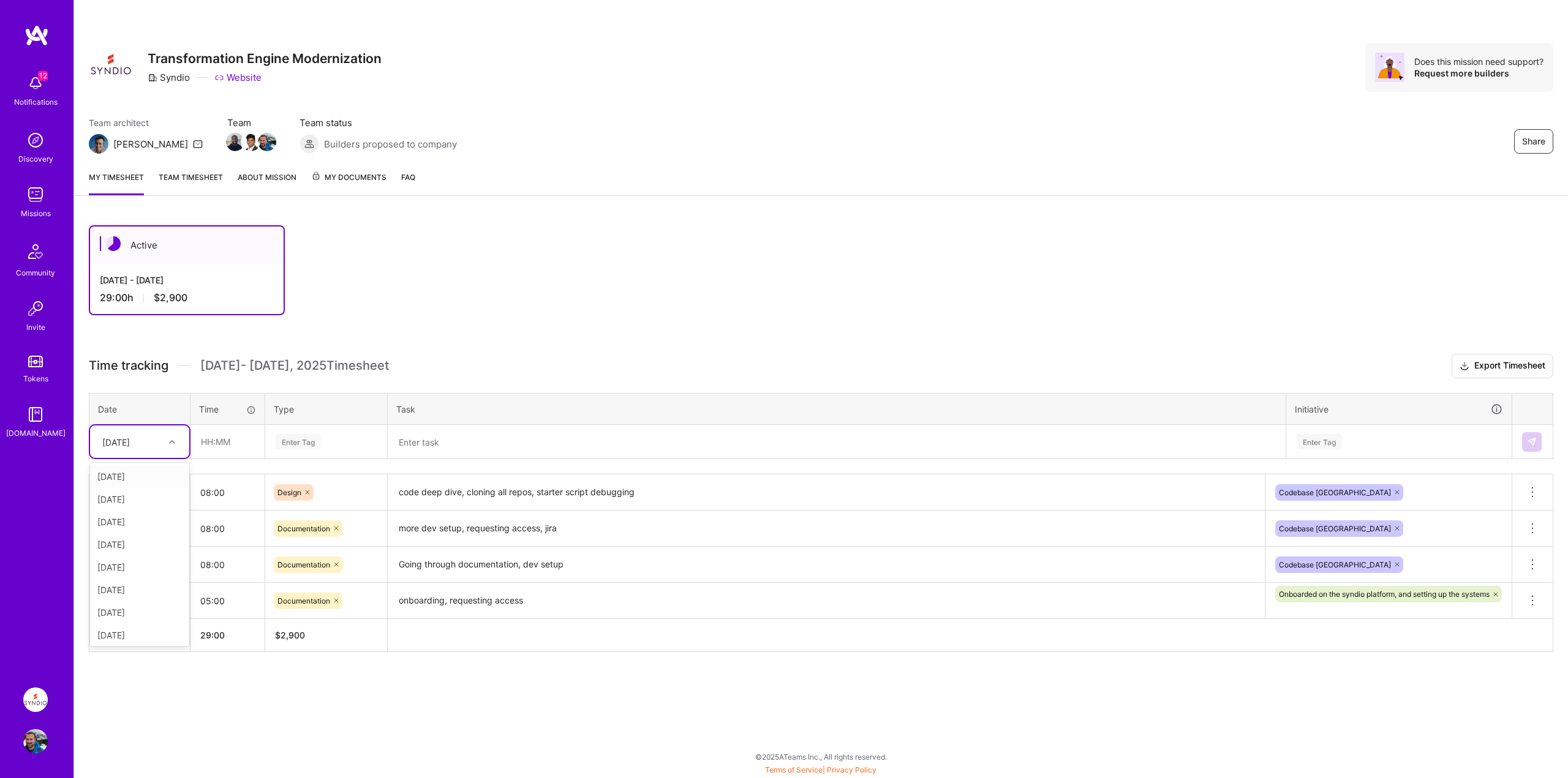
click at [119, 438] on div "[DATE]" at bounding box center [116, 441] width 27 height 13
click at [130, 608] on div "[DATE]" at bounding box center [139, 610] width 99 height 22
click at [222, 452] on input "text" at bounding box center [227, 441] width 73 height 32
type input "08:00"
click at [580, 312] on div "Active [DATE] - [DATE] 29:00 h $2,900" at bounding box center [755, 270] width 1333 height 90
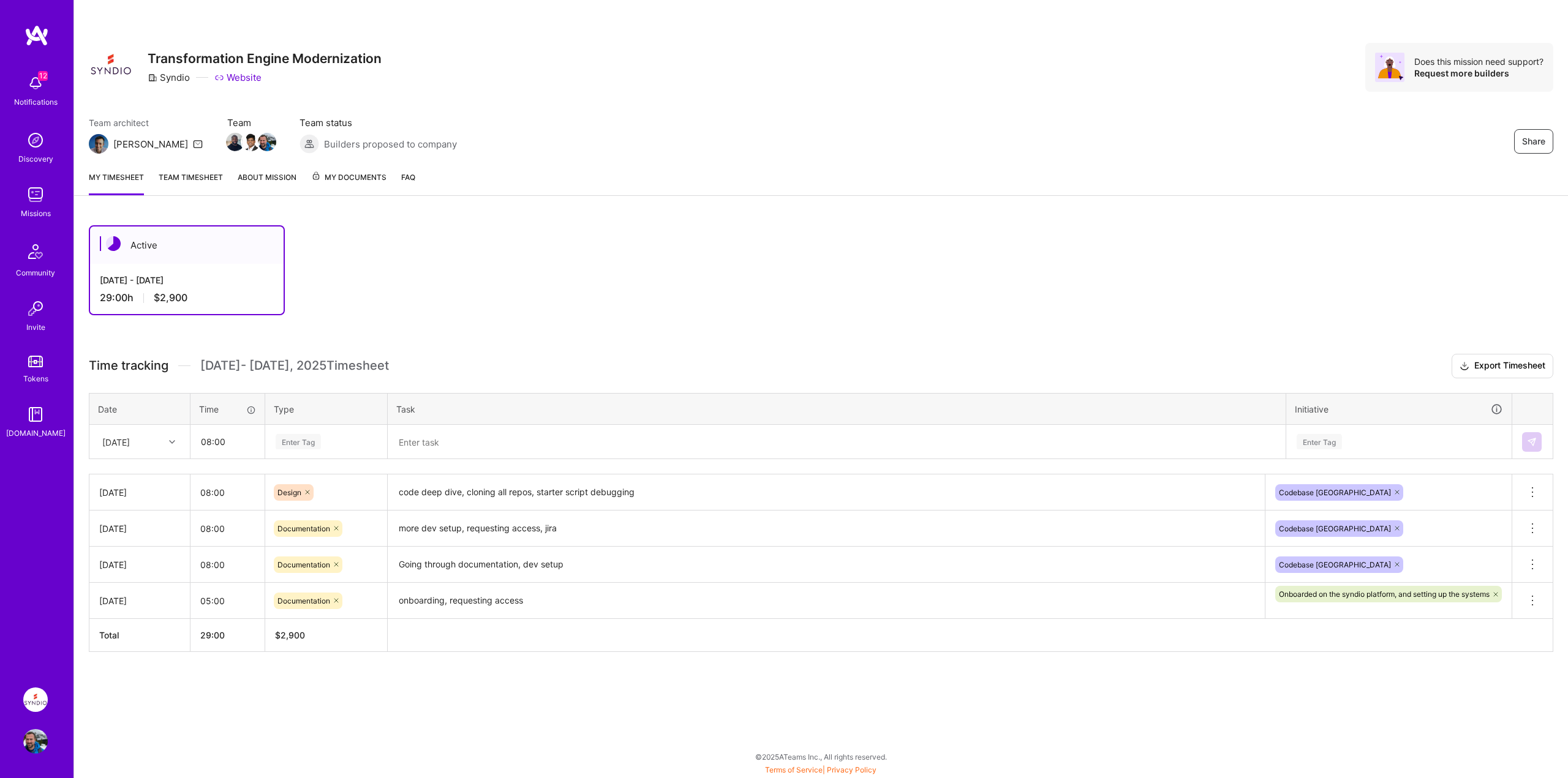
drag, startPoint x: 312, startPoint y: 433, endPoint x: 302, endPoint y: 438, distance: 11.2
click at [312, 433] on div "Enter Tag" at bounding box center [326, 441] width 121 height 32
click at [302, 567] on span "Engineering" at bounding box center [298, 568] width 52 height 16
click at [425, 449] on textarea at bounding box center [837, 442] width 896 height 32
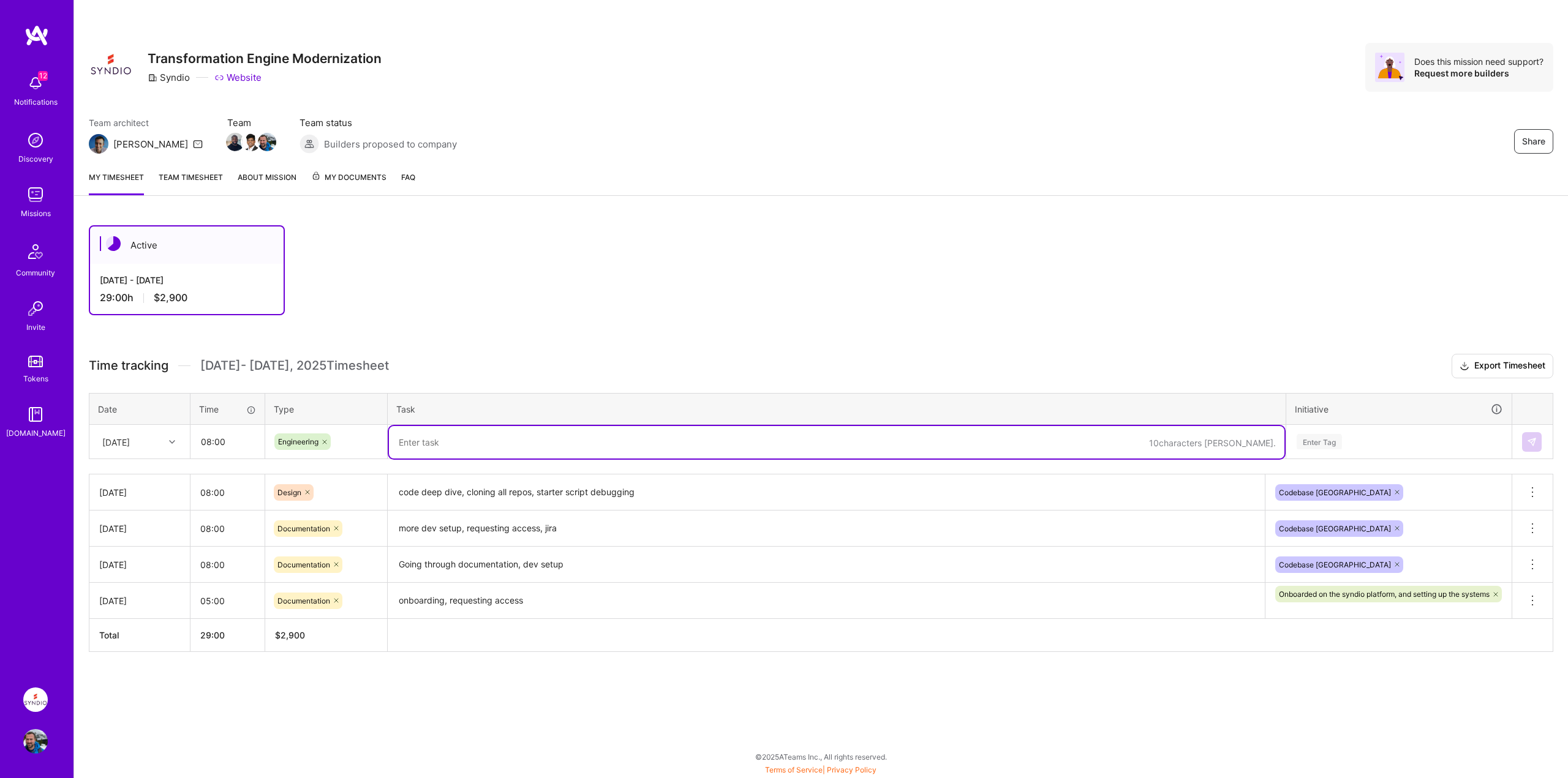
click at [445, 442] on textarea at bounding box center [837, 442] width 896 height 32
type textarea "establishing starter code/approach"
click at [1321, 441] on div "Enter Tag" at bounding box center [1319, 441] width 46 height 19
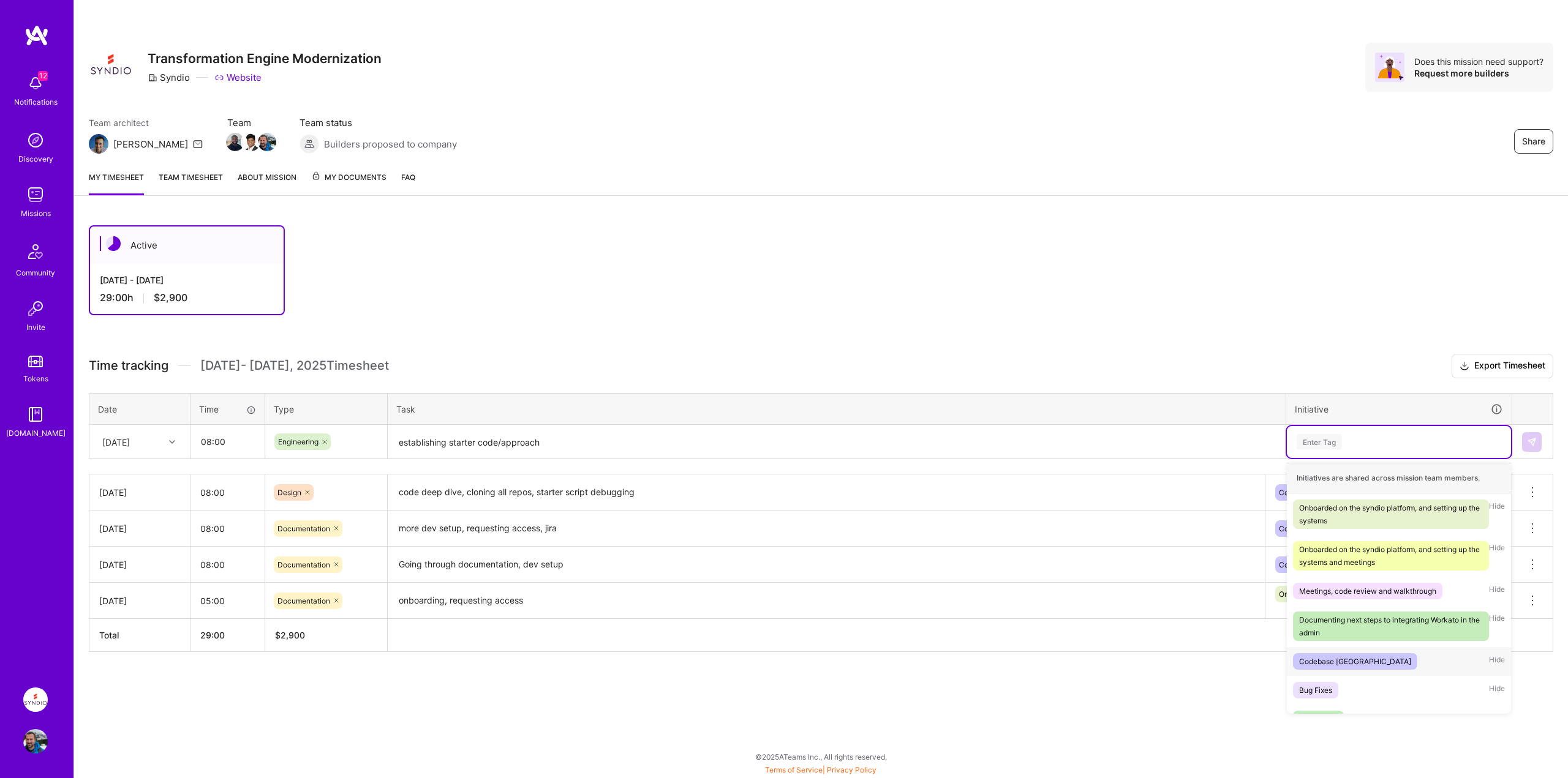
click at [1317, 663] on div "Codebase [GEOGRAPHIC_DATA]" at bounding box center [1355, 661] width 112 height 13
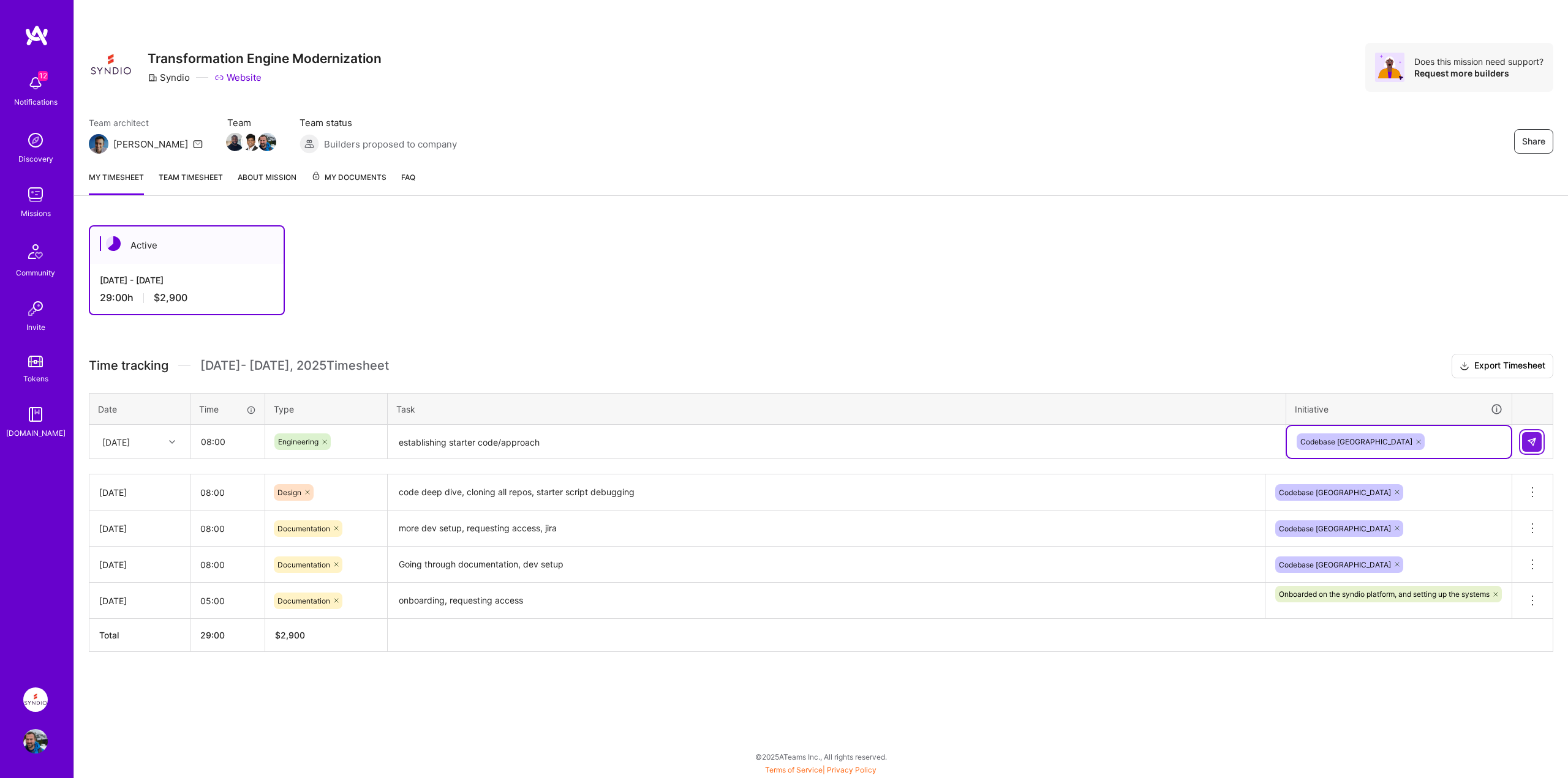
drag, startPoint x: 1531, startPoint y: 440, endPoint x: 1511, endPoint y: 443, distance: 20.2
click at [1531, 440] on img at bounding box center [1532, 442] width 10 height 10
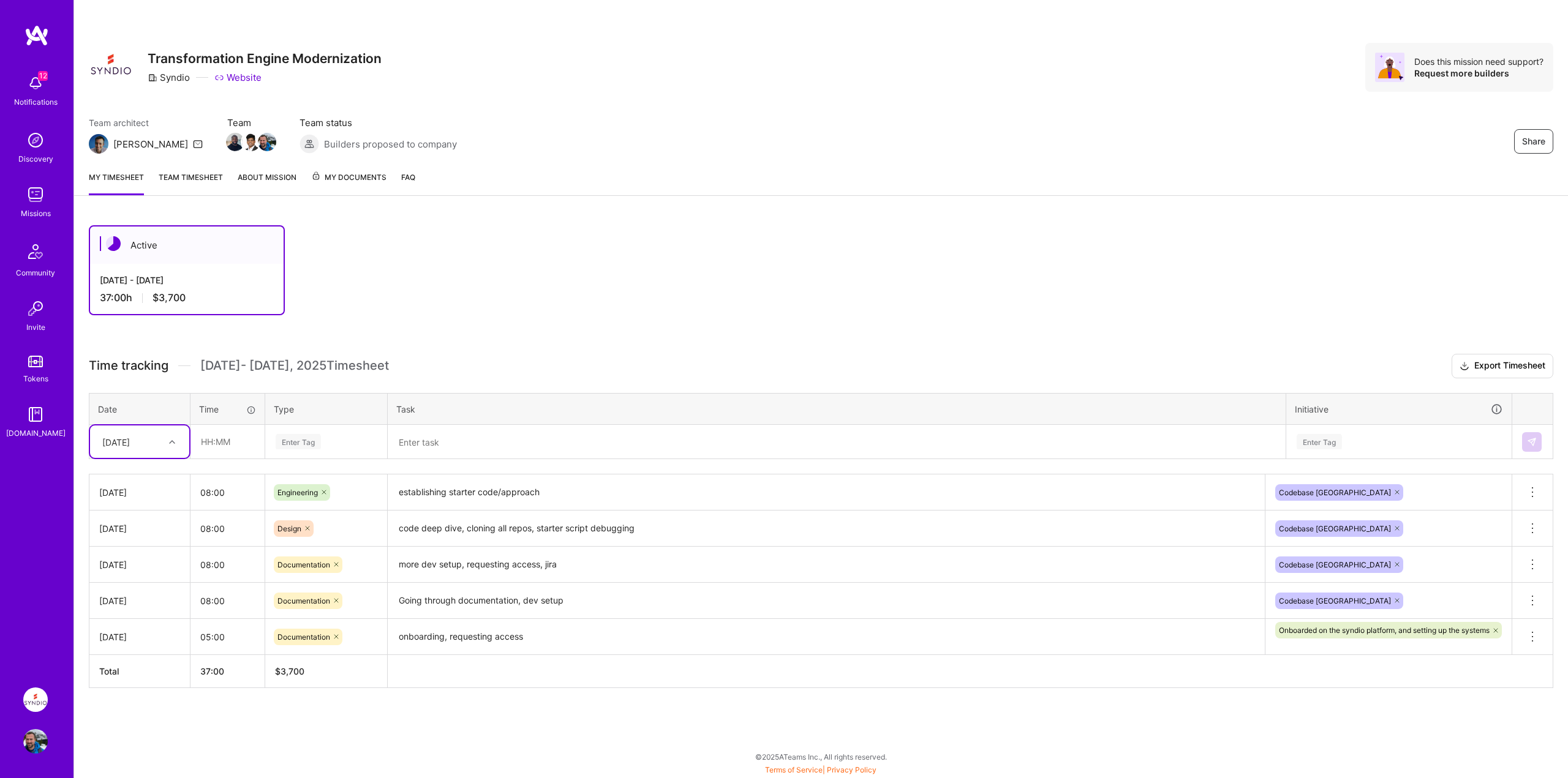
click at [130, 436] on div "[DATE]" at bounding box center [116, 441] width 27 height 13
click at [119, 631] on div "[DATE]" at bounding box center [139, 633] width 99 height 22
click at [232, 450] on input "text" at bounding box center [227, 441] width 73 height 32
type input "08:00"
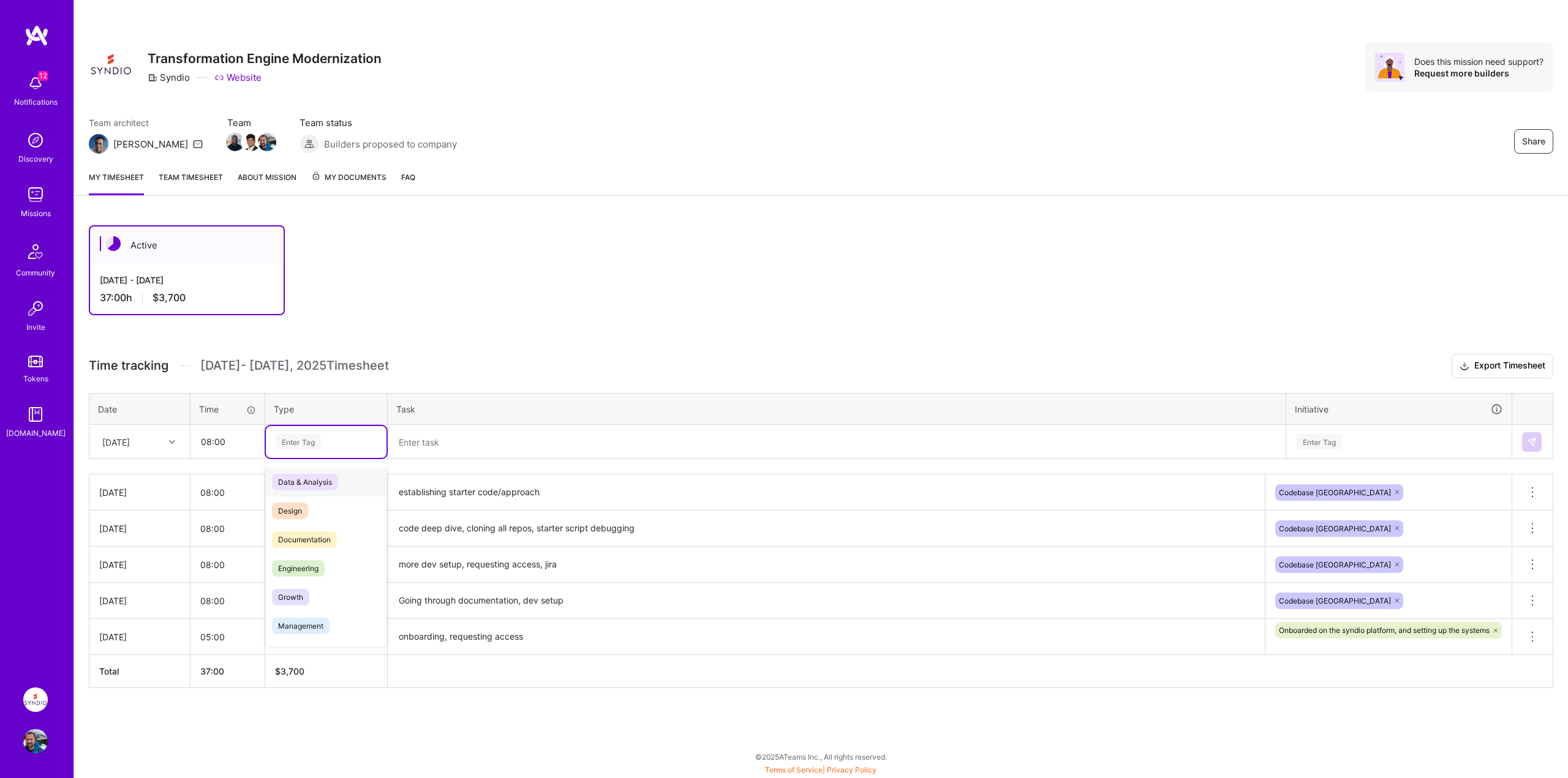
click at [339, 440] on div "Enter Tag" at bounding box center [326, 441] width 104 height 16
click at [285, 506] on span "Design" at bounding box center [290, 511] width 36 height 16
click at [487, 447] on textarea at bounding box center [837, 442] width 896 height 32
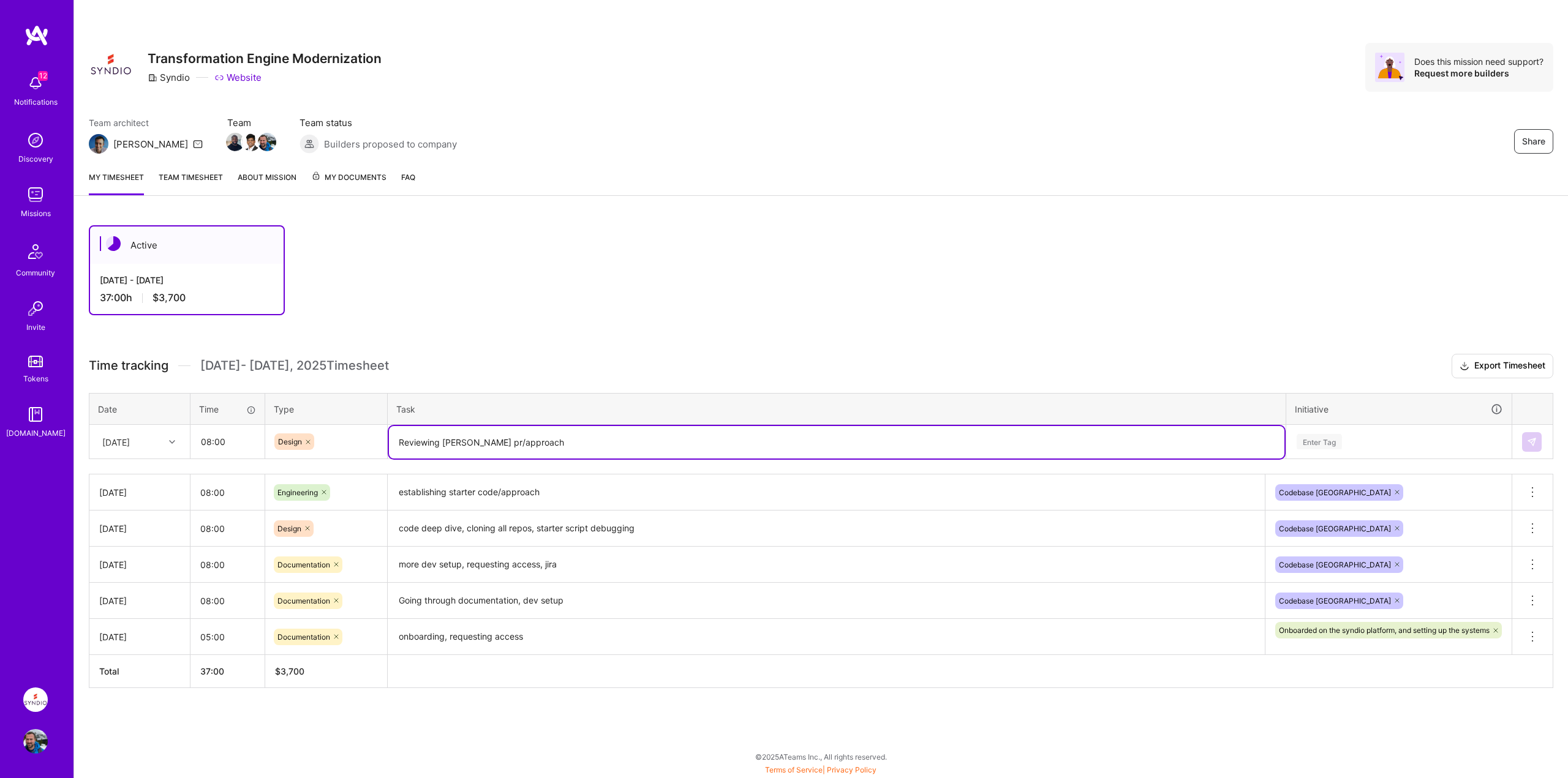
type textarea "Reviewing [PERSON_NAME] pr/approach"
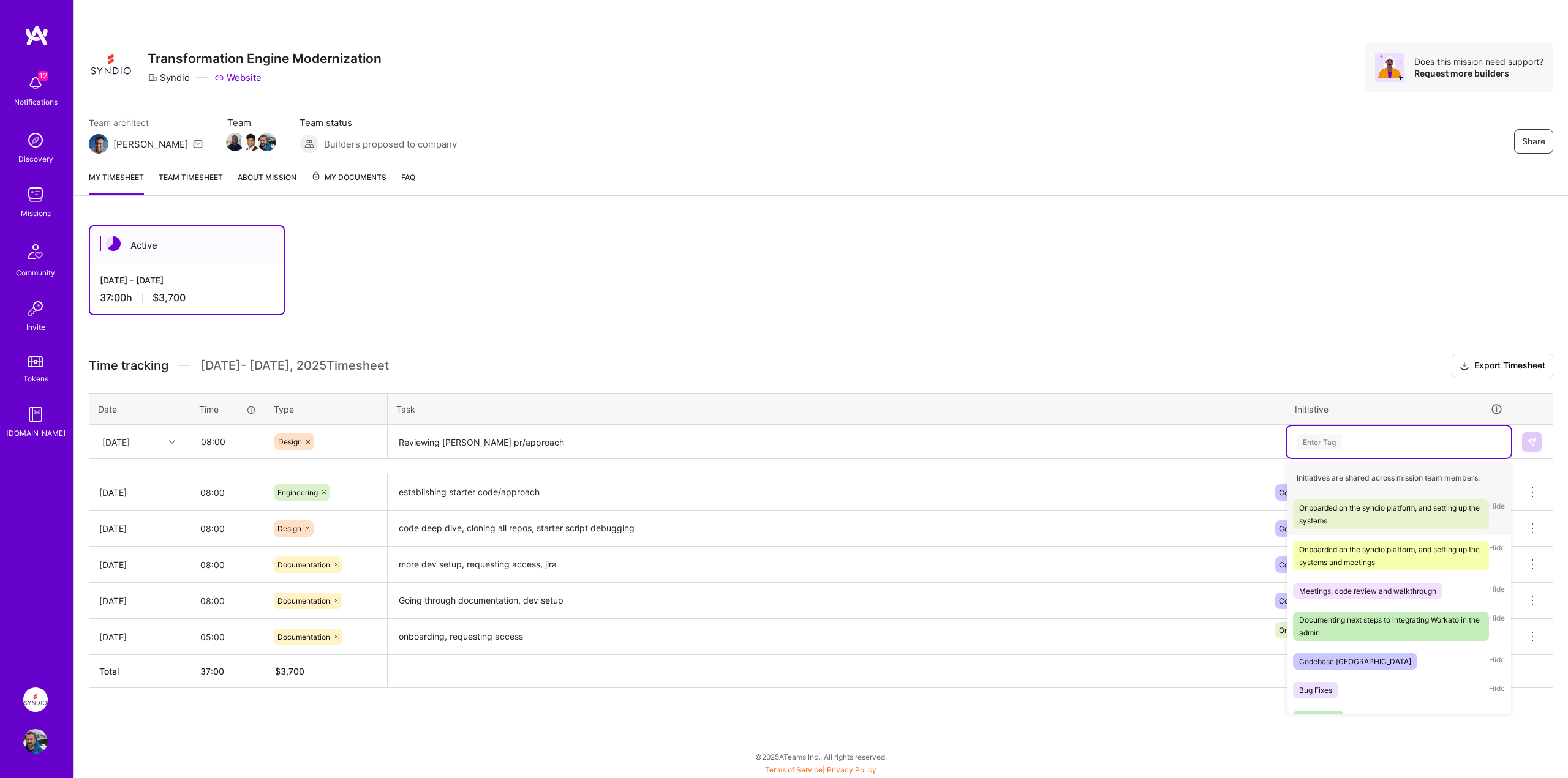
click at [1349, 451] on div "Enter Tag" at bounding box center [1399, 441] width 224 height 32
click at [1319, 688] on div "Bug Fixes" at bounding box center [1316, 690] width 33 height 13
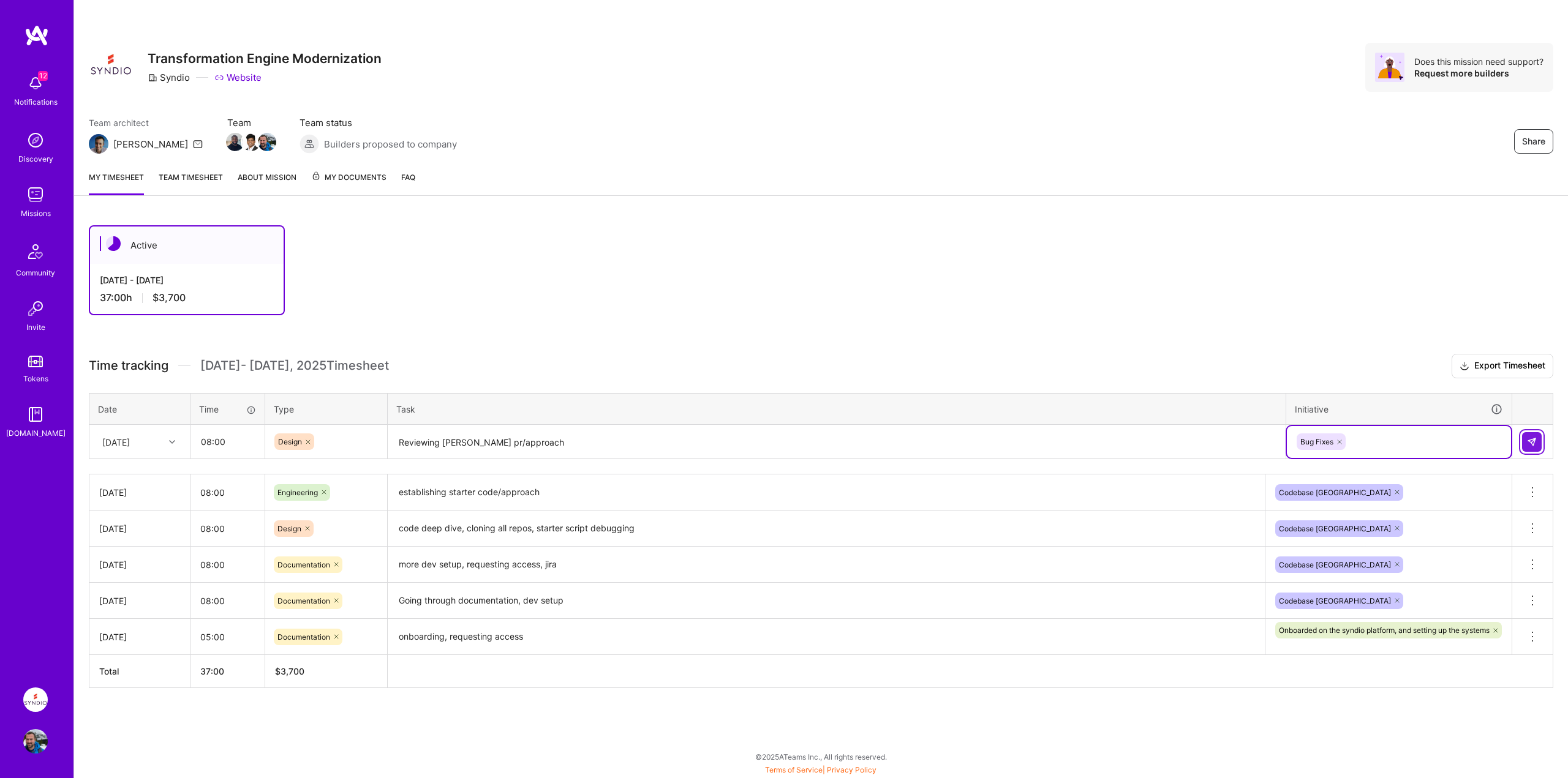
click at [1532, 440] on img at bounding box center [1532, 442] width 10 height 10
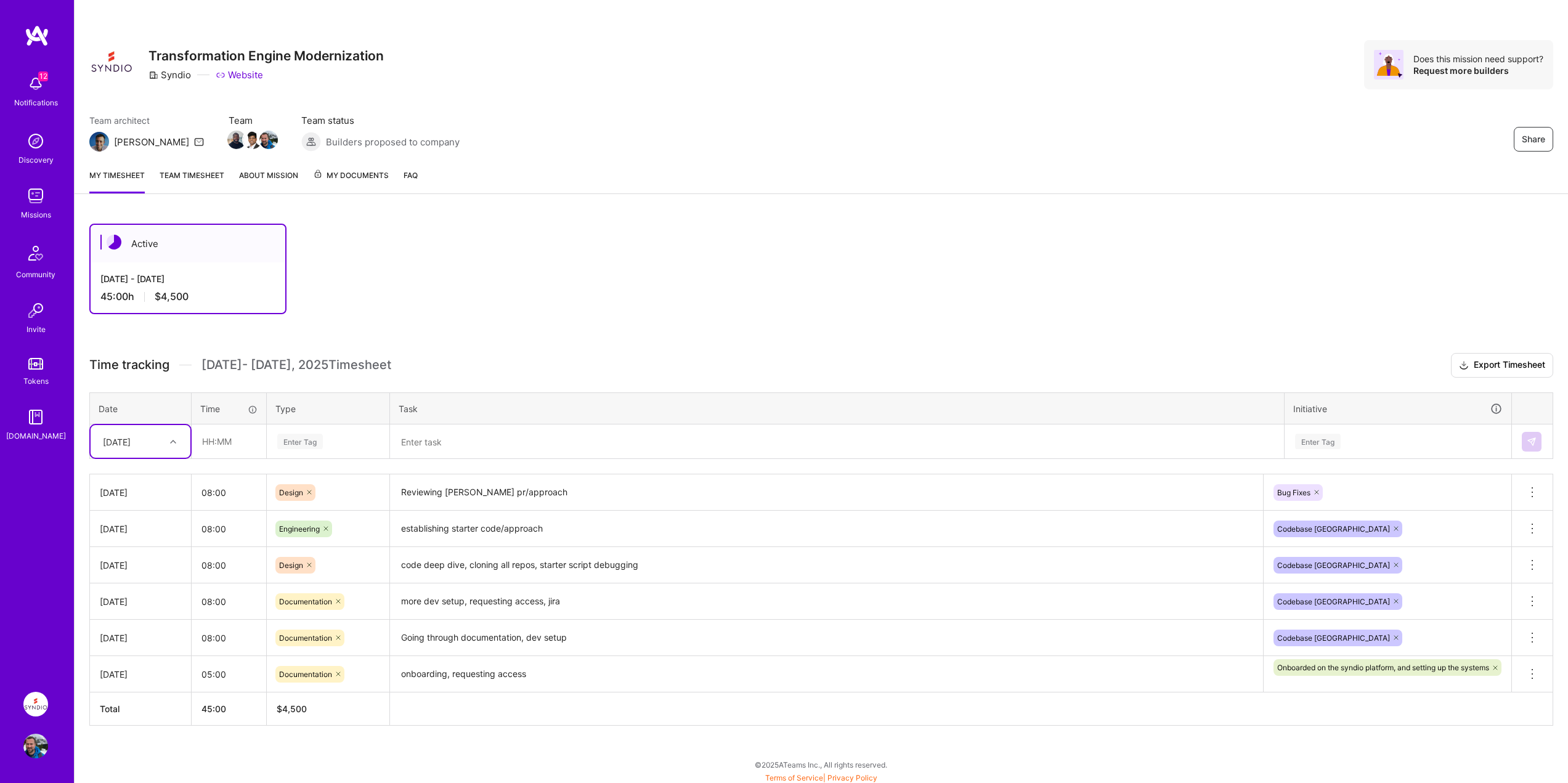
scroll to position [0, 0]
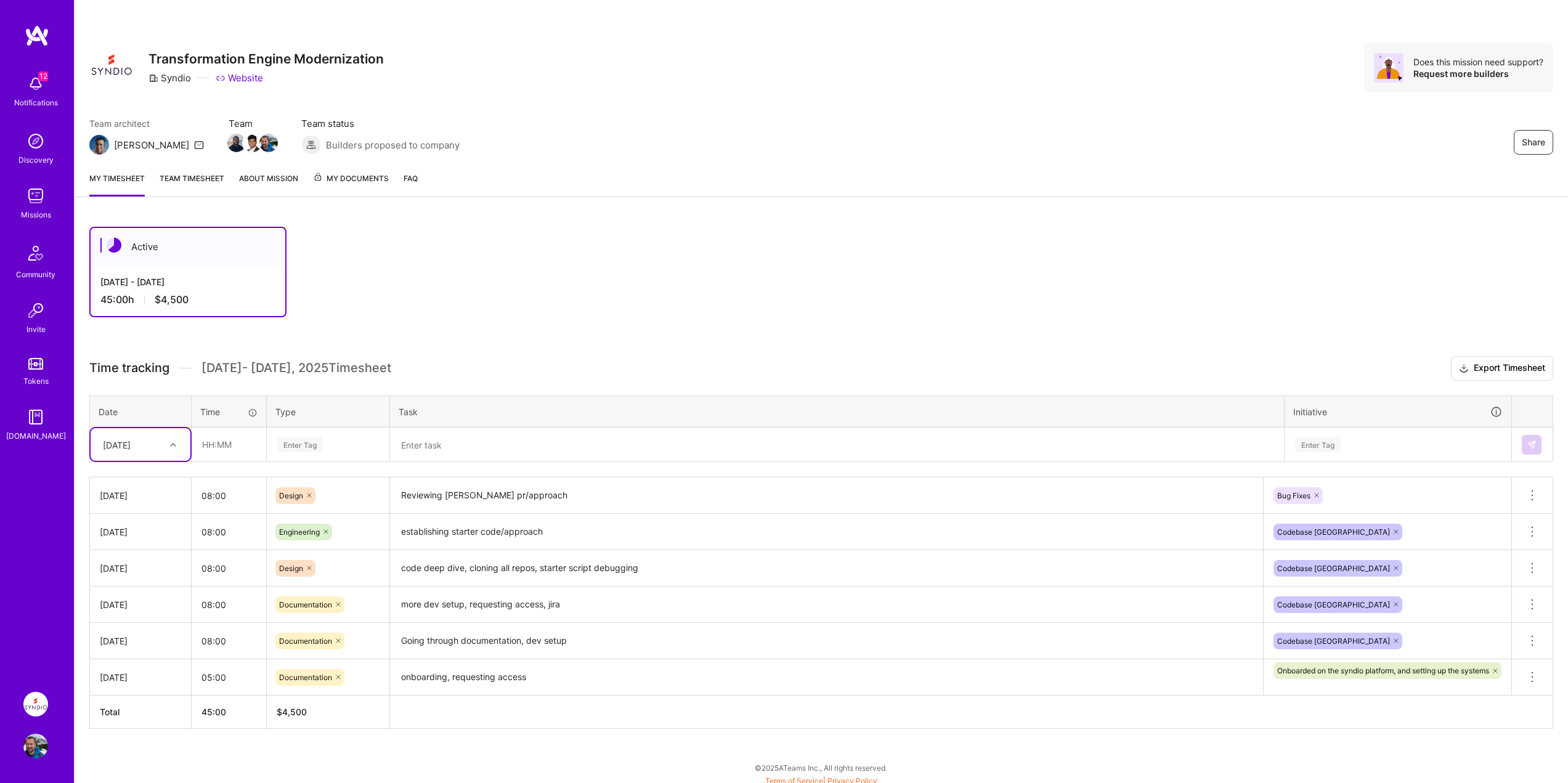
click at [200, 294] on div "45:00 h $4,500" at bounding box center [188, 300] width 175 height 13
click at [150, 275] on div "[DATE] - [DATE] 45:00 h $4,500" at bounding box center [188, 291] width 195 height 50
click at [119, 182] on link "My timesheet" at bounding box center [117, 184] width 55 height 25
